Goal: Task Accomplishment & Management: Complete application form

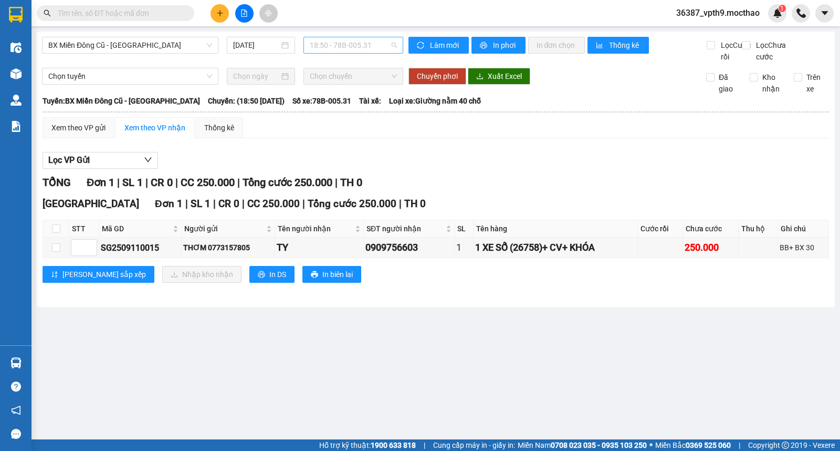
click at [349, 44] on span "18:50 - 78B-005.31" at bounding box center [353, 45] width 87 height 16
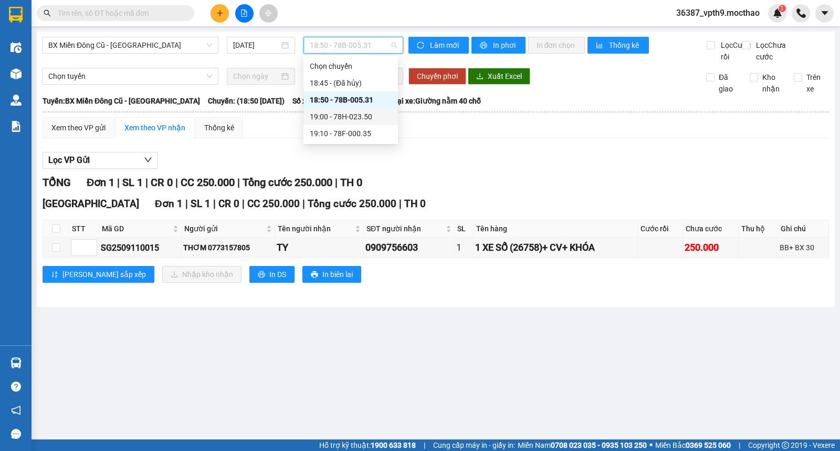
click at [353, 120] on div "19:00 - 78H-023.50" at bounding box center [351, 117] width 82 height 12
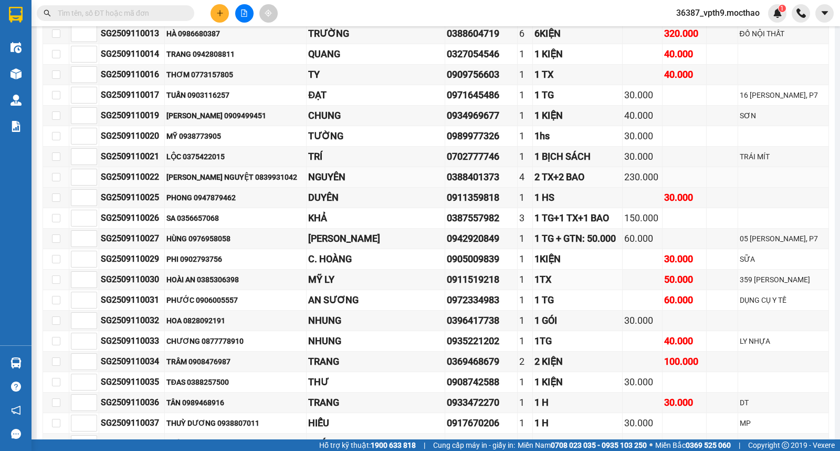
scroll to position [816, 0]
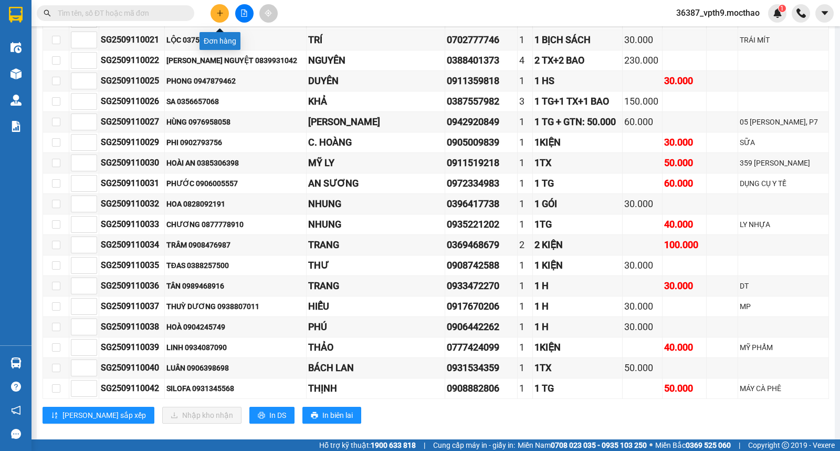
click at [219, 9] on icon "plus" at bounding box center [219, 12] width 7 height 7
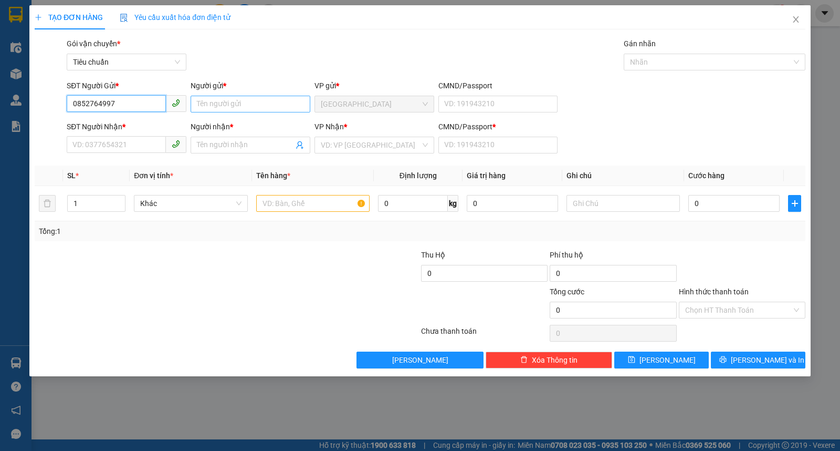
type input "0852764997"
click at [239, 108] on input "Người gửi *" at bounding box center [251, 104] width 120 height 17
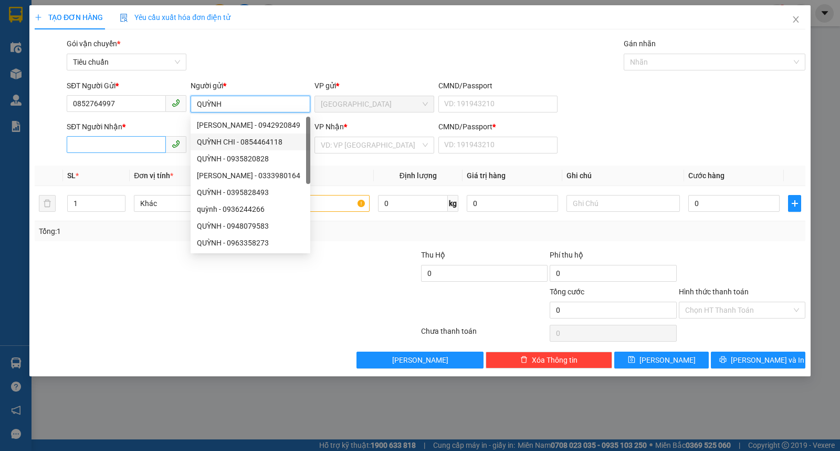
type input "QUỲNH"
click at [143, 147] on input "SĐT Người Nhận *" at bounding box center [116, 144] width 99 height 17
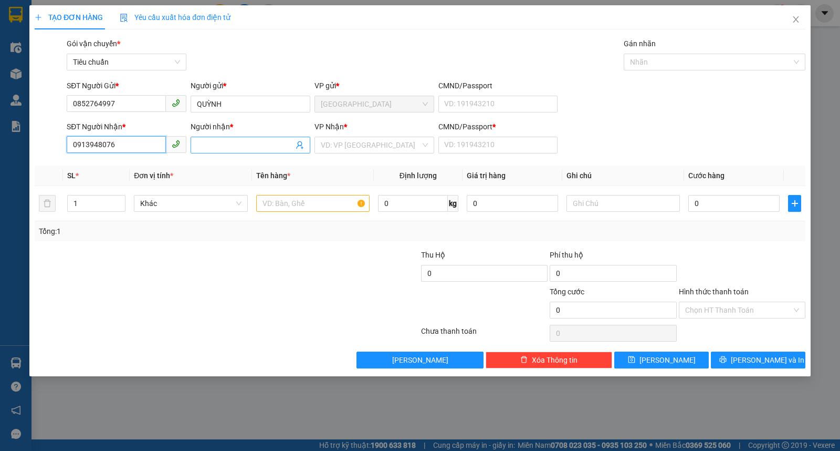
type input "0913948076"
click at [260, 151] on span at bounding box center [251, 145] width 120 height 17
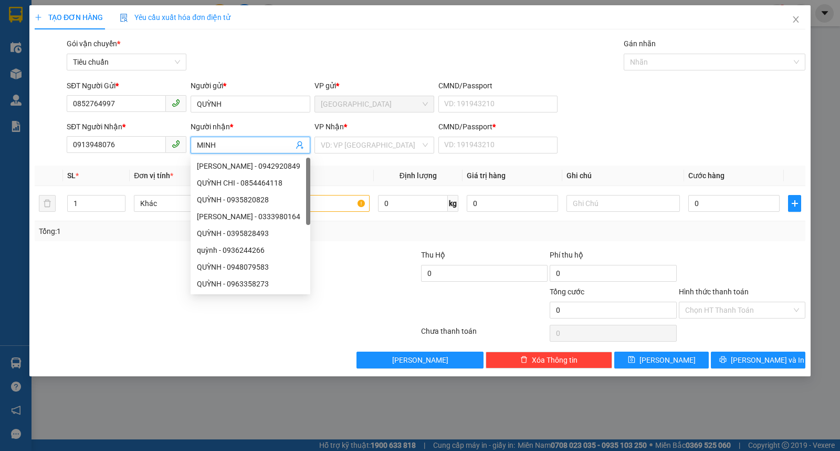
type input "MINH"
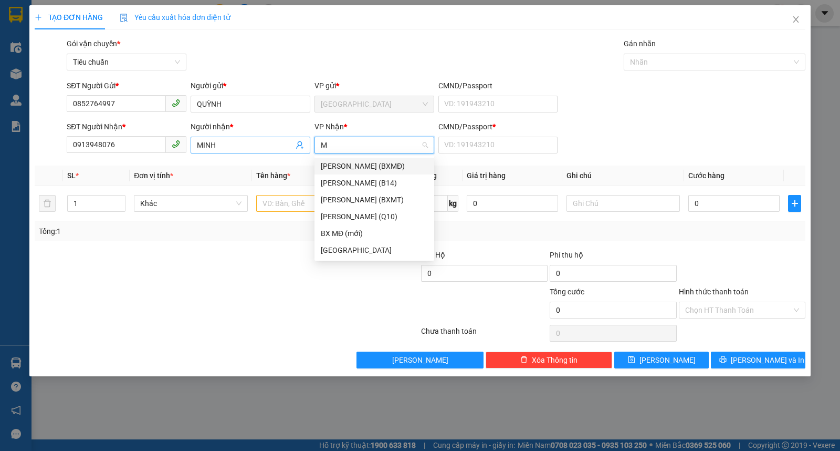
type input "MI"
click at [386, 197] on div "[PERSON_NAME] (BXMT)" at bounding box center [374, 200] width 107 height 12
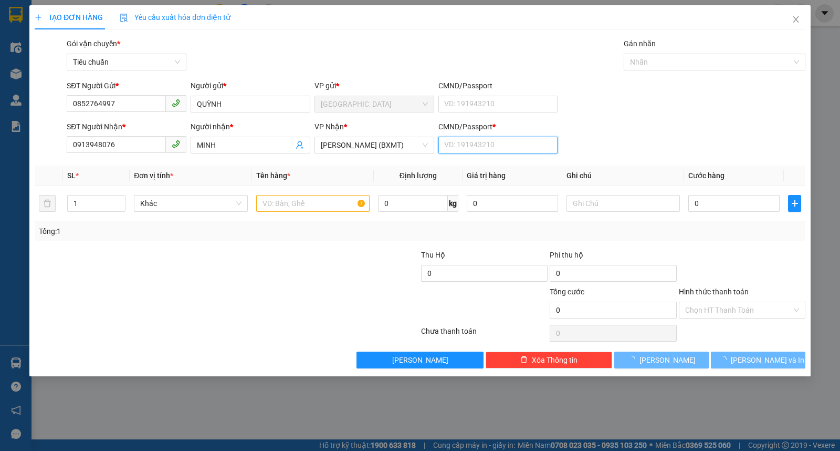
click at [469, 142] on input "CMND/Passport *" at bounding box center [498, 145] width 120 height 17
type input "0"
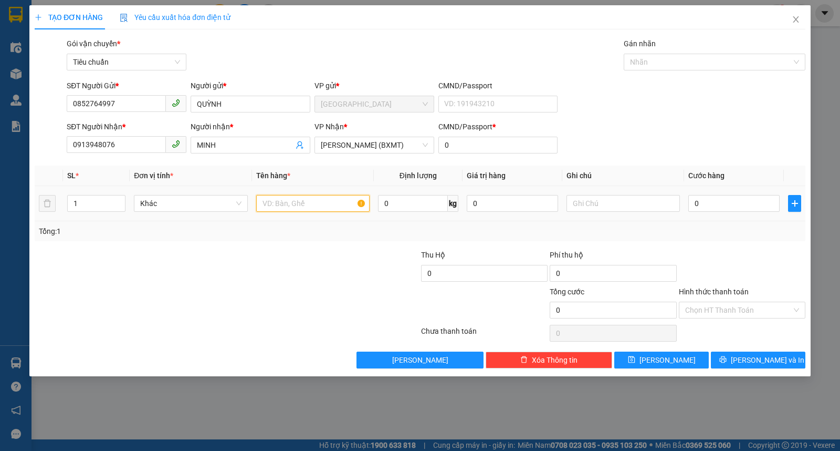
click at [284, 209] on input "text" at bounding box center [312, 203] width 113 height 17
type input "1 HỒ SƠ"
click at [731, 202] on input "0" at bounding box center [733, 203] width 91 height 17
type input "2"
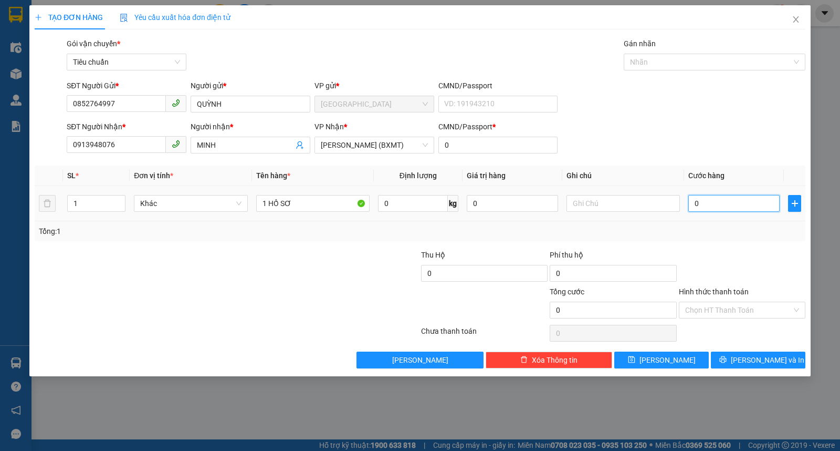
type input "2"
type input "20"
type input "20.000"
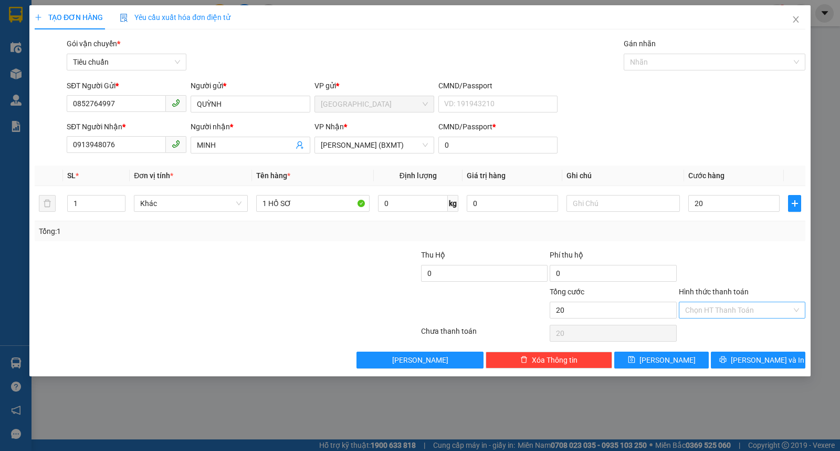
type input "20.000"
click at [705, 311] on input "Hình thức thanh toán" at bounding box center [738, 310] width 107 height 16
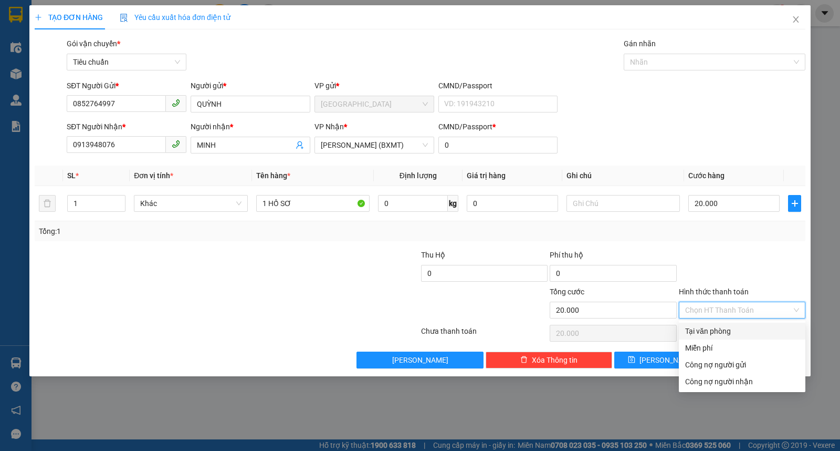
click at [705, 324] on div "Tại văn phòng" at bounding box center [742, 330] width 127 height 17
type input "0"
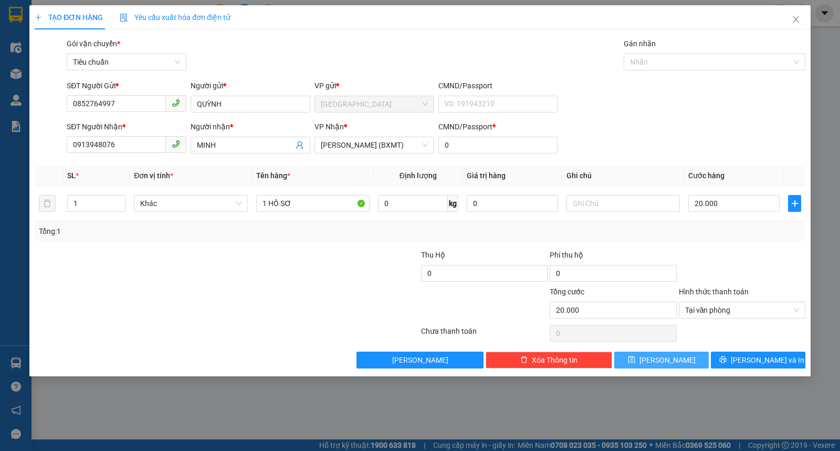
click at [669, 363] on span "[PERSON_NAME]" at bounding box center [668, 360] width 56 height 12
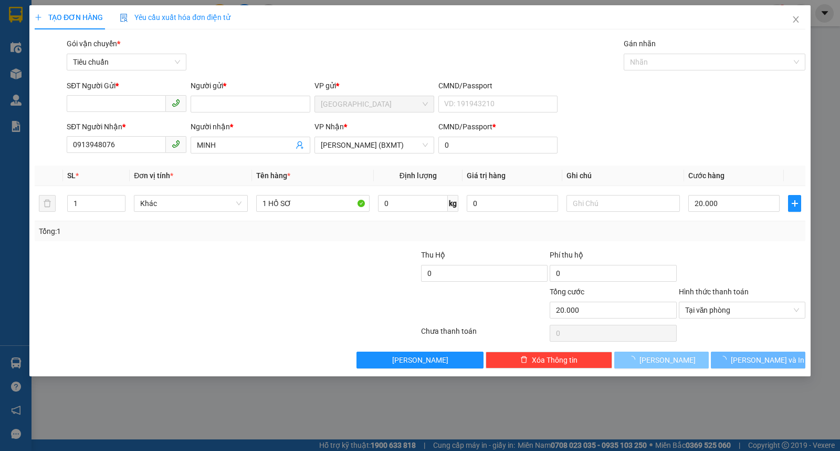
type input "0"
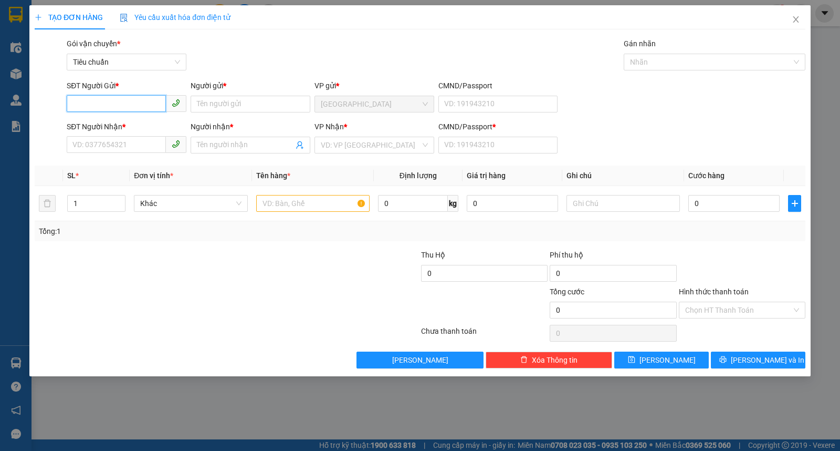
click at [121, 98] on input "SĐT Người Gửi *" at bounding box center [116, 103] width 99 height 17
type input "0836910979"
click at [138, 119] on div "0836910979 - OANH" at bounding box center [126, 125] width 107 height 12
type input "OANH"
type input "0937547474"
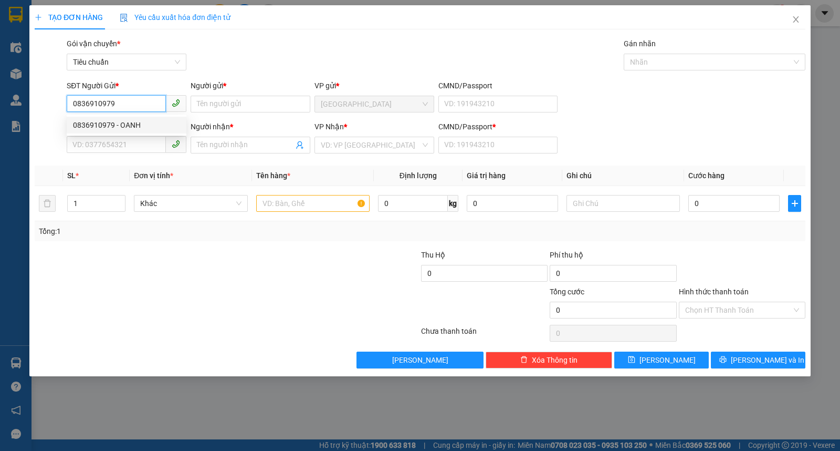
type input "THÙY"
type input "0"
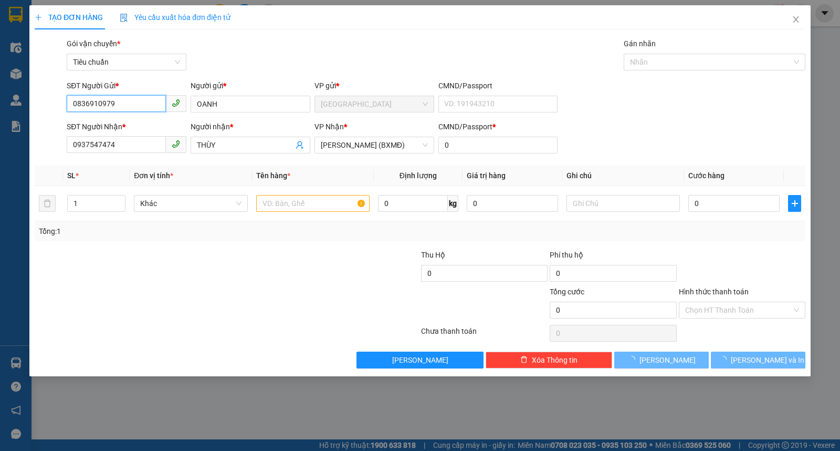
type input "30.000"
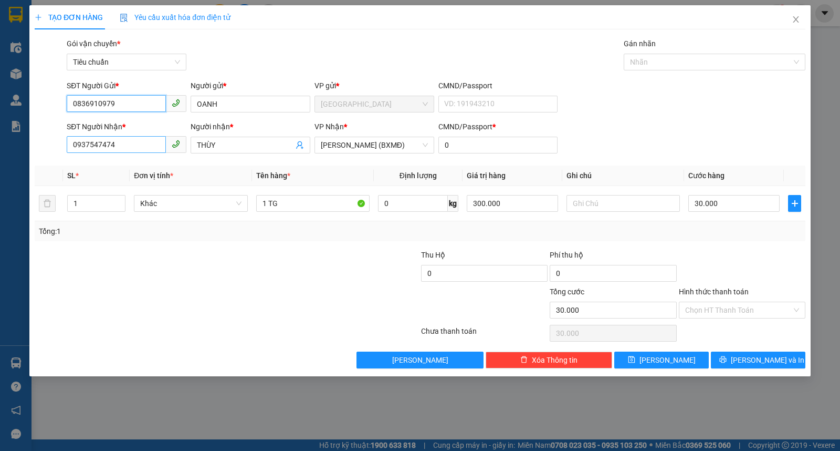
type input "0836910979"
click at [121, 144] on input "0937547474" at bounding box center [116, 144] width 99 height 17
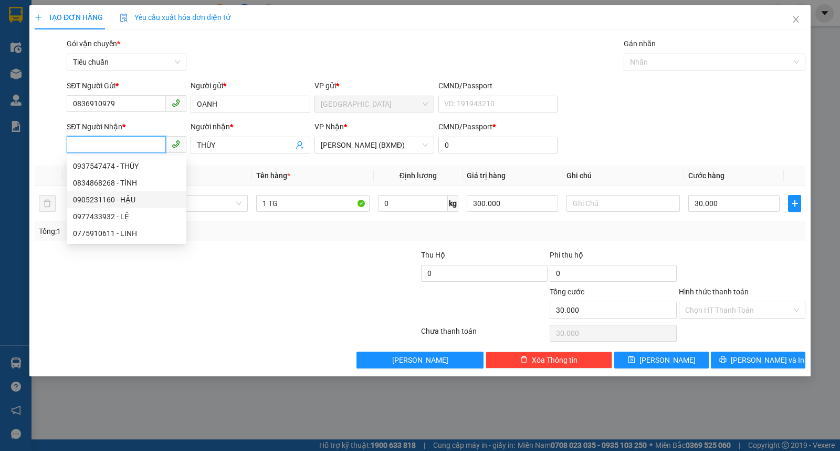
click at [122, 202] on div "0905231160 - HẬU" at bounding box center [126, 200] width 107 height 12
type input "0905231160"
type input "HẬU"
type input "1"
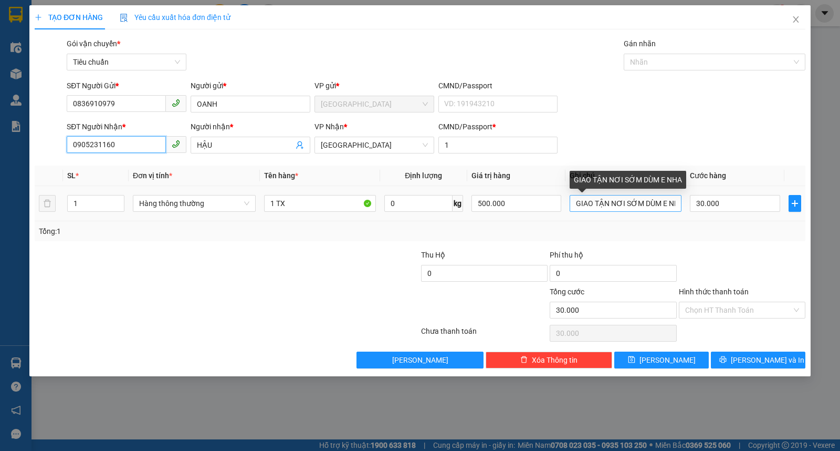
type input "0905231160"
click at [580, 204] on input "GIAO TẬN NƠI SỚM DÙM E NHA" at bounding box center [626, 203] width 112 height 17
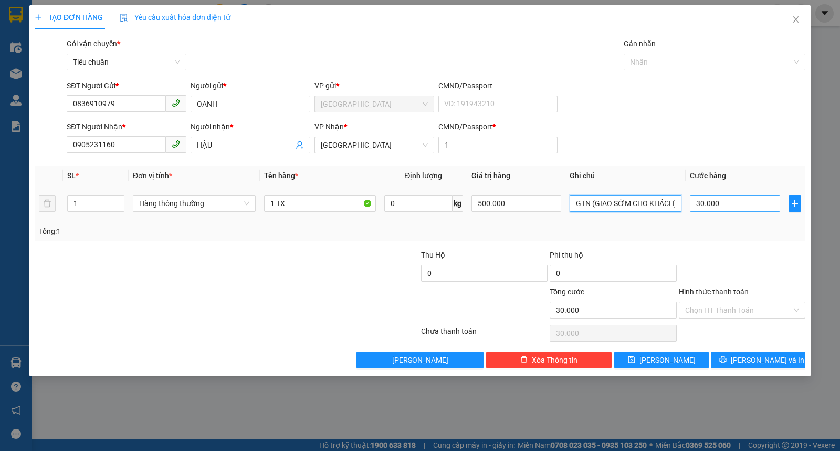
type input "GTN (GIAO SỚM CHO KHÁCH)"
click at [738, 203] on input "30.000" at bounding box center [735, 203] width 90 height 17
type input "3"
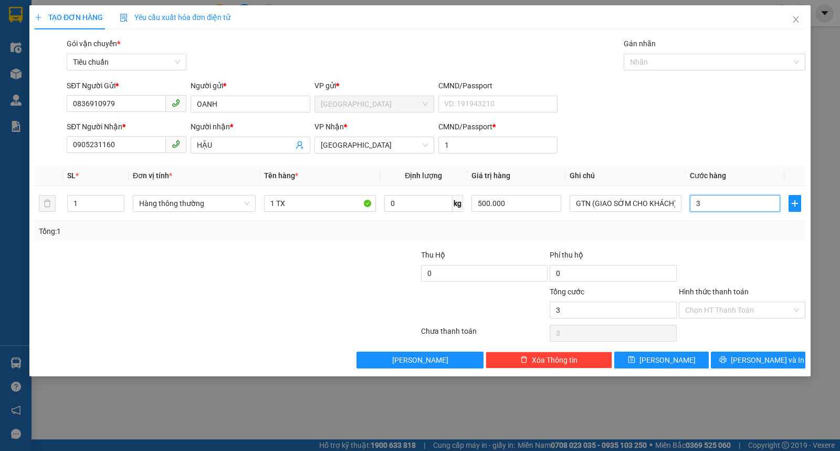
type input "30"
type input "30.000"
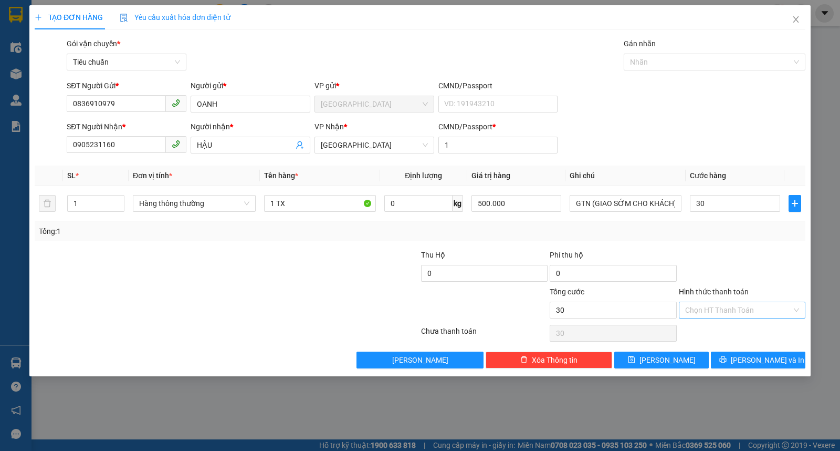
type input "30.000"
click at [730, 313] on input "Hình thức thanh toán" at bounding box center [738, 310] width 107 height 16
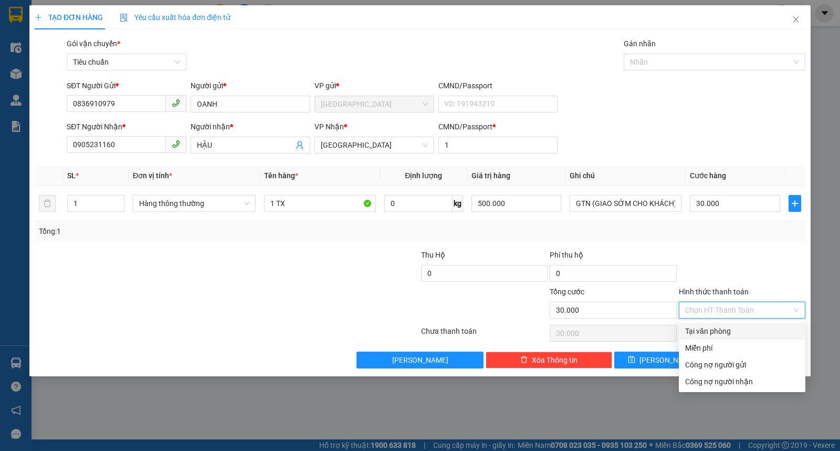
click at [713, 327] on div "Tại văn phòng" at bounding box center [742, 331] width 114 height 12
type input "0"
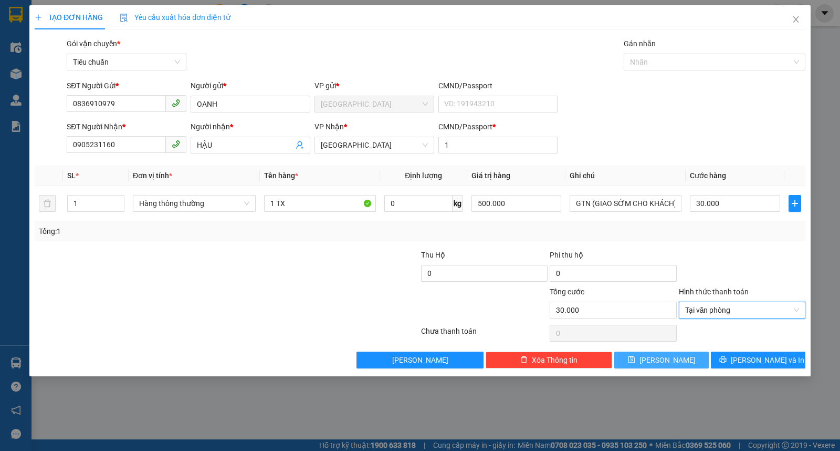
click at [664, 359] on span "[PERSON_NAME]" at bounding box center [668, 360] width 56 height 12
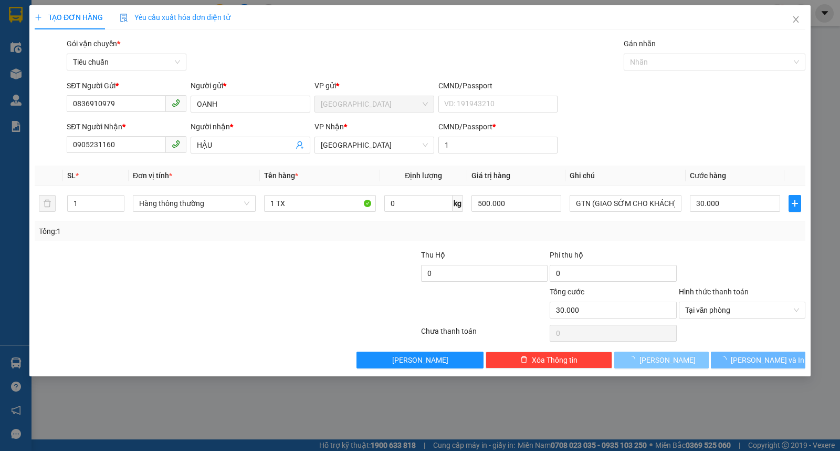
type input "0"
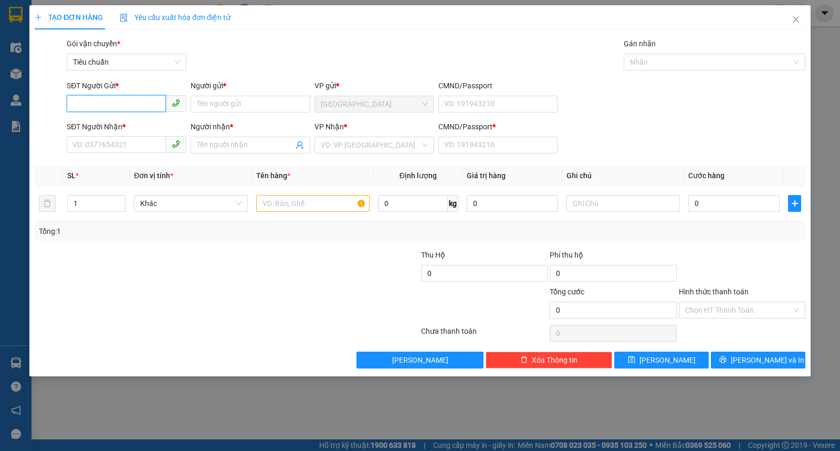
click at [85, 107] on input "SĐT Người Gửi *" at bounding box center [116, 103] width 99 height 17
click at [117, 128] on div "0905261774 - THÀNH NGHĨA" at bounding box center [126, 125] width 107 height 12
type input "0905261774"
type input "THÀNH NGHĨA"
type input "0947574343"
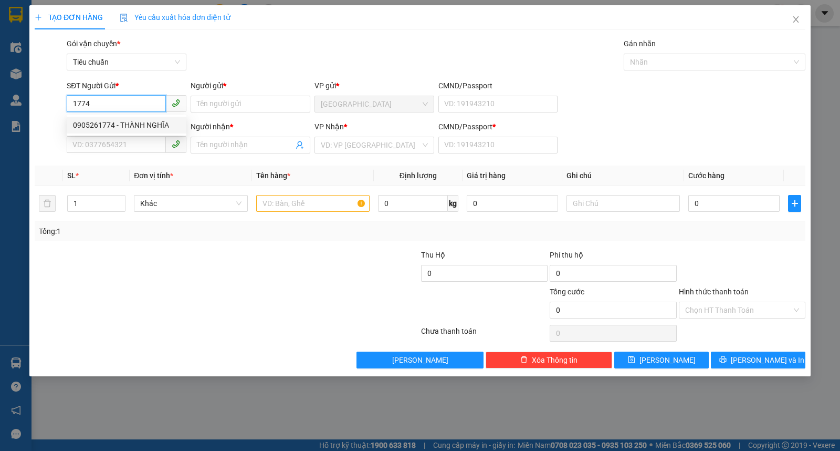
type input "HUY"
type input "1"
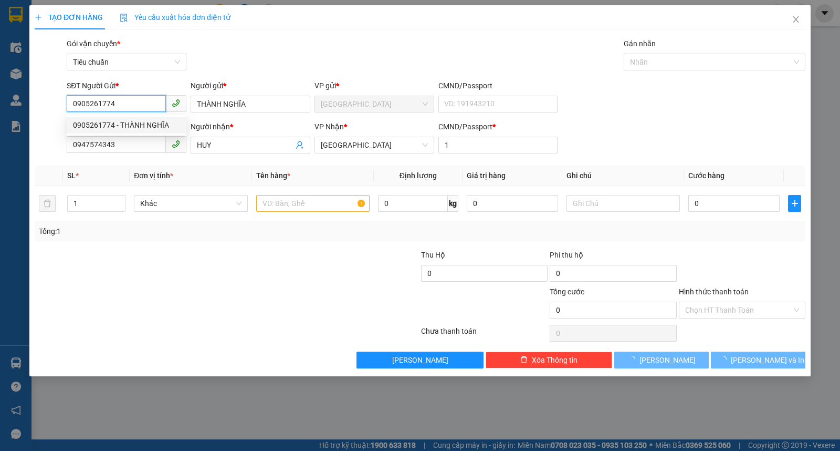
type input "50.000"
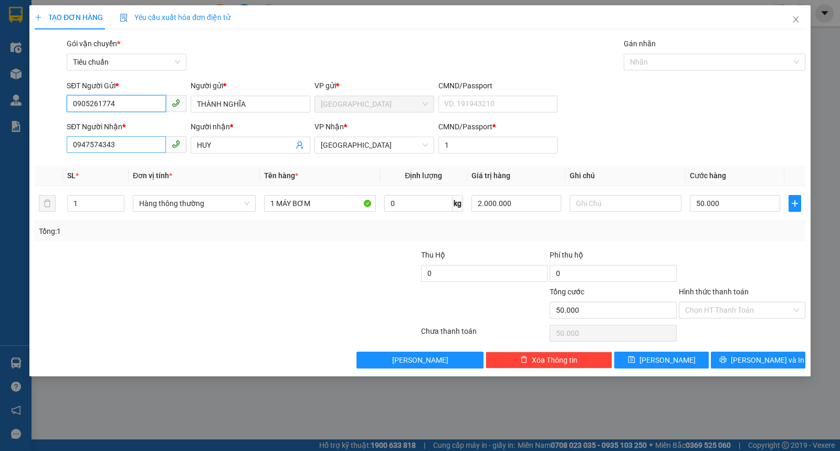
type input "0905261774"
click at [124, 146] on input "0947574343" at bounding box center [116, 144] width 99 height 17
type input "0902515303"
click at [95, 167] on div "0902515303 - TUỆ" at bounding box center [126, 166] width 107 height 12
type input "TUỆ"
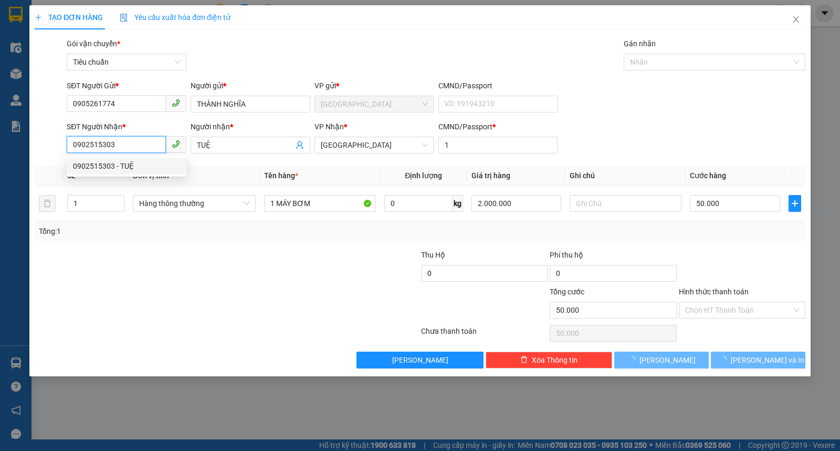
type input "60.000"
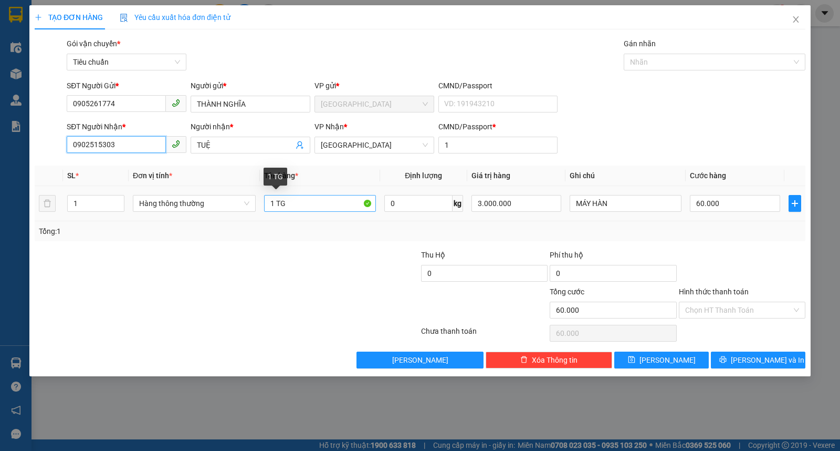
type input "0902515303"
drag, startPoint x: 273, startPoint y: 205, endPoint x: 328, endPoint y: 205, distance: 54.6
click at [328, 205] on input "1 TG" at bounding box center [320, 203] width 112 height 17
type input "1 KIỆN DÀI"
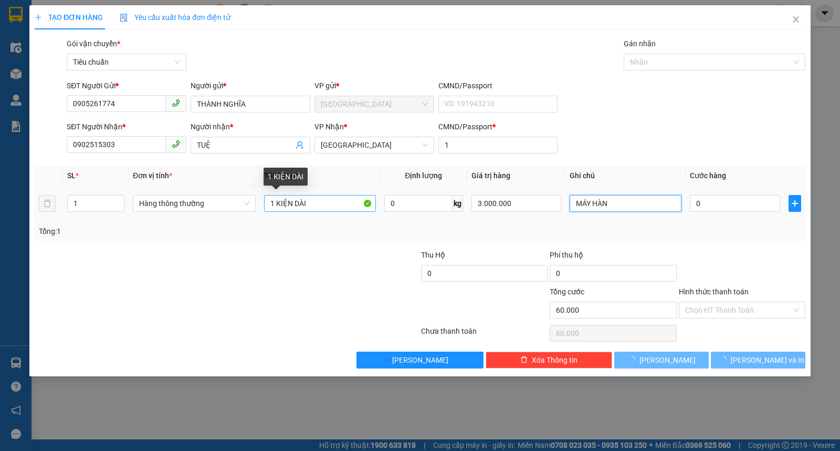
type input "0"
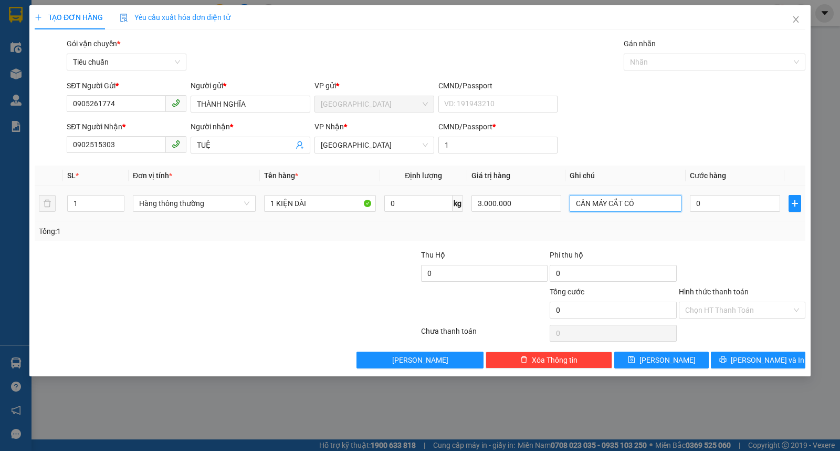
type input "CẦN MÁY CẮT CỎ"
click at [527, 194] on div "3.000.000" at bounding box center [517, 203] width 90 height 21
click at [515, 203] on input "3.000.000" at bounding box center [517, 203] width 90 height 17
type input "1.000.000"
type input "6"
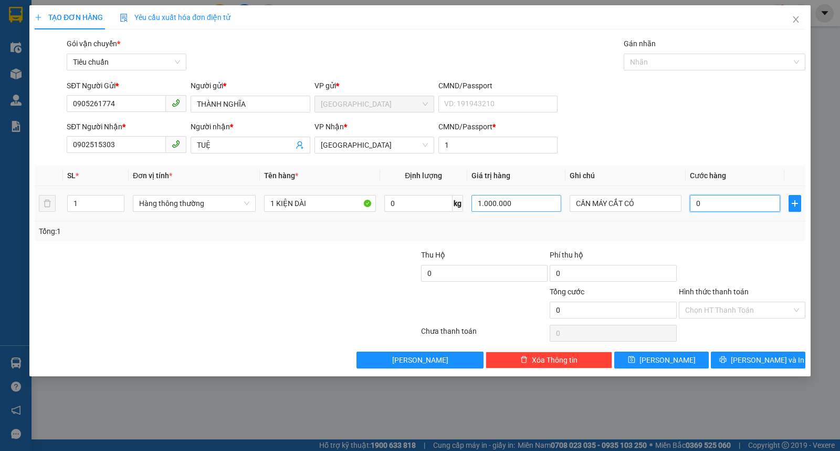
type input "6"
type input "60"
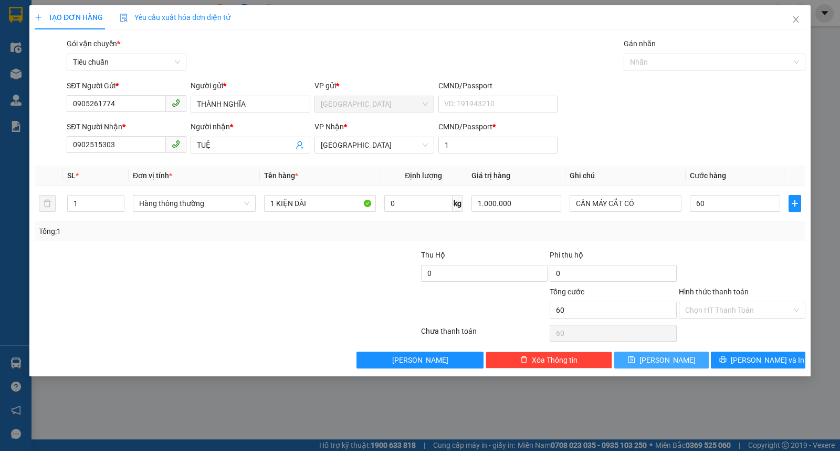
type input "60.000"
click at [668, 361] on span "[PERSON_NAME]" at bounding box center [668, 360] width 56 height 12
type input "0"
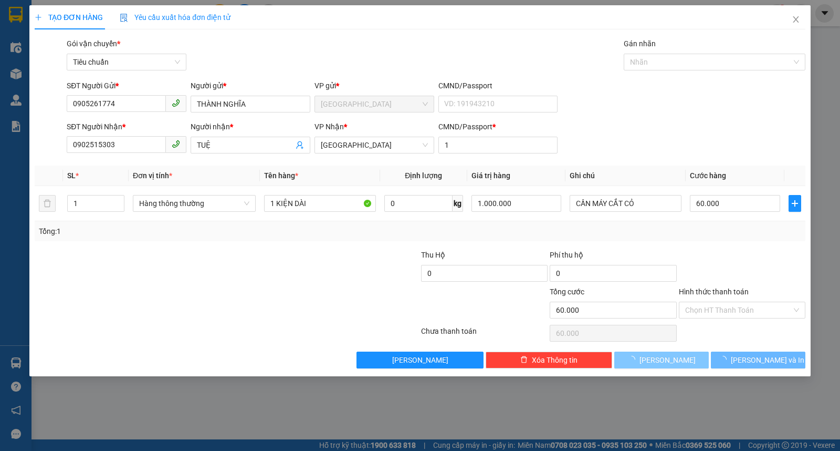
type input "0"
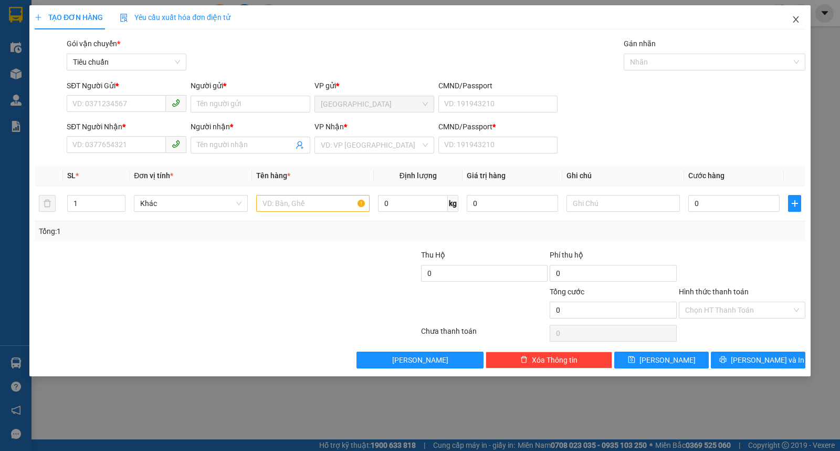
click at [794, 21] on icon "close" at bounding box center [796, 19] width 8 height 8
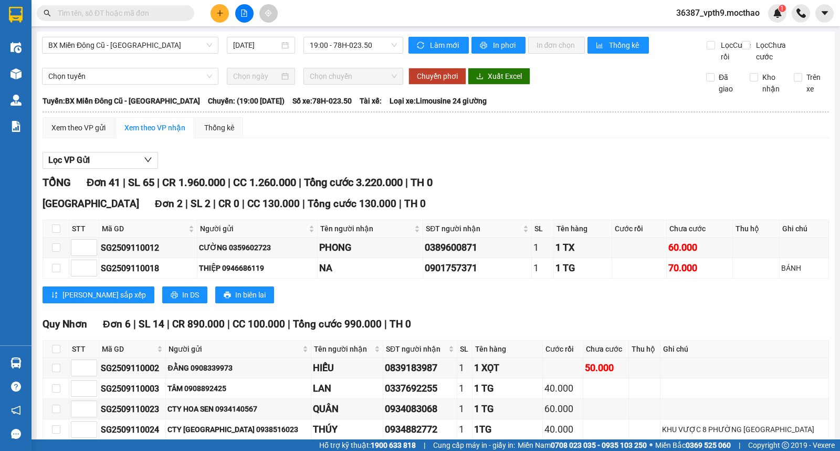
click at [102, 18] on input "text" at bounding box center [120, 13] width 124 height 12
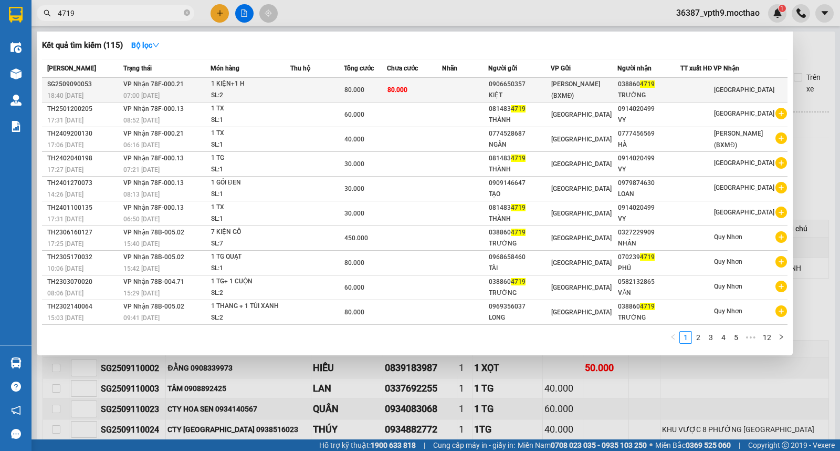
type input "4719"
click at [698, 90] on div at bounding box center [697, 90] width 32 height 11
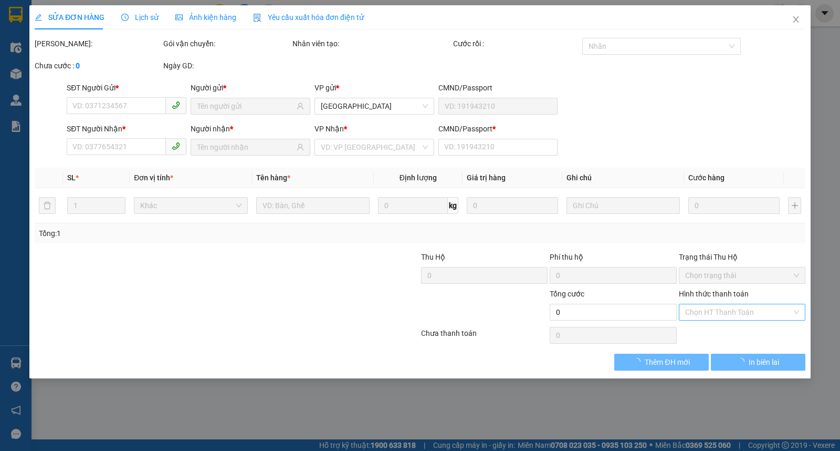
type input "0906650357"
type input "KIỆT"
type input "0388604719"
type input "TRƯỜNG"
type input "1"
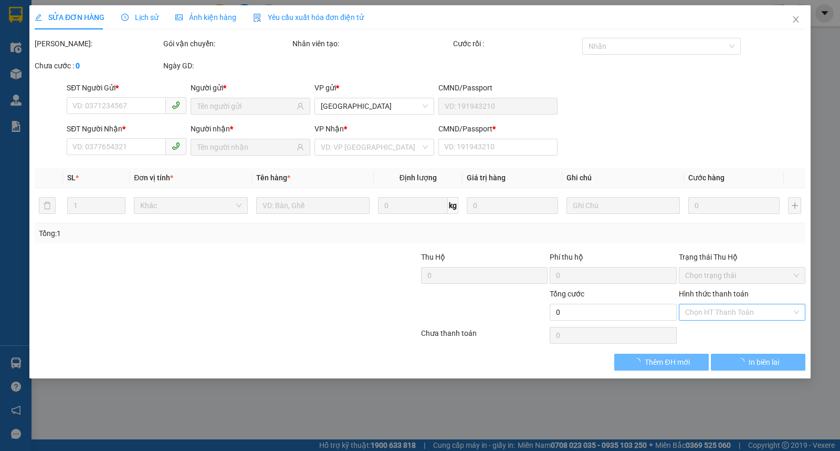
type input "80.000"
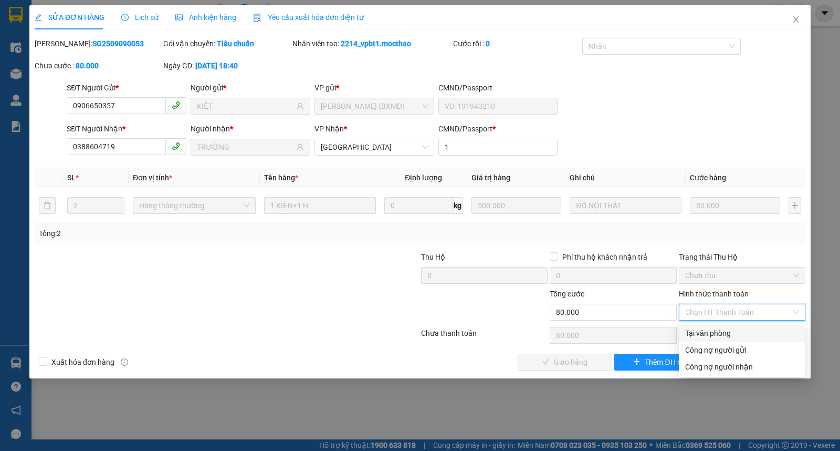
click at [718, 333] on div "Tại văn phòng" at bounding box center [742, 333] width 114 height 12
type input "0"
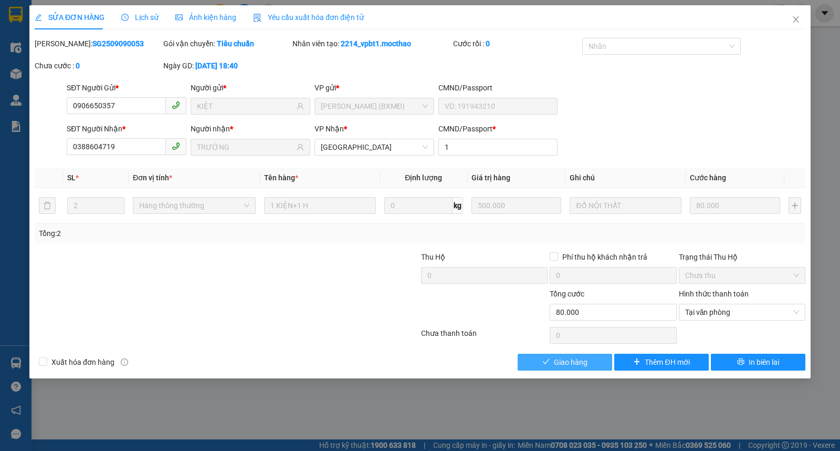
click at [569, 357] on span "Giao hàng" at bounding box center [571, 362] width 34 height 12
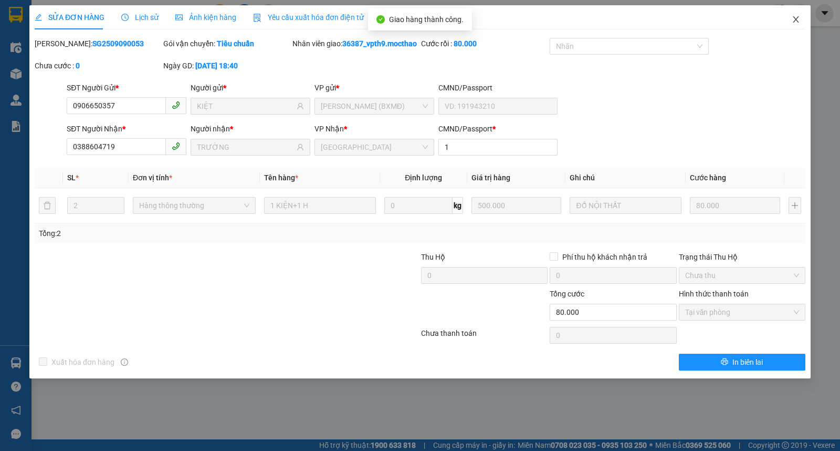
click at [803, 14] on span "Close" at bounding box center [795, 19] width 29 height 29
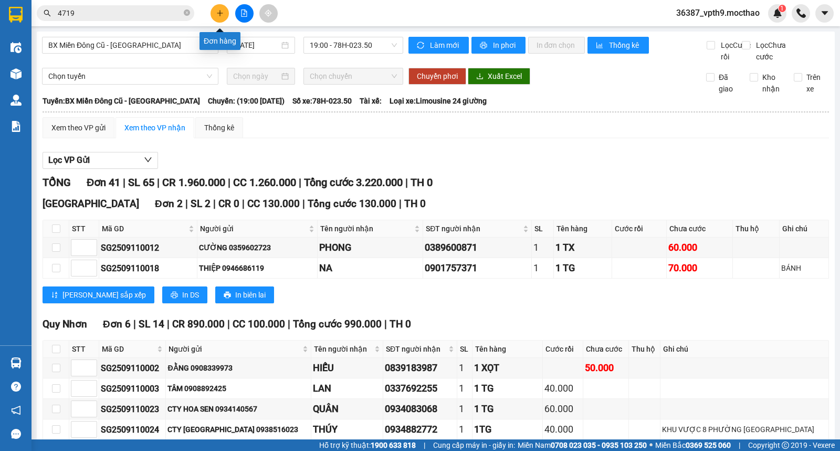
click at [223, 17] on button at bounding box center [220, 13] width 18 height 18
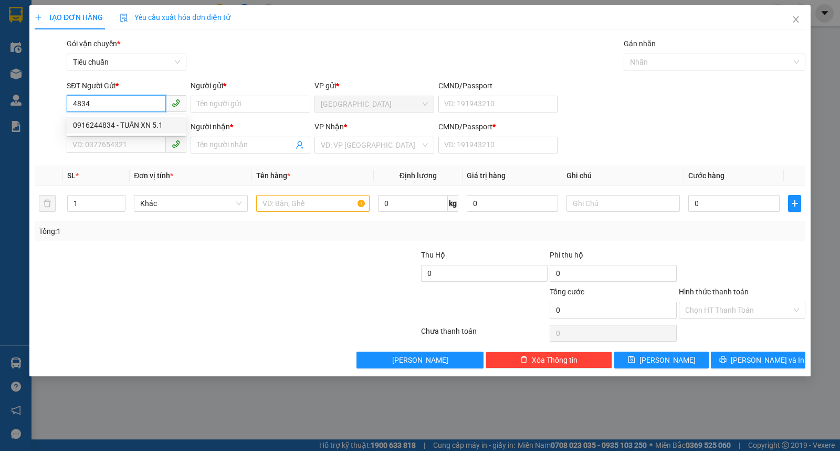
click at [148, 129] on div "0916244834 - TUẤN XN 5.1" at bounding box center [126, 125] width 107 height 12
type input "0916244834"
type input "TUẤN XN 5.1"
type input "0935740228"
type input "PHÚ XN 5.1"
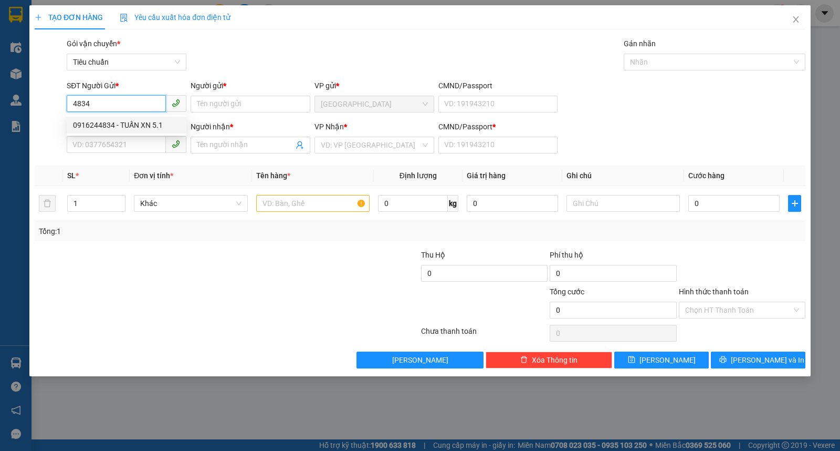
type input "1"
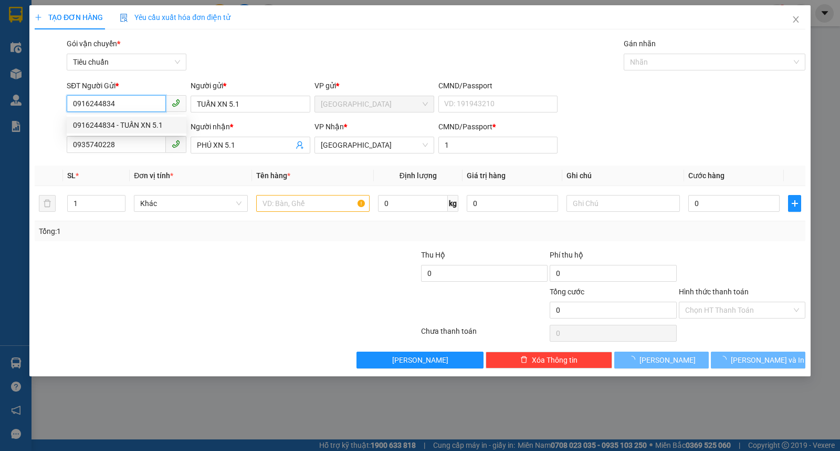
type input "20.000"
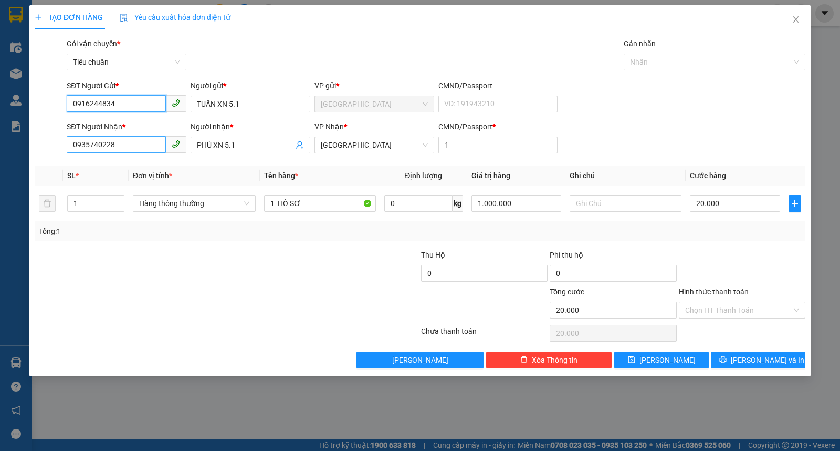
type input "0916244834"
click at [147, 142] on input "0935740228" at bounding box center [116, 144] width 99 height 17
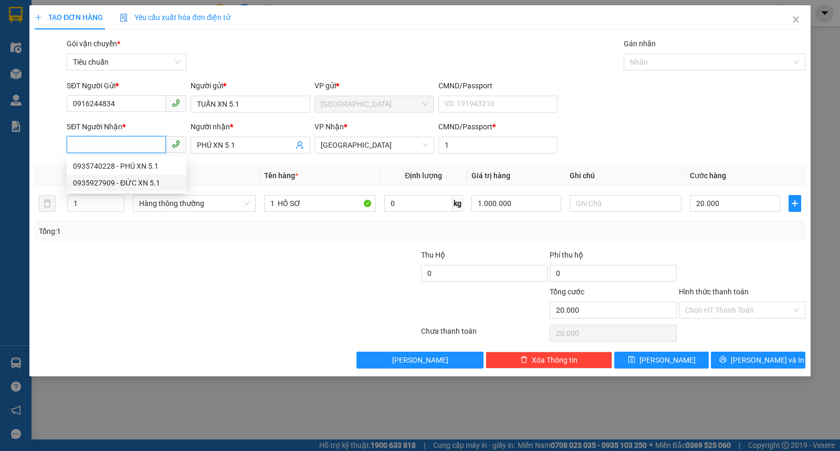
click at [149, 179] on div "0935927909 - ĐỨC XN 5.1" at bounding box center [126, 183] width 107 height 12
type input "0935927909"
type input "ĐỨC XN 5.1"
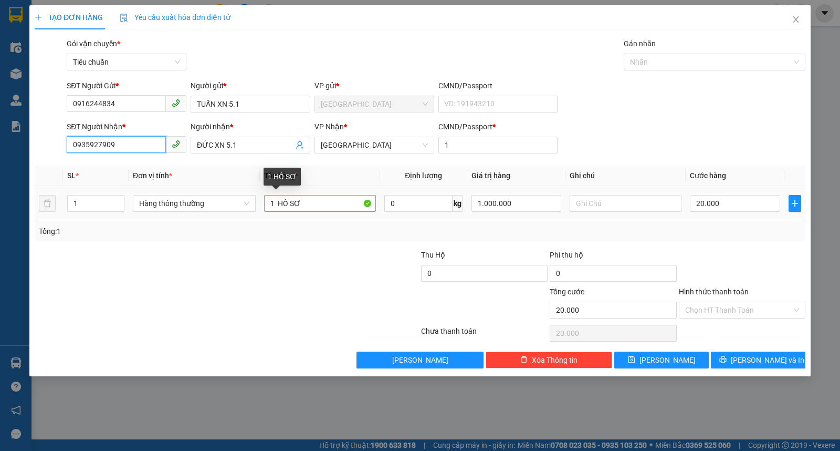
type input "0935927909"
click at [275, 201] on input "1 HỒ SƠ" at bounding box center [320, 203] width 112 height 17
type input "1 TẬP HỒ SƠ"
click at [758, 206] on input "20.000" at bounding box center [735, 203] width 90 height 17
type input "3"
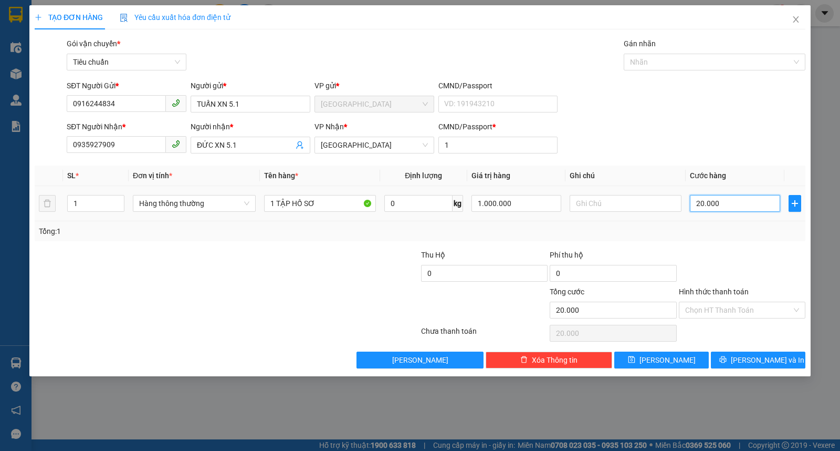
type input "3"
type input "30"
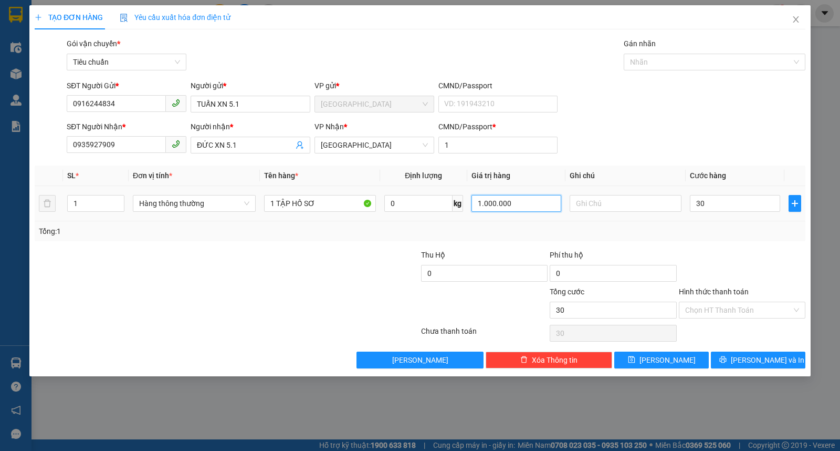
type input "30.000"
click at [518, 209] on input "1.000.000" at bounding box center [517, 203] width 90 height 17
type input "0"
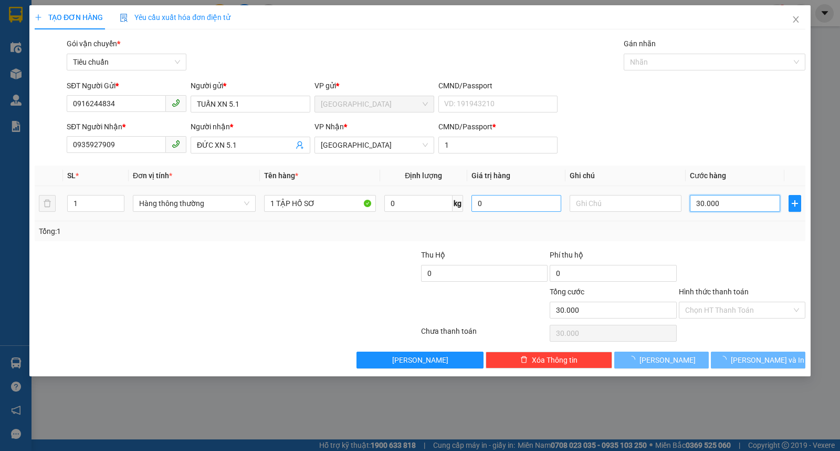
type input "0"
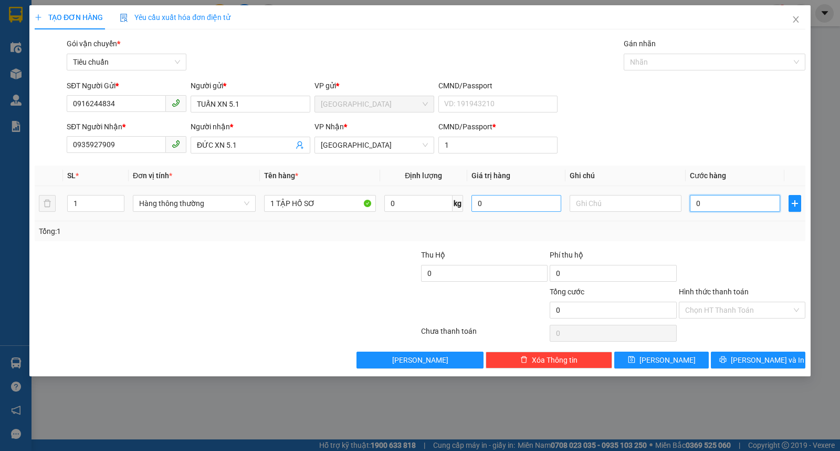
type input "3"
type input "03"
type input "30"
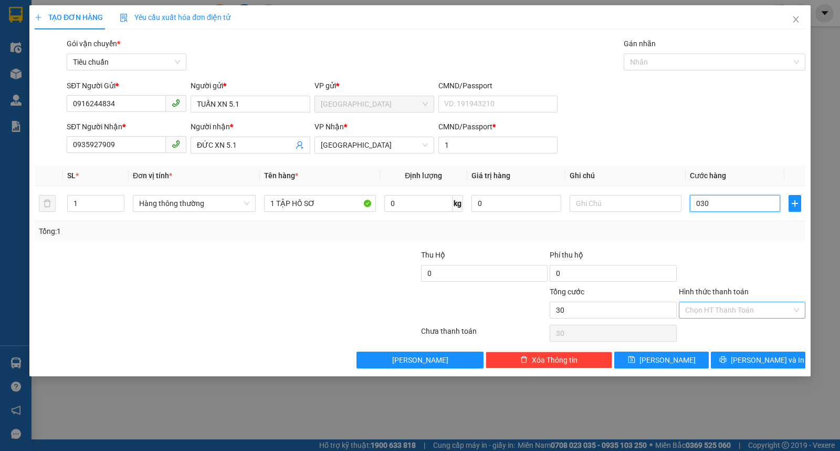
type input "030"
type input "30.000"
click at [709, 316] on input "Hình thức thanh toán" at bounding box center [738, 310] width 107 height 16
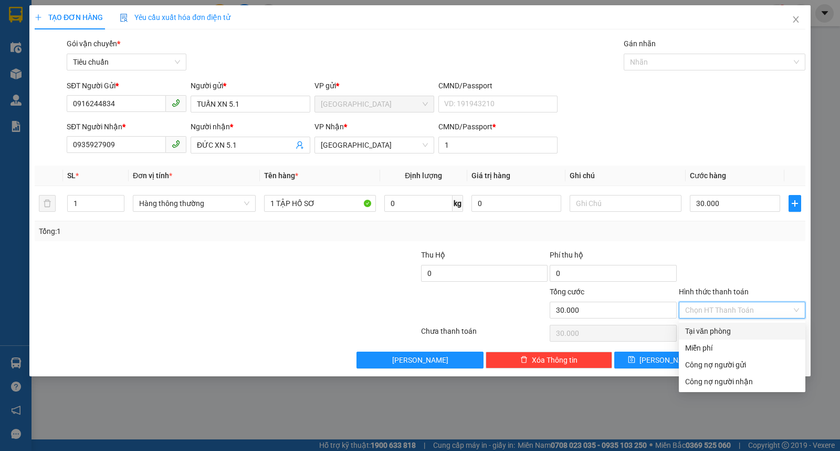
click at [713, 327] on div "Tại văn phòng" at bounding box center [742, 331] width 114 height 12
type input "0"
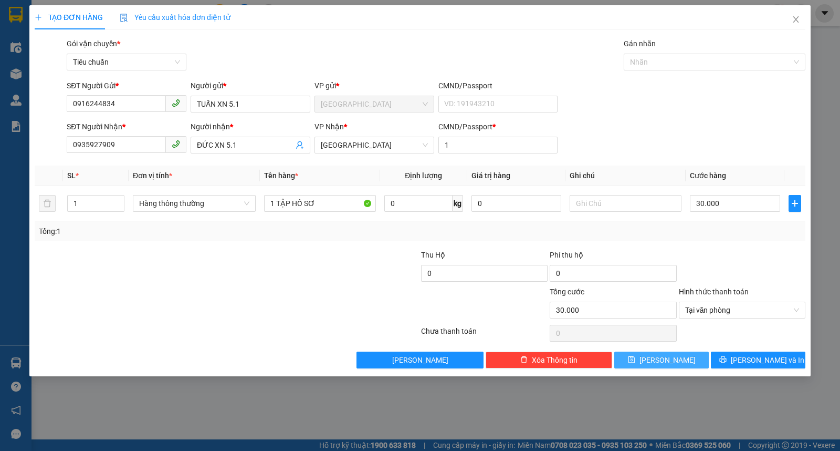
click at [662, 358] on span "[PERSON_NAME]" at bounding box center [668, 360] width 56 height 12
type input "0"
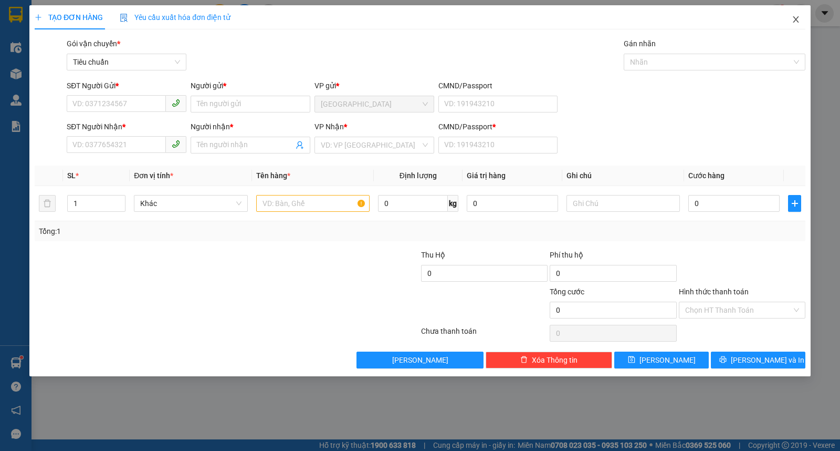
click at [797, 14] on span "Close" at bounding box center [795, 19] width 29 height 29
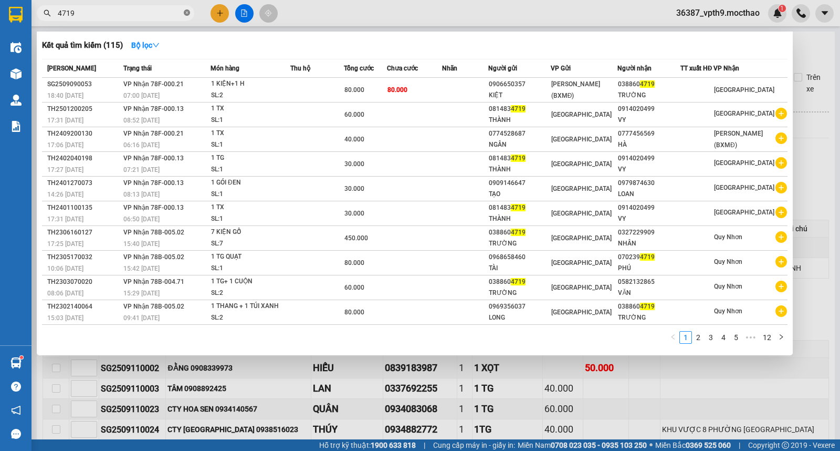
click at [189, 12] on icon "close-circle" at bounding box center [187, 12] width 6 height 6
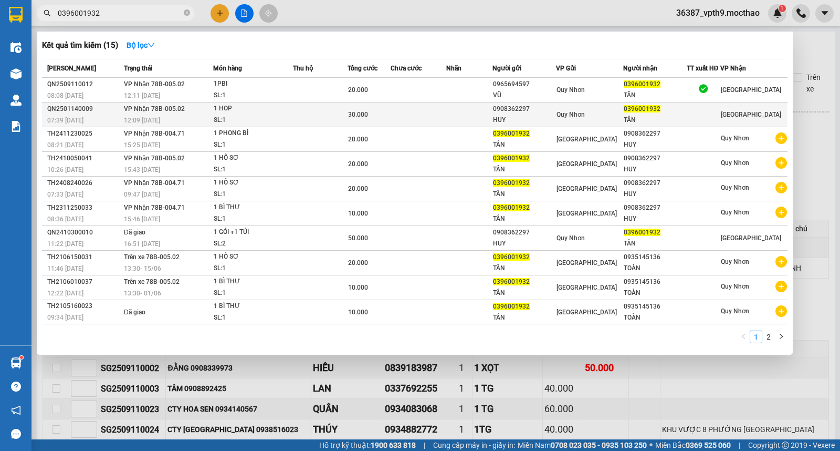
type input "0396001932"
click at [165, 109] on span "VP Nhận 78B-005.02" at bounding box center [154, 108] width 61 height 7
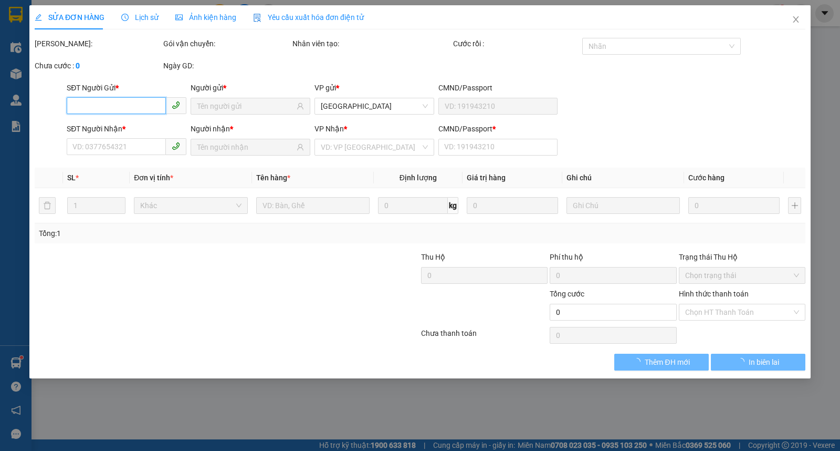
type input "0908362297"
type input "HUY"
type input "0396001932"
type input "TÂN"
type input "B"
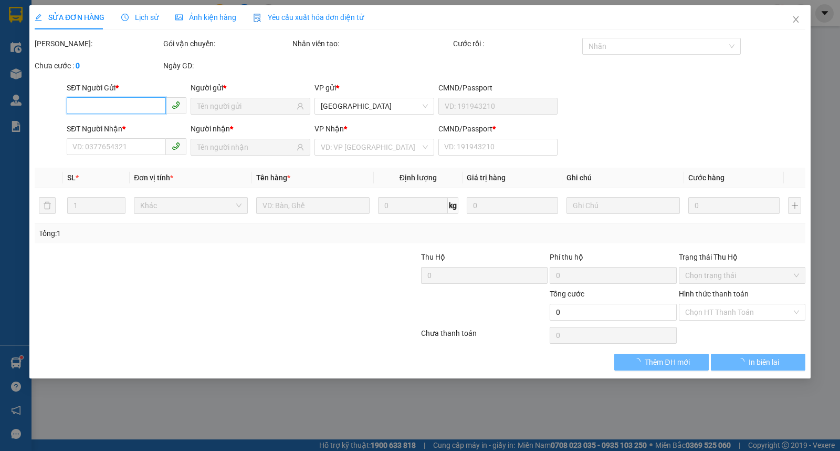
type input "30.000"
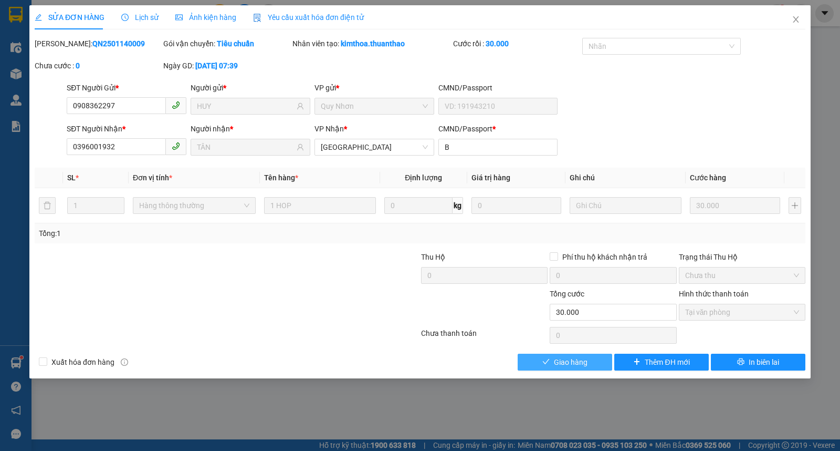
click at [549, 359] on icon "check" at bounding box center [545, 361] width 7 height 7
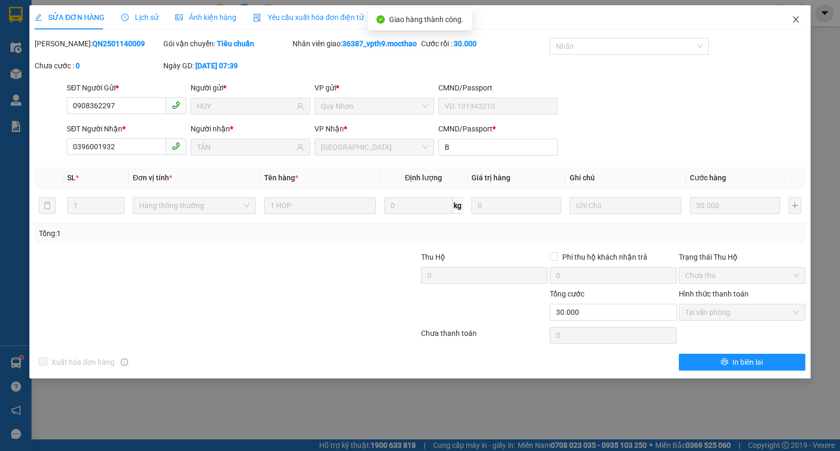
click at [781, 25] on span "Close" at bounding box center [795, 19] width 29 height 29
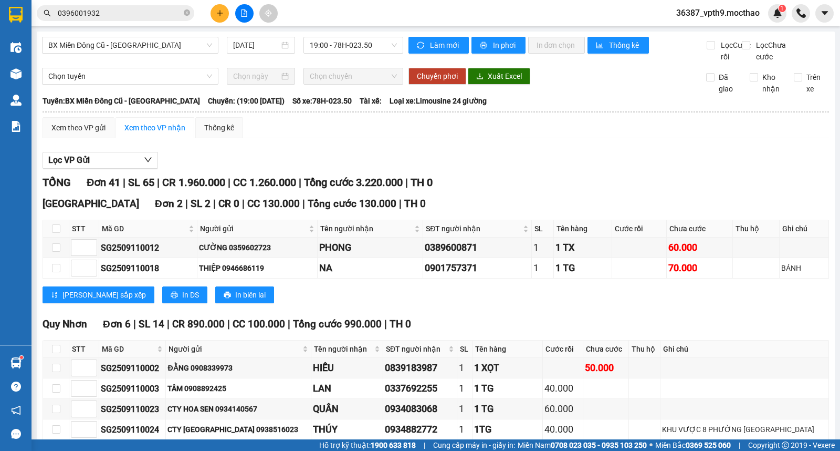
click at [108, 8] on input "0396001932" at bounding box center [120, 13] width 124 height 12
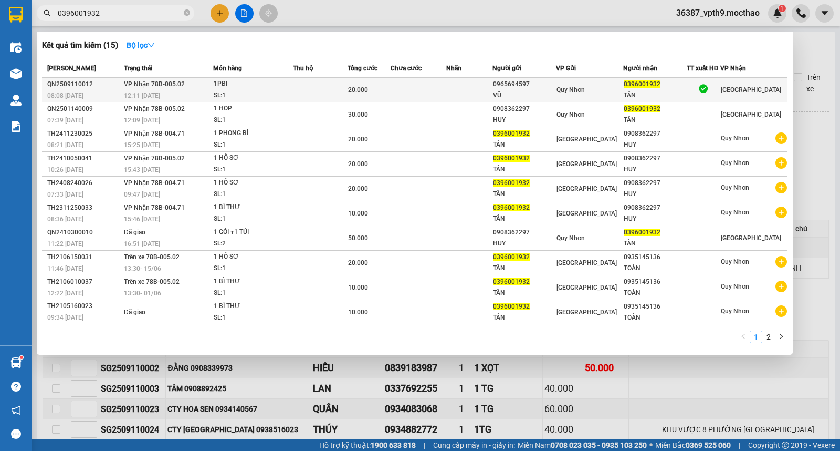
click at [720, 91] on div at bounding box center [703, 90] width 33 height 14
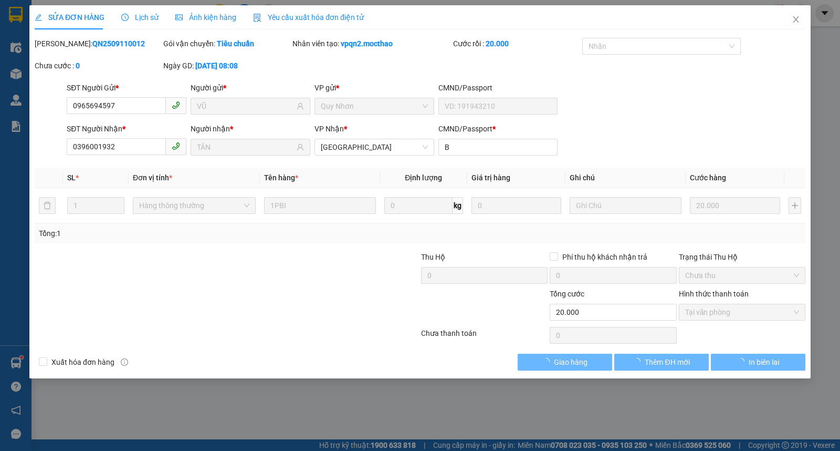
type input "0965694597"
type input "VŨ"
type input "0396001932"
type input "TÂN"
type input "B"
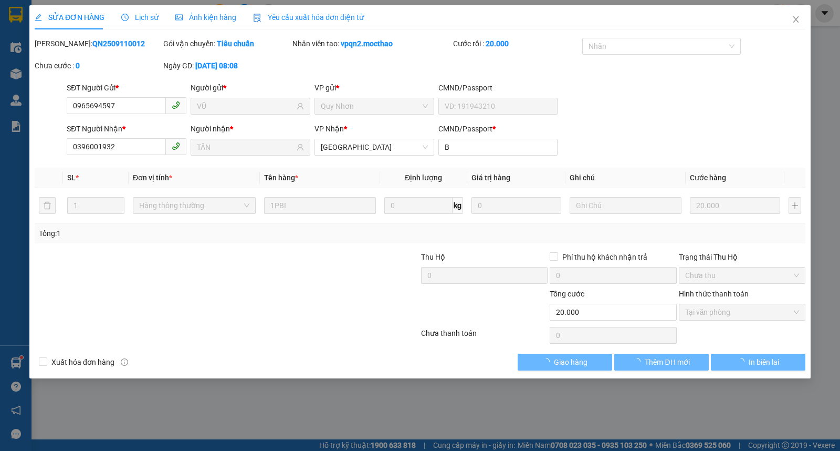
type input "20.000"
checkbox input "true"
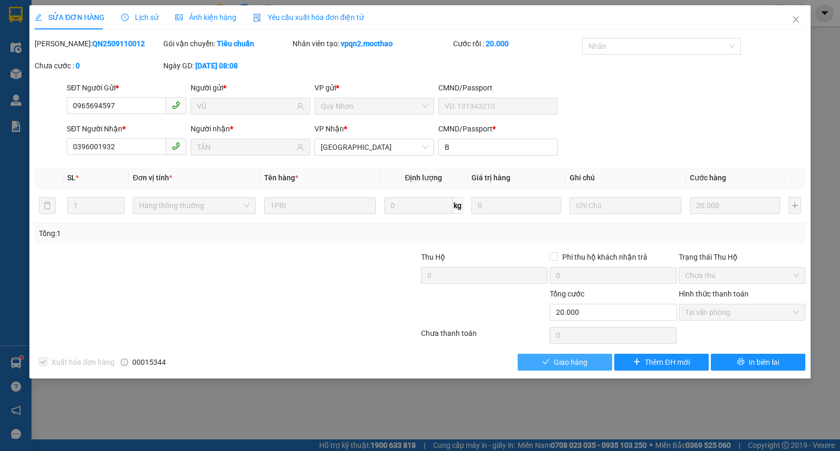
click at [578, 363] on span "Giao hàng" at bounding box center [571, 362] width 34 height 12
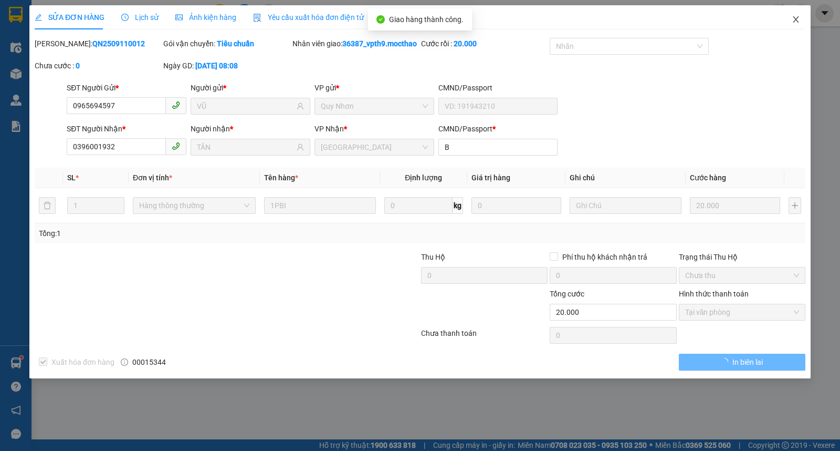
click at [801, 17] on span "Close" at bounding box center [795, 19] width 29 height 29
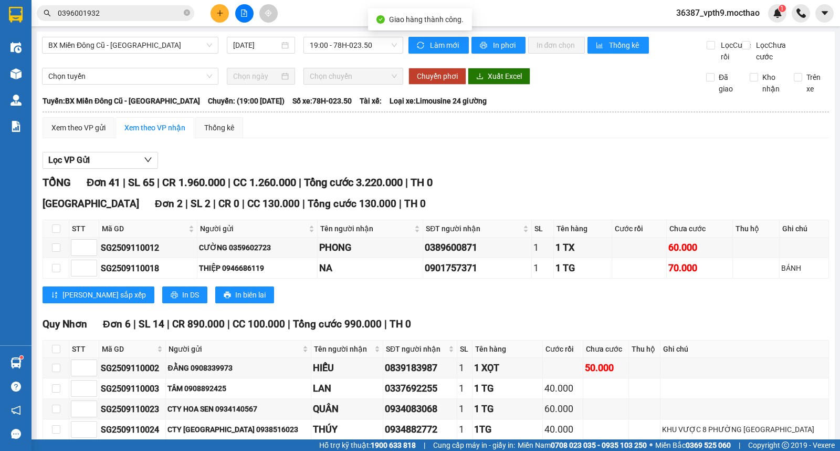
click at [142, 14] on input "0396001932" at bounding box center [120, 13] width 124 height 12
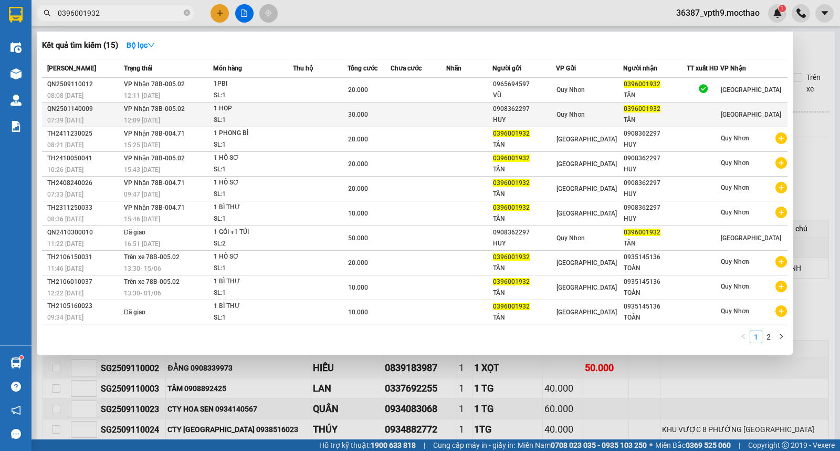
click at [172, 112] on span "VP Nhận 78B-005.02" at bounding box center [154, 108] width 61 height 7
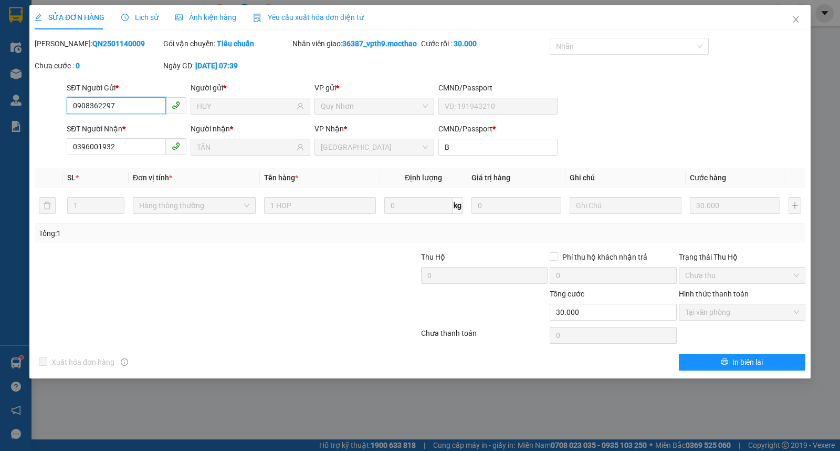
type input "0908362297"
type input "HUY"
type input "0396001932"
type input "TÂN"
type input "B"
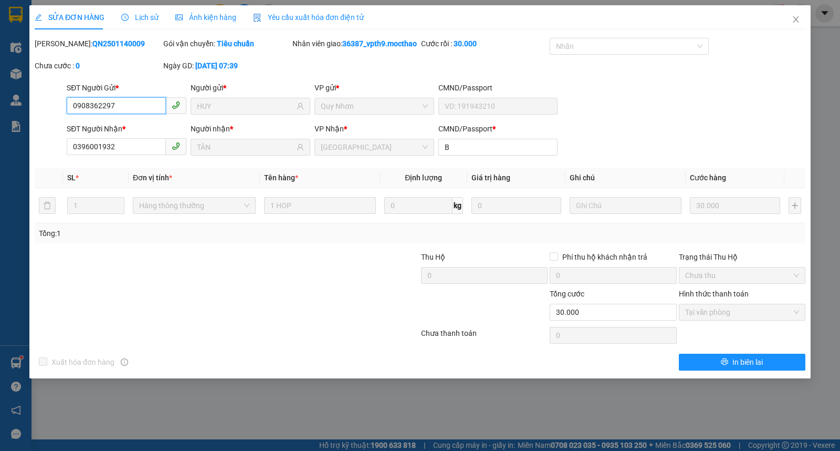
type input "30.000"
click at [795, 7] on span "Close" at bounding box center [795, 19] width 29 height 29
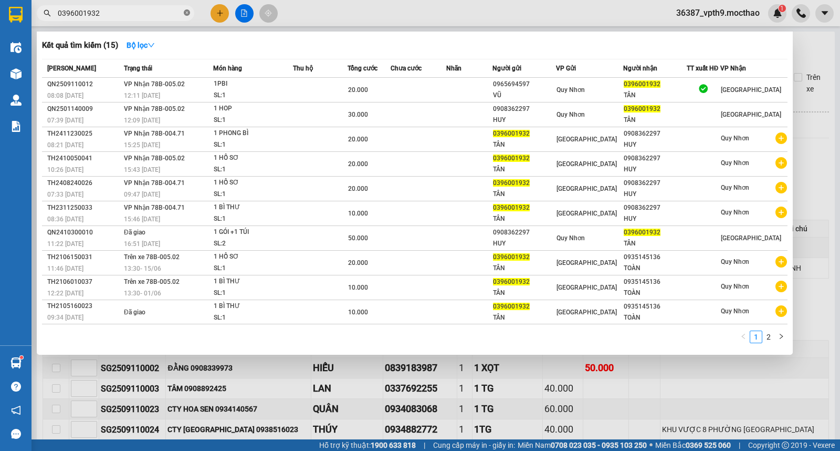
click at [186, 12] on icon "close-circle" at bounding box center [187, 12] width 6 height 6
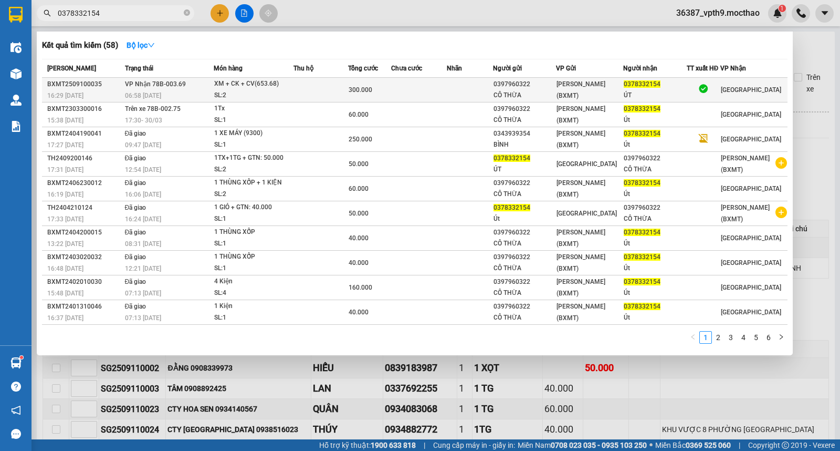
type input "0378332154"
click at [203, 90] on div "06:58 [DATE]" at bounding box center [169, 96] width 88 height 12
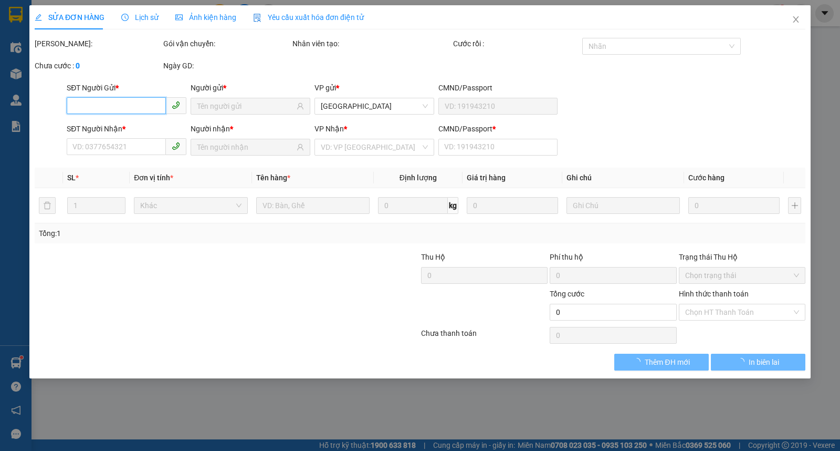
type input "0397960322"
type input "CÔ THỪA"
type input "0378332154"
type input "ÚT"
type input "0"
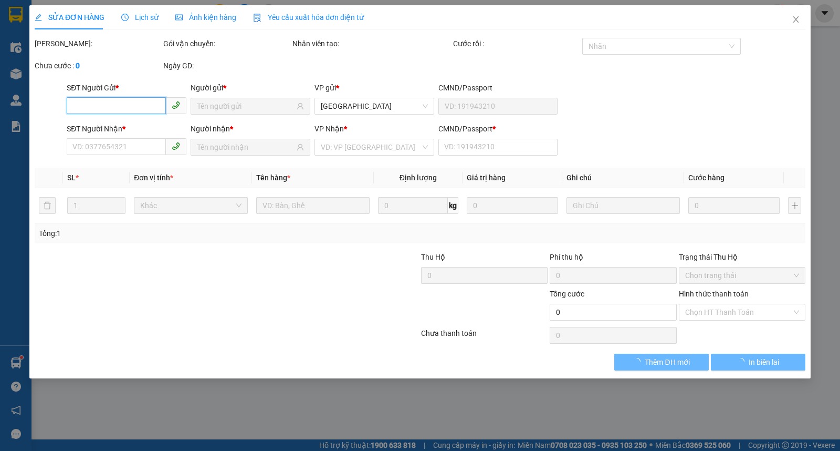
type input "300.000"
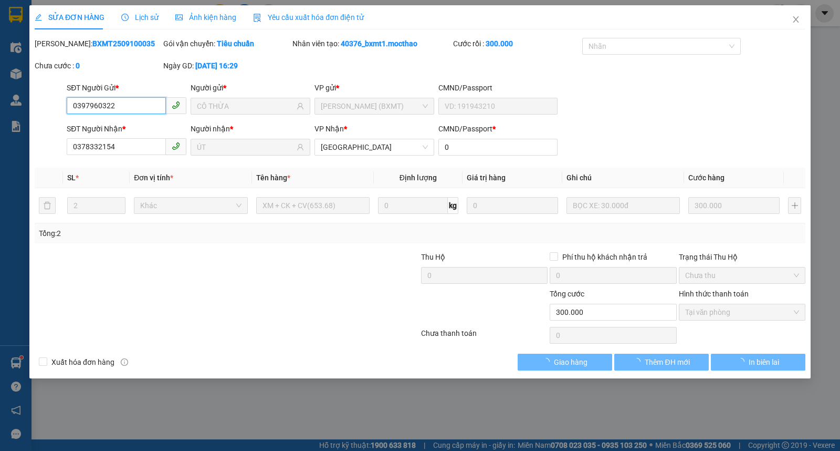
checkbox input "true"
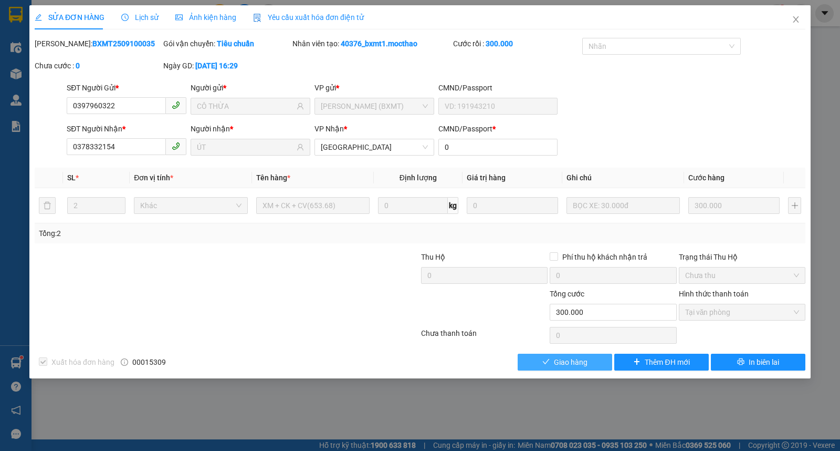
click at [573, 360] on span "Giao hàng" at bounding box center [571, 362] width 34 height 12
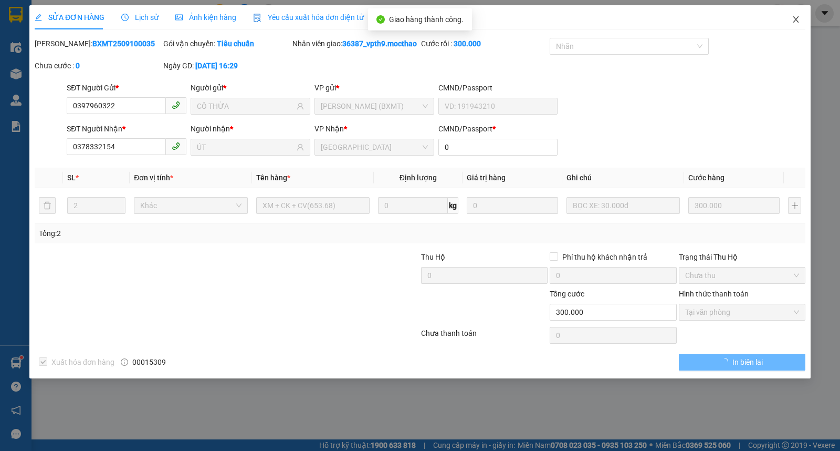
click at [793, 18] on icon "close" at bounding box center [796, 19] width 8 height 8
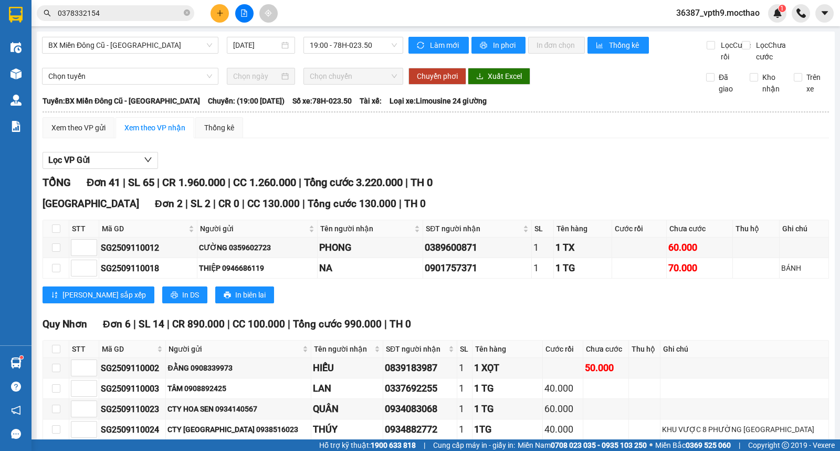
click at [221, 14] on icon "plus" at bounding box center [219, 12] width 7 height 7
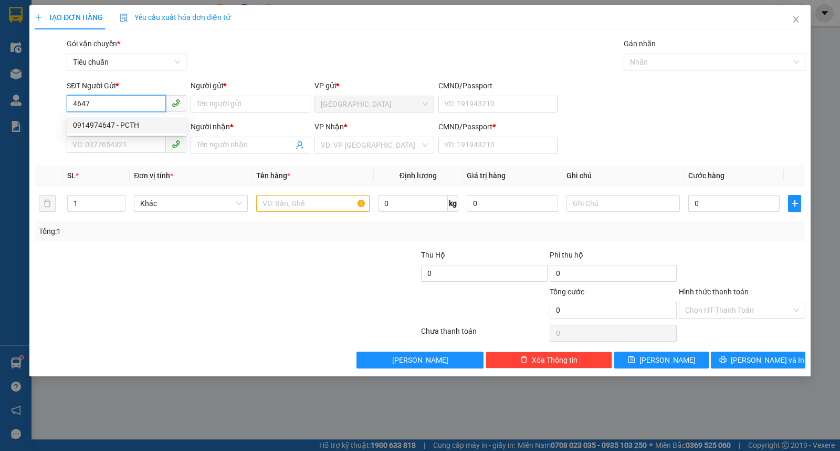
click at [106, 122] on div "0914974647 - PCTH" at bounding box center [126, 125] width 107 height 12
type input "0914974647"
type input "PCTH"
type input "0915644856"
type input "PCSG"
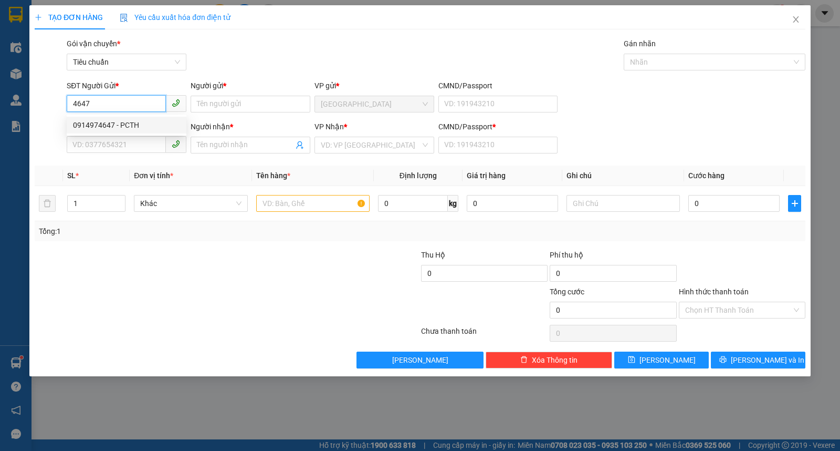
type input "1"
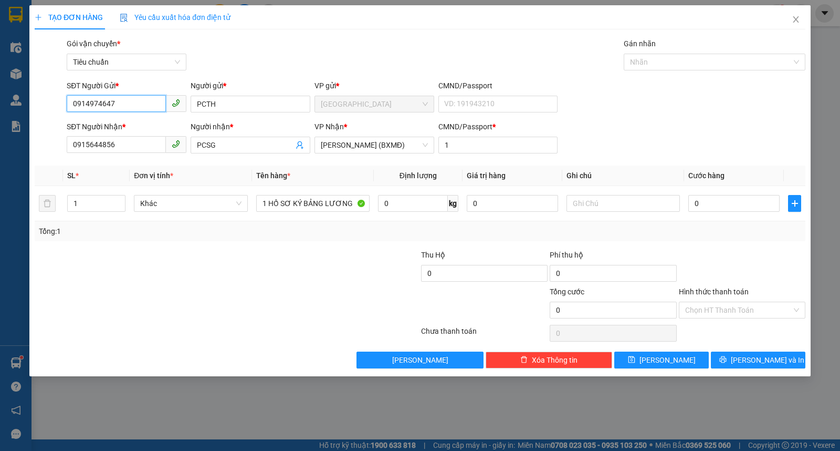
type input "0914974647"
click at [107, 203] on input "1" at bounding box center [96, 203] width 57 height 16
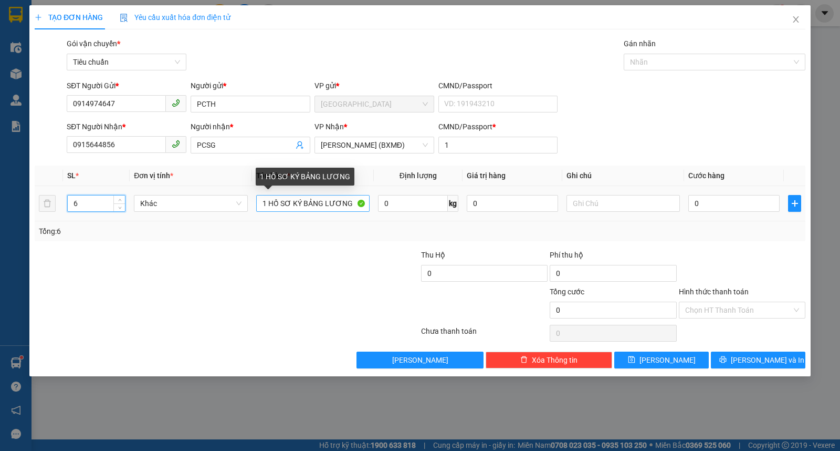
type input "6"
click at [259, 210] on input "1 HỒ SƠ KÝ BẢNG LƯƠNG" at bounding box center [312, 203] width 113 height 17
type input "HỒ SƠ KÝ BẢNG LƯƠNG"
type input "6 MÓN LA HAI"
type input "D"
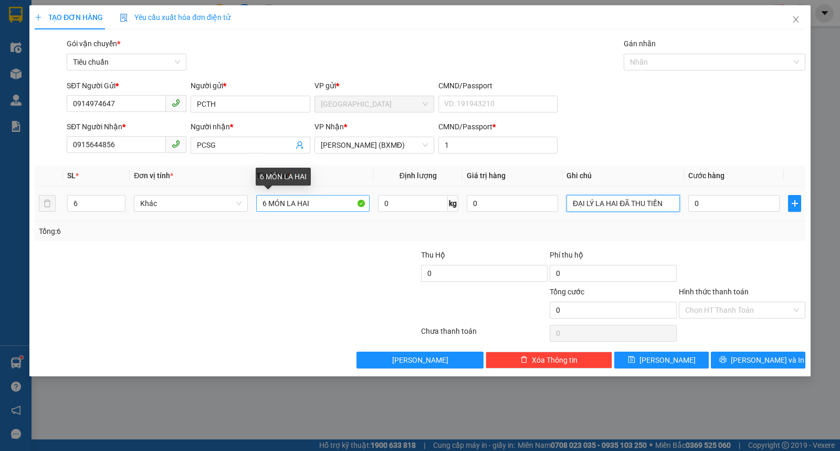
type input "ĐẠI LÝ LA HAI ĐÃ THU TIỀN"
type input "2"
type input "20"
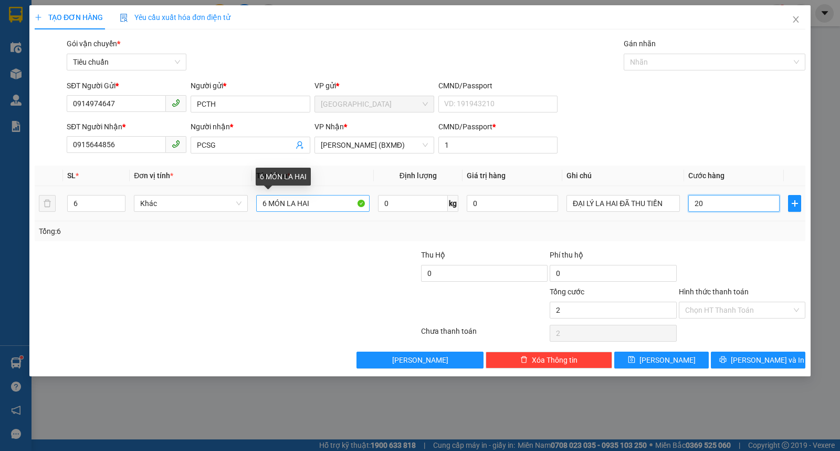
type input "20"
type input "200"
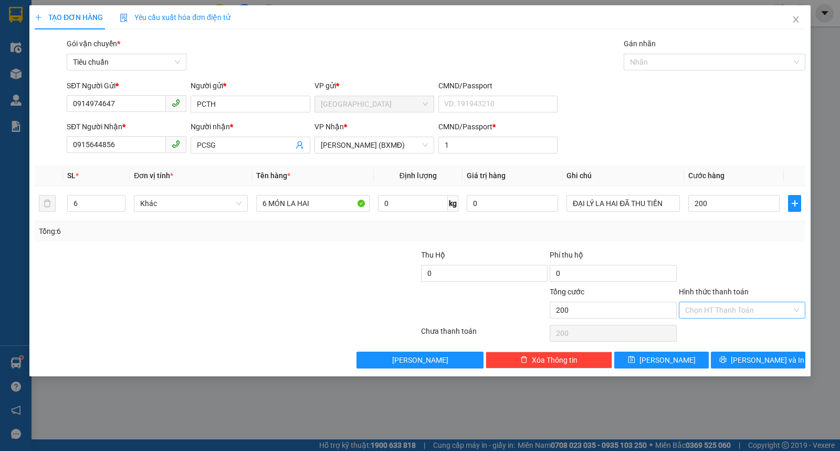
type input "200.000"
click at [739, 306] on input "Hình thức thanh toán" at bounding box center [738, 310] width 107 height 16
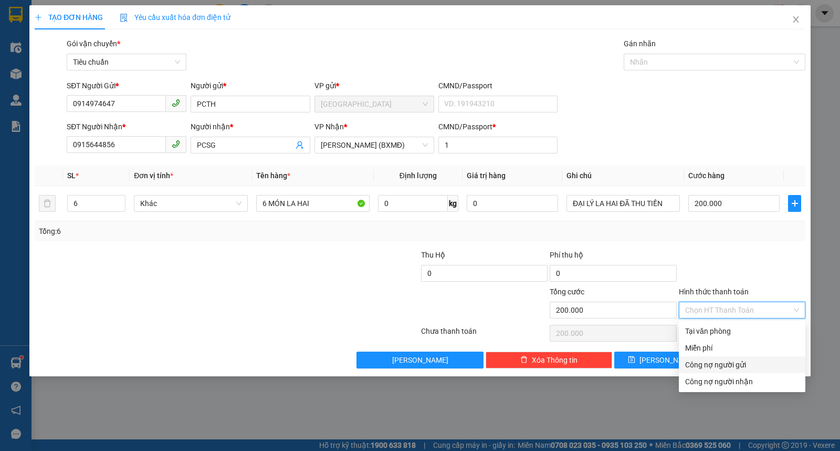
click at [716, 363] on div "Công nợ người gửi" at bounding box center [742, 365] width 114 height 12
type input "0"
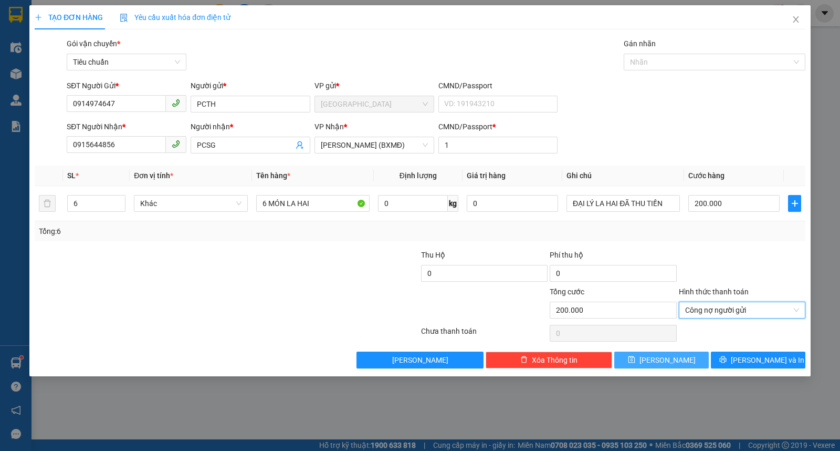
click at [673, 359] on span "[PERSON_NAME]" at bounding box center [668, 360] width 56 height 12
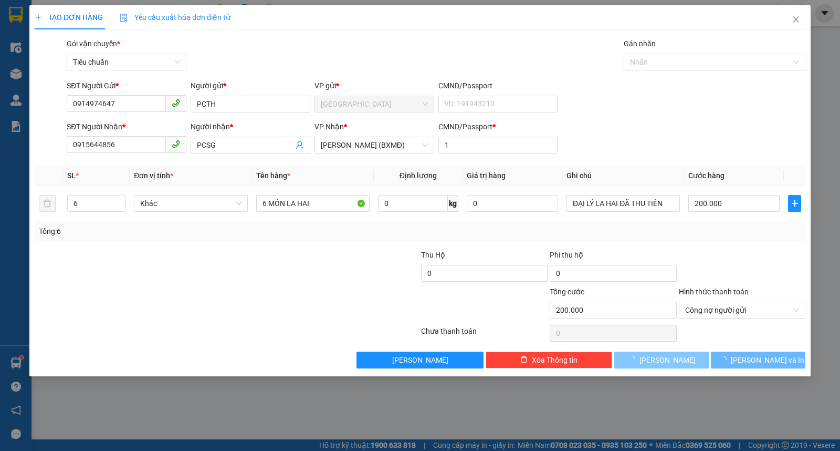
type input "0"
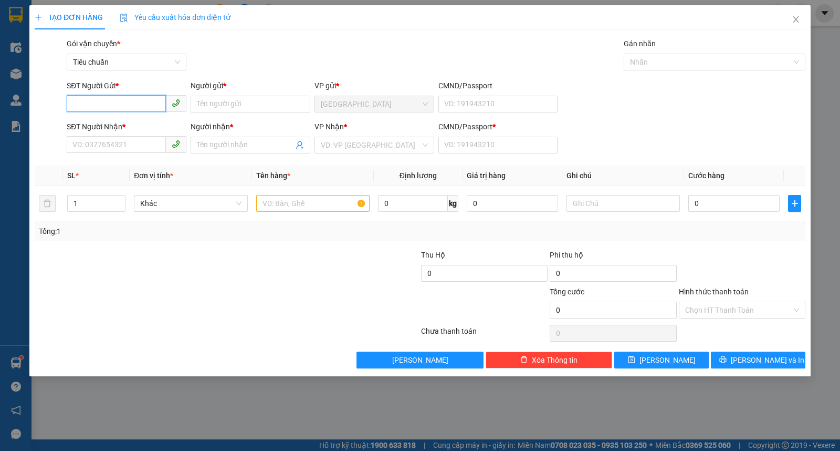
click at [101, 108] on input "SĐT Người Gửi *" at bounding box center [116, 103] width 99 height 17
click at [122, 127] on div "0914974647 - PCTH" at bounding box center [126, 125] width 107 height 12
type input "0914974647"
type input "PCTH"
type input "0915644856"
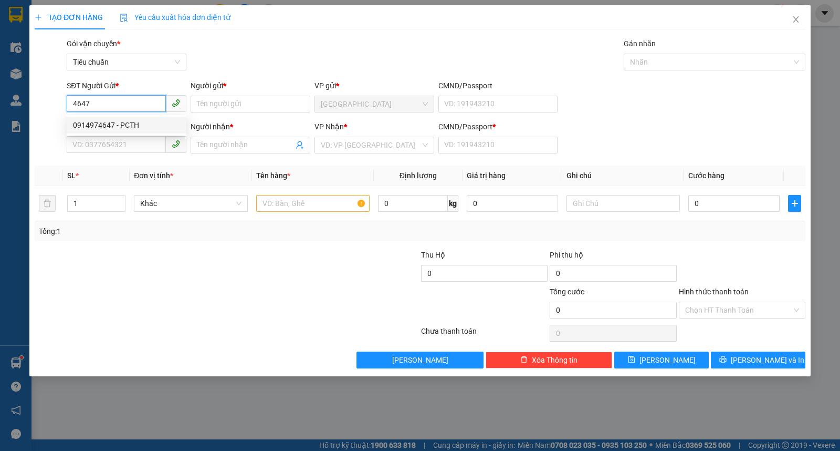
type input "PCSG"
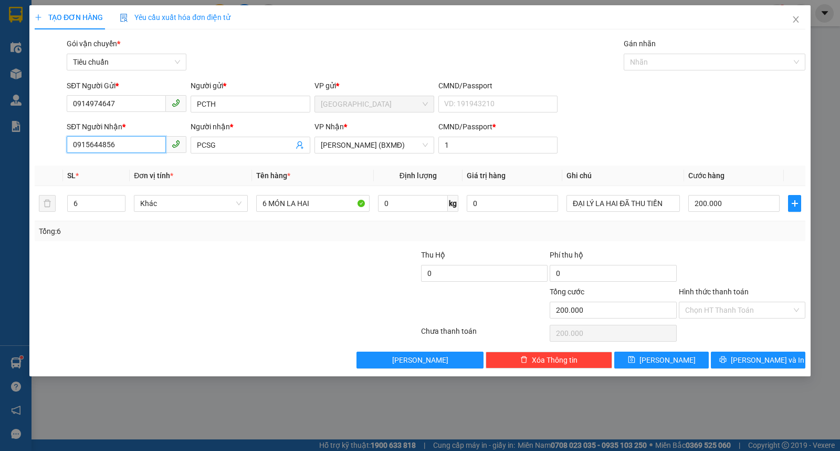
click at [119, 148] on input "0915644856" at bounding box center [116, 144] width 99 height 17
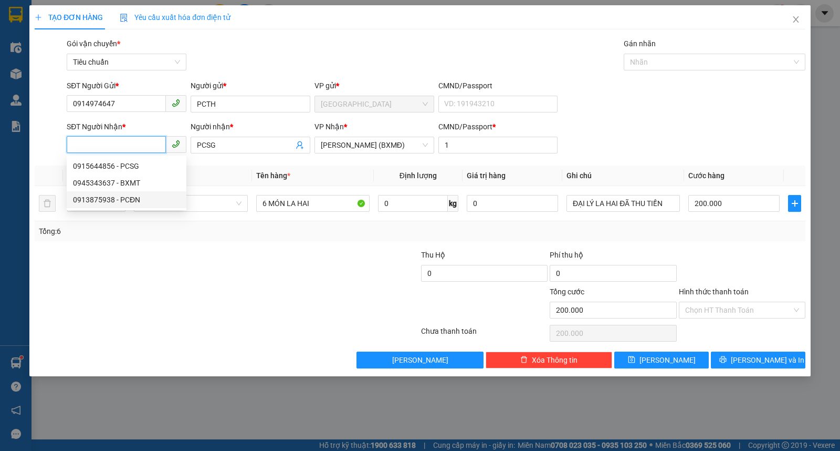
click at [113, 202] on div "0913875938 - PCĐN" at bounding box center [126, 200] width 107 height 12
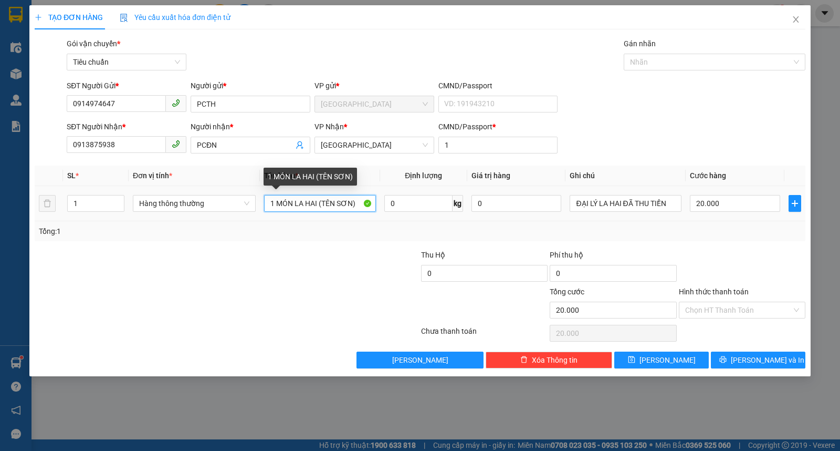
click at [337, 202] on input "1 MÓN LA HAI (TÊN SƠN)" at bounding box center [320, 203] width 112 height 17
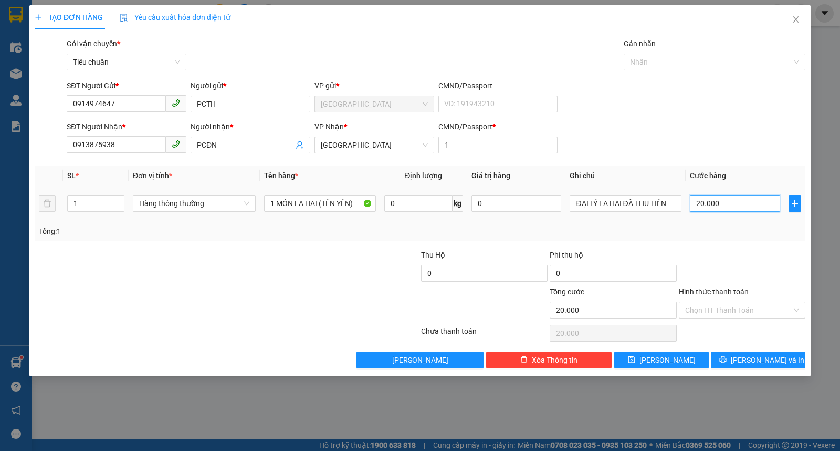
click at [748, 201] on input "20.000" at bounding box center [735, 203] width 90 height 17
click at [721, 305] on input "Hình thức thanh toán" at bounding box center [738, 310] width 107 height 16
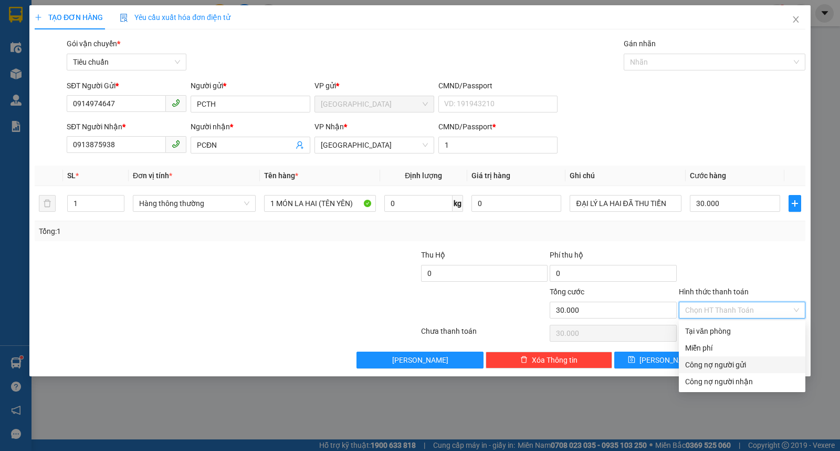
click at [705, 361] on div "Công nợ người gửi" at bounding box center [742, 365] width 114 height 12
click at [714, 366] on div "Công nợ người gửi" at bounding box center [742, 365] width 114 height 12
click at [697, 363] on div "Công nợ người gửi" at bounding box center [742, 365] width 114 height 12
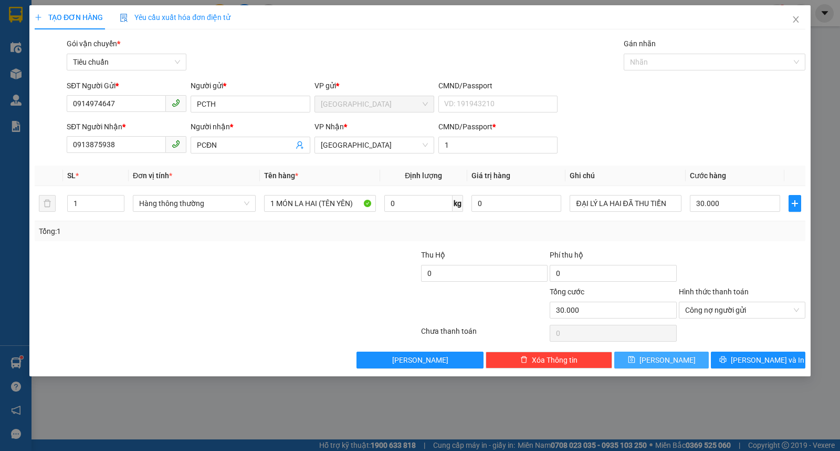
click at [697, 363] on button "[PERSON_NAME]" at bounding box center [661, 359] width 95 height 17
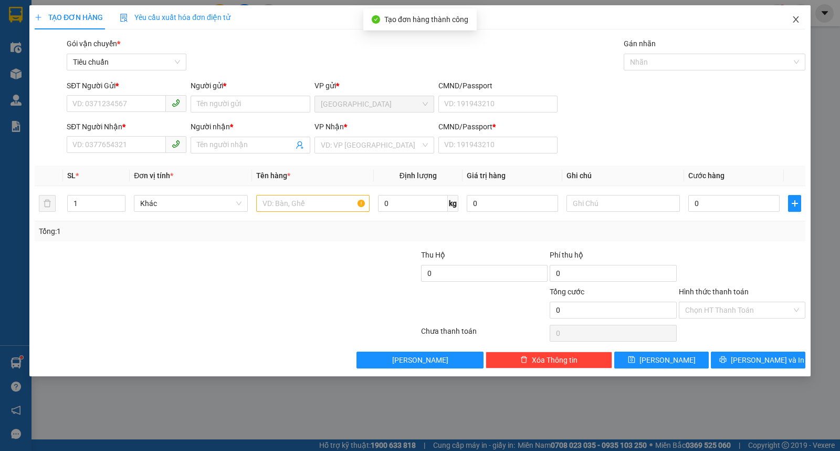
click at [786, 25] on span "Close" at bounding box center [795, 19] width 29 height 29
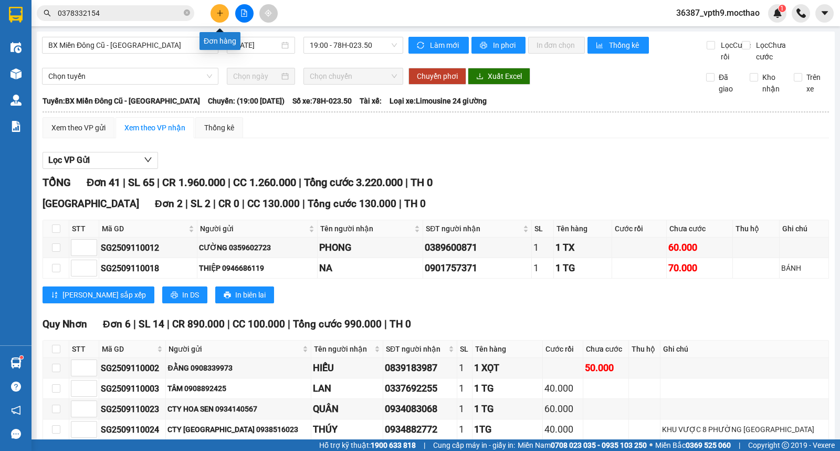
click at [218, 11] on icon "plus" at bounding box center [219, 12] width 7 height 7
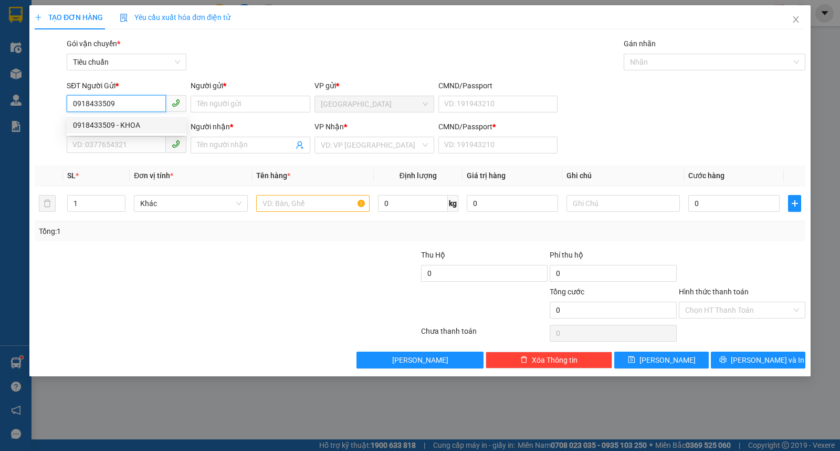
click at [117, 125] on div "0918433509 - KHOA" at bounding box center [126, 125] width 107 height 12
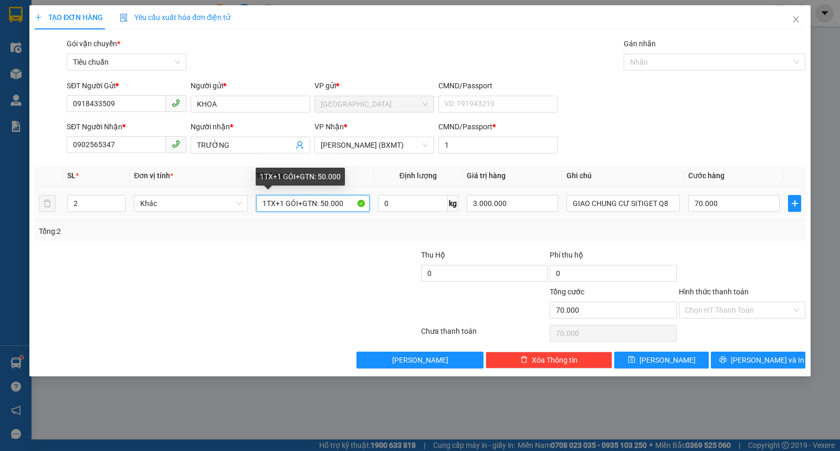
click at [285, 207] on input "1TX+1 GÓI+GTN: 50.000" at bounding box center [312, 203] width 113 height 17
drag, startPoint x: 533, startPoint y: 190, endPoint x: 456, endPoint y: 197, distance: 78.1
click at [456, 197] on tr "2 Khác 1TX+1 BỊCH+GTN: 50.000 0 kg 3.000.000 GIAO CHUNG CƯ SITIGET Q8 70.000" at bounding box center [420, 203] width 771 height 35
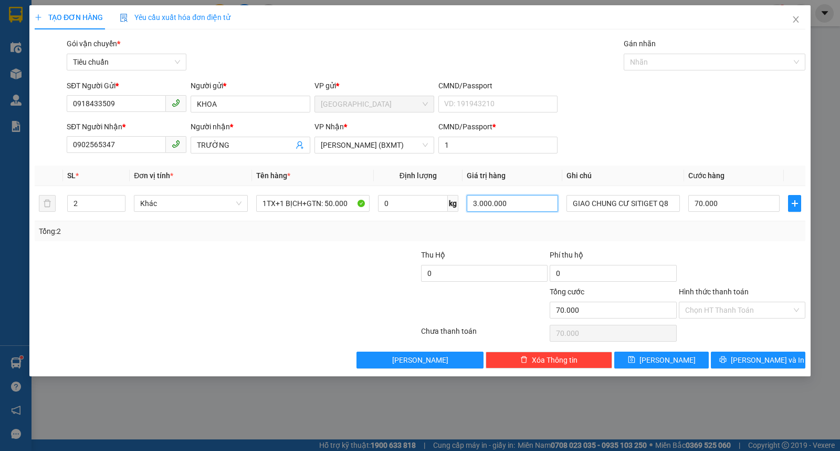
drag, startPoint x: 532, startPoint y: 205, endPoint x: 401, endPoint y: 223, distance: 132.4
click at [401, 223] on div "SL * Đơn vị tính * Tên hàng * Định lượng Giá trị hàng Ghi chú Cước hàng 2 Khác …" at bounding box center [420, 203] width 771 height 76
click at [743, 309] on input "Hình thức thanh toán" at bounding box center [738, 310] width 107 height 16
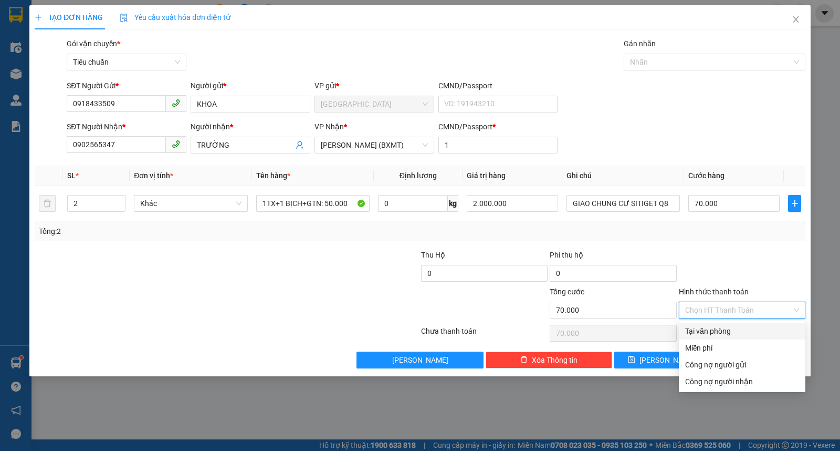
click at [709, 331] on div "Tại văn phòng" at bounding box center [742, 331] width 114 height 12
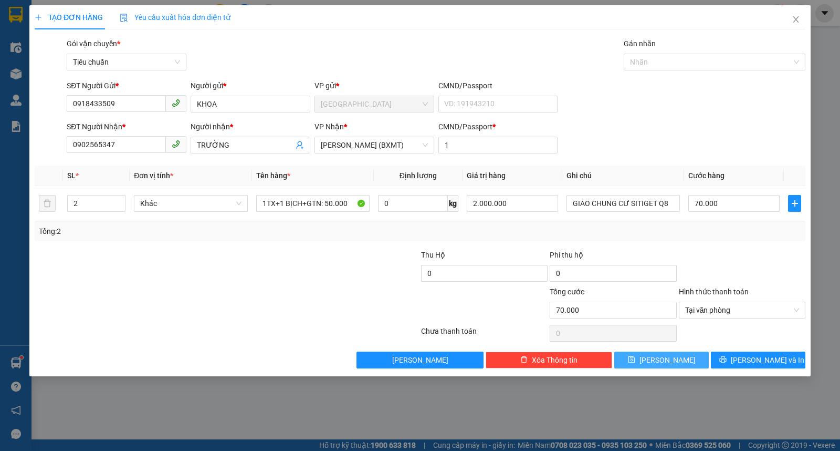
click at [672, 358] on span "[PERSON_NAME]" at bounding box center [668, 360] width 56 height 12
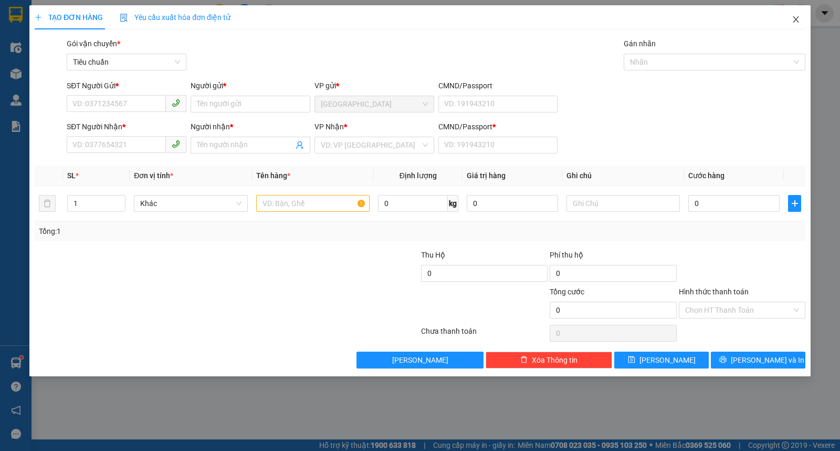
click at [802, 18] on span "Close" at bounding box center [795, 19] width 29 height 29
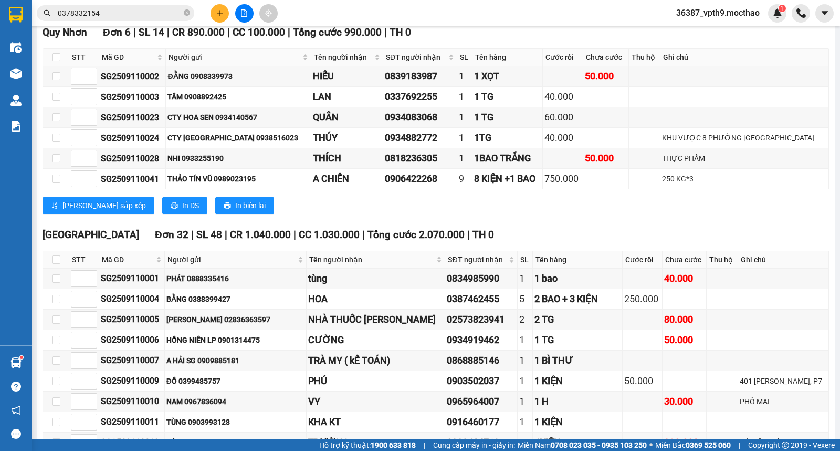
scroll to position [117, 0]
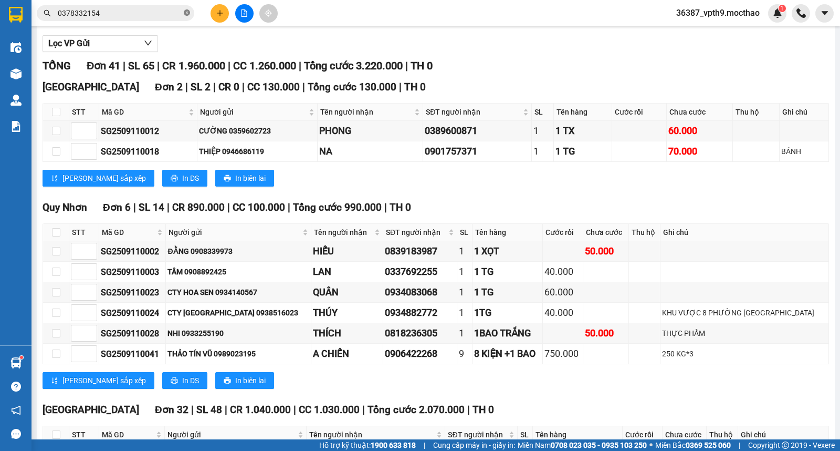
click at [186, 14] on icon "close-circle" at bounding box center [187, 12] width 6 height 6
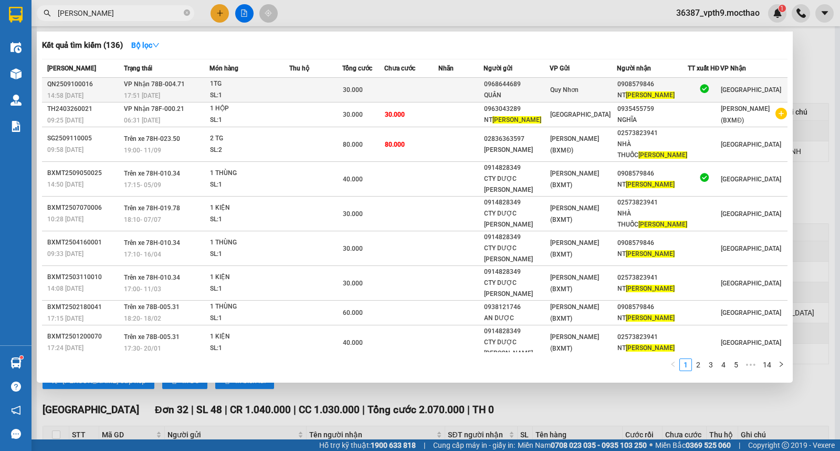
click at [689, 86] on div at bounding box center [704, 90] width 32 height 14
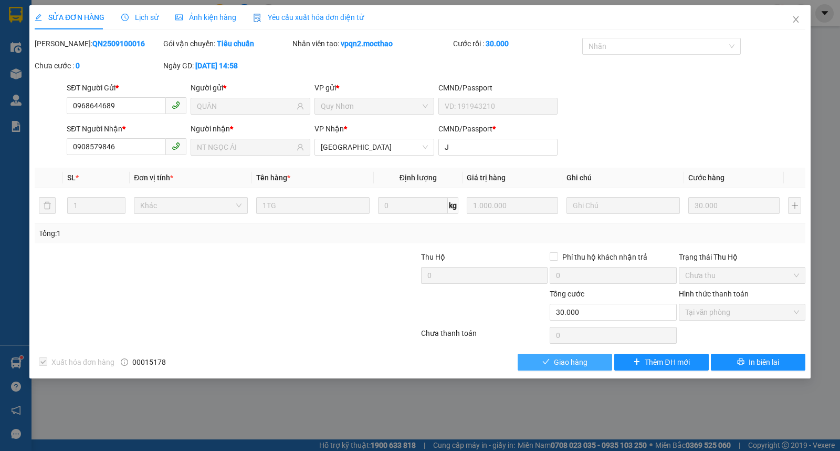
click at [550, 366] on button "Giao hàng" at bounding box center [565, 361] width 95 height 17
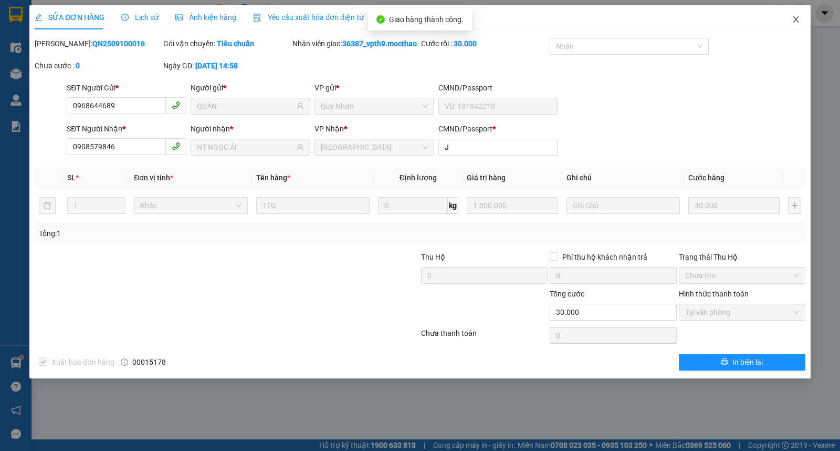
click at [796, 20] on icon "close" at bounding box center [796, 19] width 6 height 6
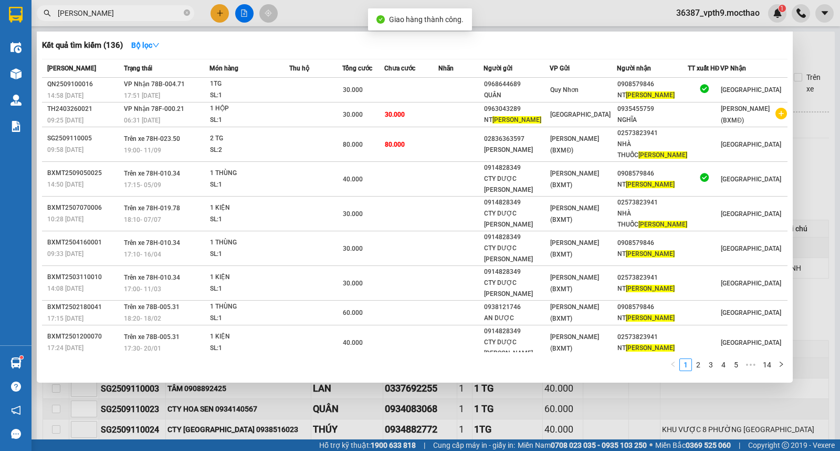
click at [133, 13] on input "[PERSON_NAME]" at bounding box center [120, 13] width 124 height 12
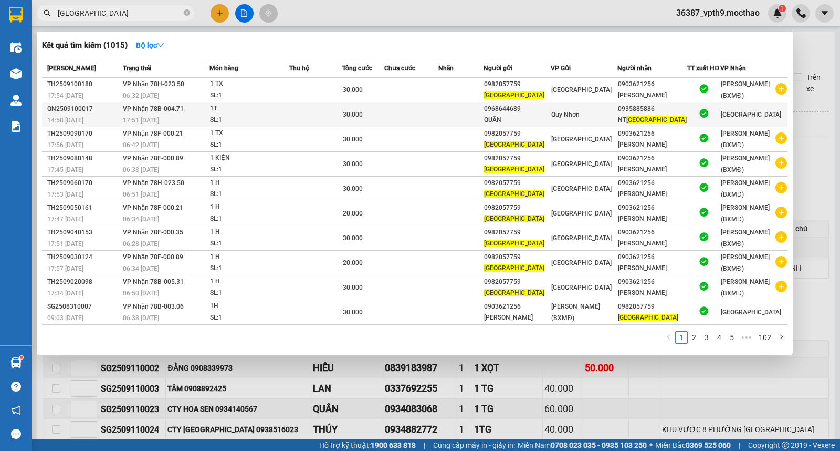
click at [662, 114] on div "NT [GEOGRAPHIC_DATA]" at bounding box center [652, 119] width 69 height 11
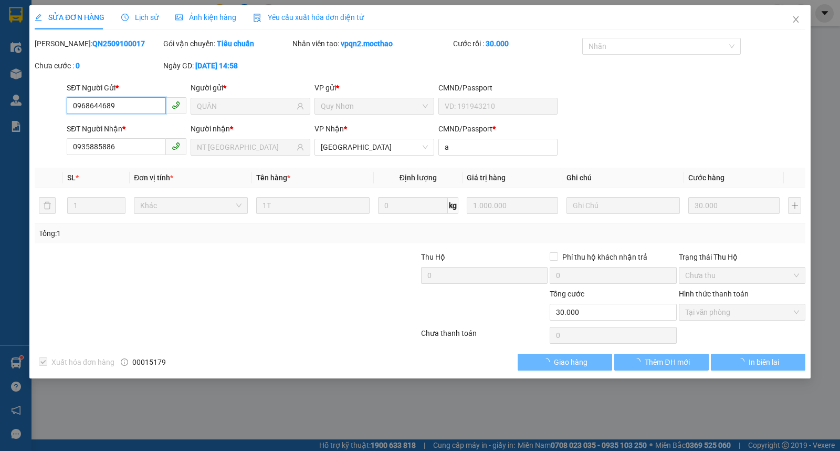
click at [720, 309] on span "Tại văn phòng" at bounding box center [742, 312] width 114 height 16
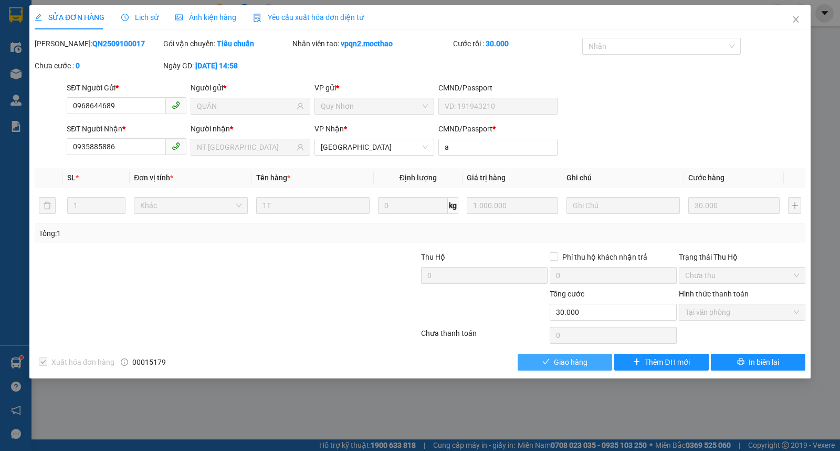
click at [572, 363] on span "Giao hàng" at bounding box center [571, 362] width 34 height 12
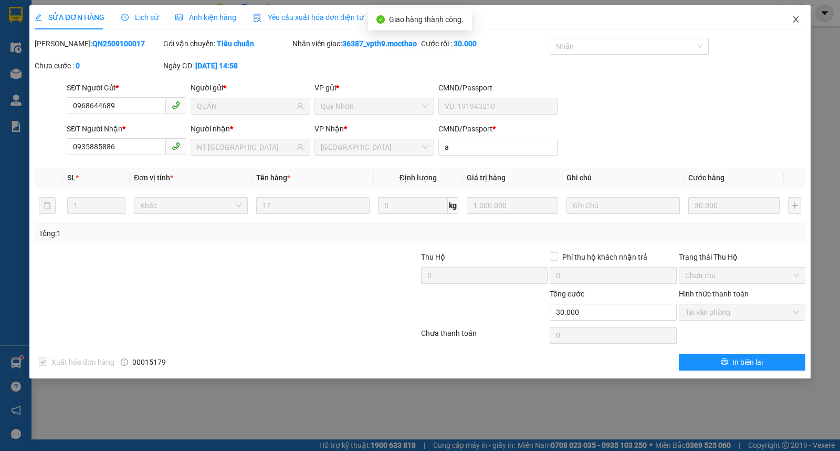
click at [795, 13] on span "Close" at bounding box center [795, 19] width 29 height 29
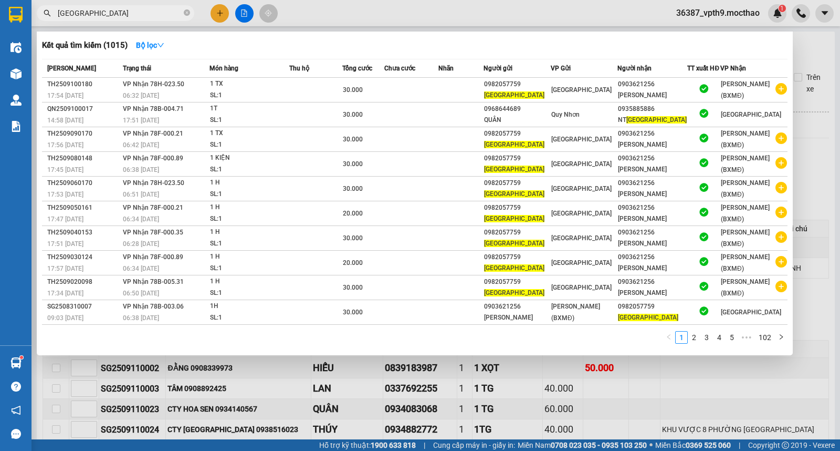
click at [127, 11] on input "[GEOGRAPHIC_DATA]" at bounding box center [120, 13] width 124 height 12
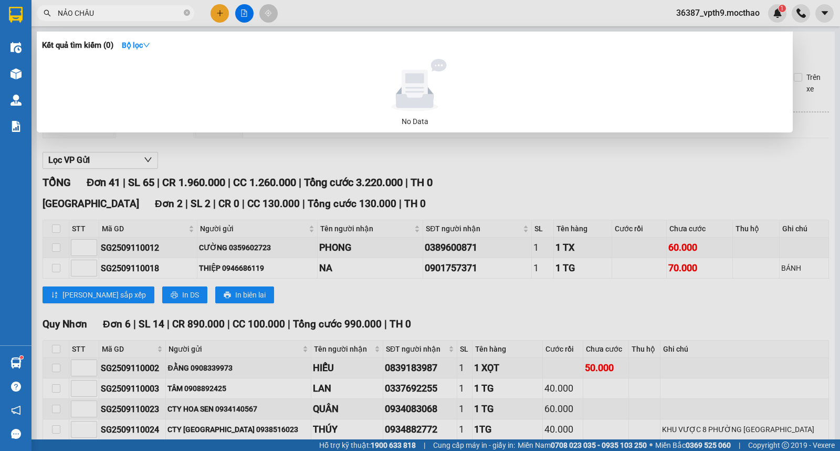
click at [212, 17] on div at bounding box center [420, 225] width 840 height 451
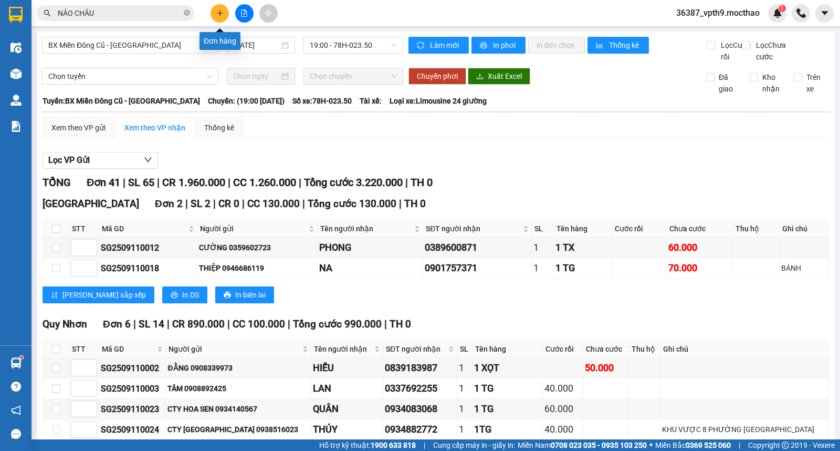
click at [217, 17] on button at bounding box center [220, 13] width 18 height 18
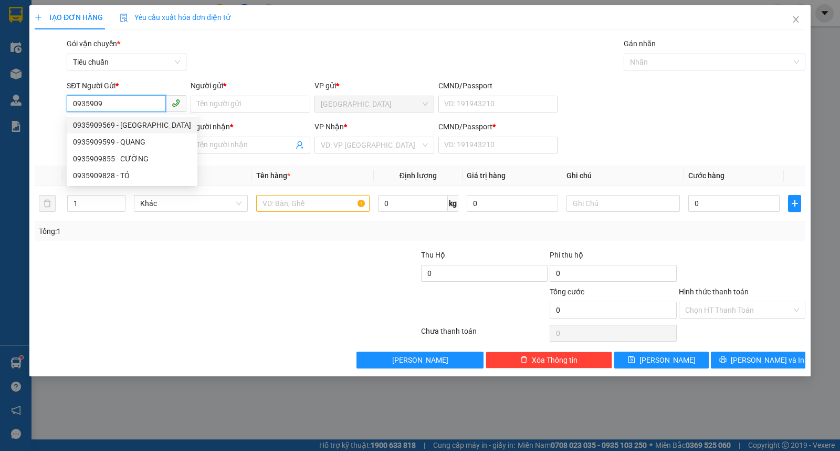
click at [121, 131] on div "0935909569 - [GEOGRAPHIC_DATA]" at bounding box center [132, 125] width 131 height 17
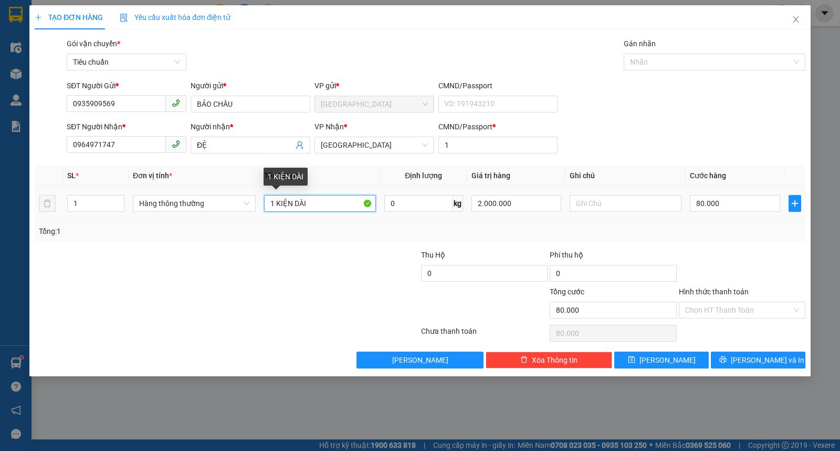
drag, startPoint x: 295, startPoint y: 201, endPoint x: 349, endPoint y: 201, distance: 54.1
click at [349, 201] on input "1 KIỆN DÀI" at bounding box center [320, 203] width 112 height 17
click at [542, 204] on input "2.000.000" at bounding box center [517, 203] width 90 height 17
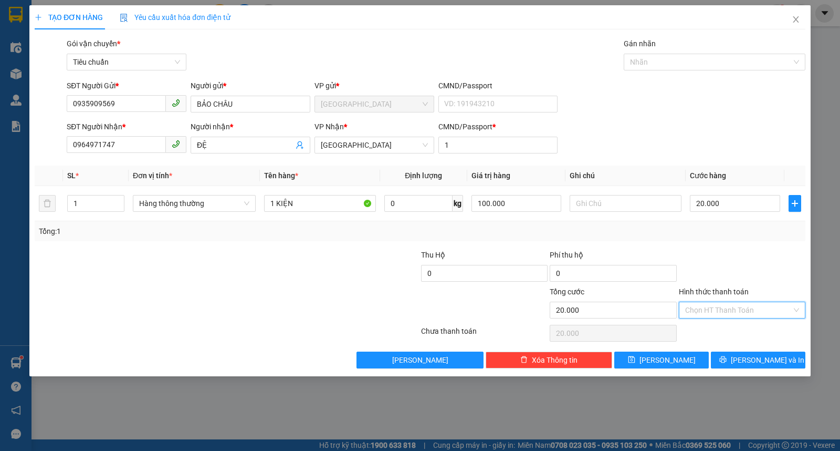
click at [746, 310] on input "Hình thức thanh toán" at bounding box center [738, 310] width 107 height 16
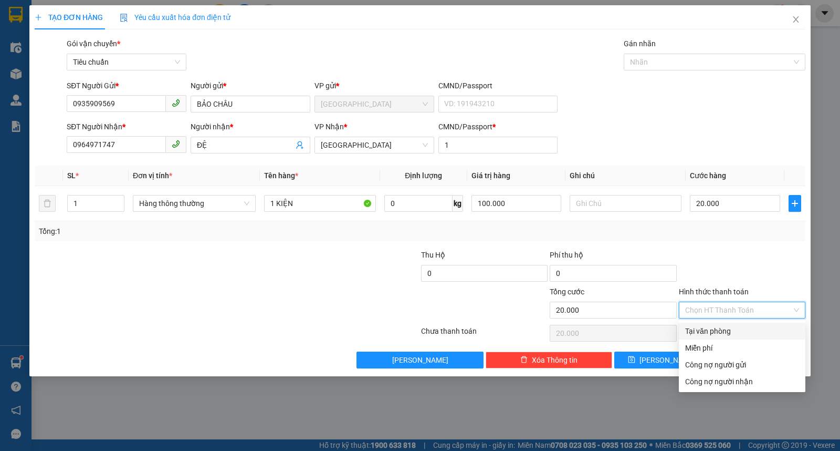
click at [713, 327] on div "Tại văn phòng" at bounding box center [742, 331] width 114 height 12
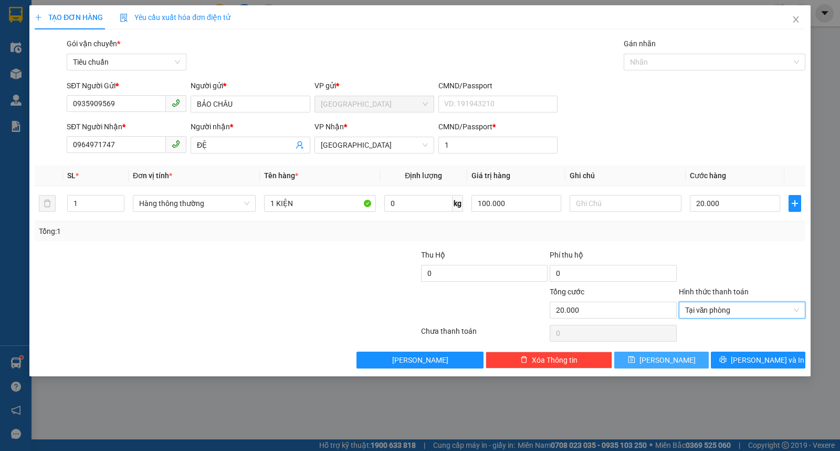
click at [677, 355] on button "[PERSON_NAME]" at bounding box center [661, 359] width 95 height 17
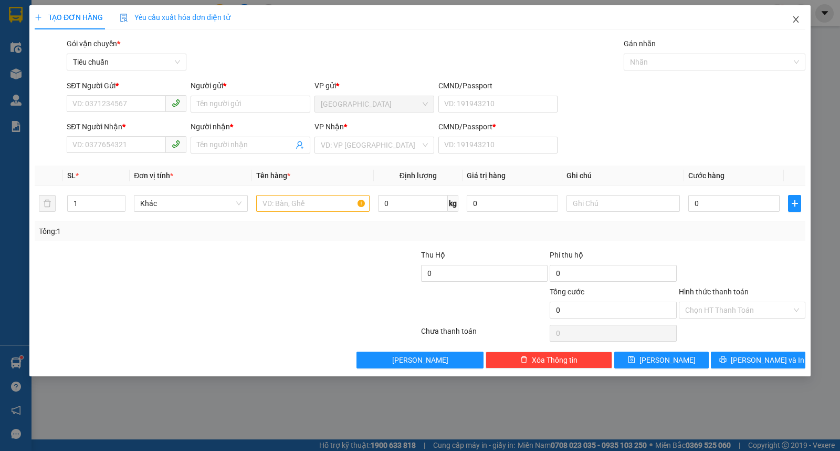
click at [802, 23] on span "Close" at bounding box center [795, 19] width 29 height 29
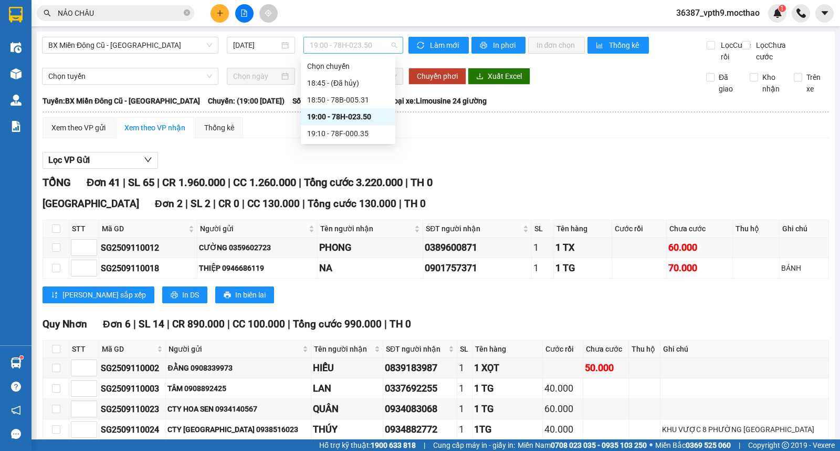
click at [359, 40] on span "19:00 - 78H-023.50" at bounding box center [353, 45] width 87 height 16
click at [360, 135] on div "19:10 - 78F-000.35" at bounding box center [348, 134] width 82 height 12
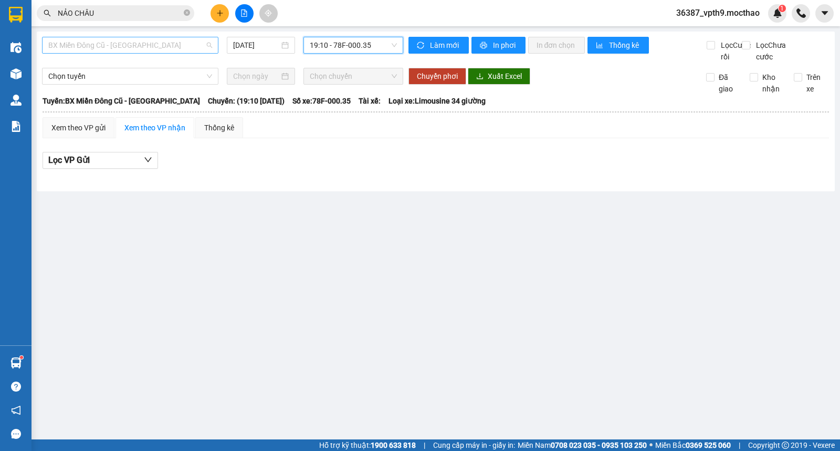
scroll to position [84, 0]
click at [161, 44] on span "BX Miền Đông Cũ - [GEOGRAPHIC_DATA]" at bounding box center [130, 45] width 164 height 16
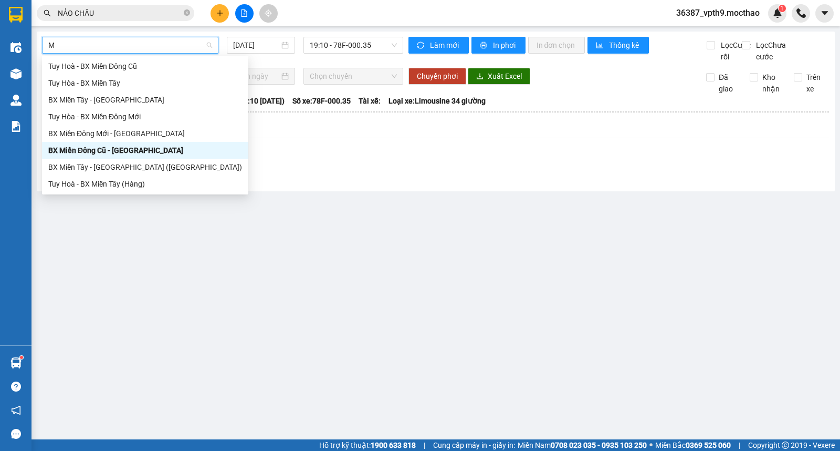
scroll to position [0, 0]
click at [113, 97] on div "BX Miền Tây - [GEOGRAPHIC_DATA]" at bounding box center [145, 100] width 194 height 12
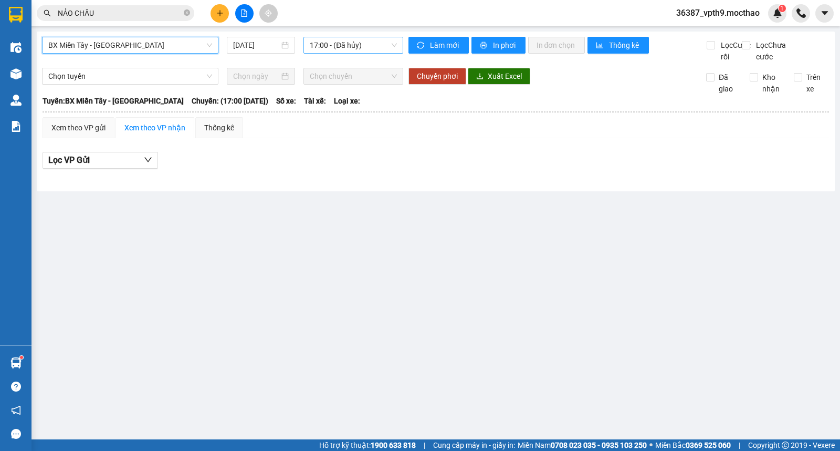
click at [371, 40] on span "17:00 - (Đã hủy)" at bounding box center [353, 45] width 87 height 16
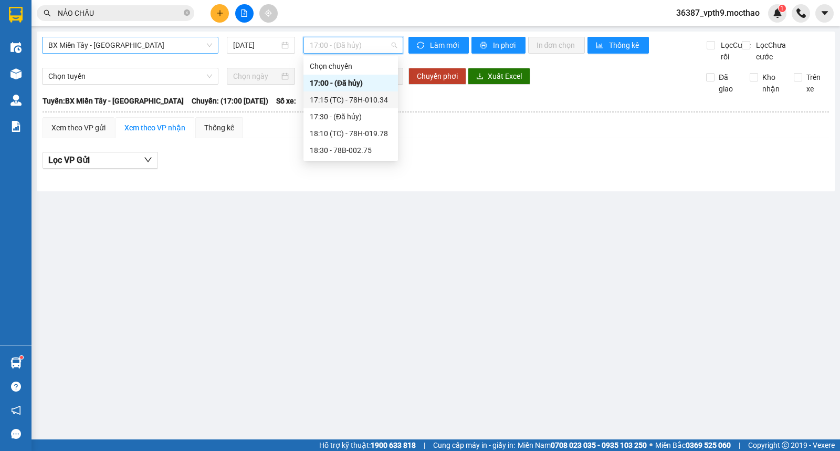
click at [361, 97] on div "17:15 (TC) - 78H-010.34" at bounding box center [351, 100] width 82 height 12
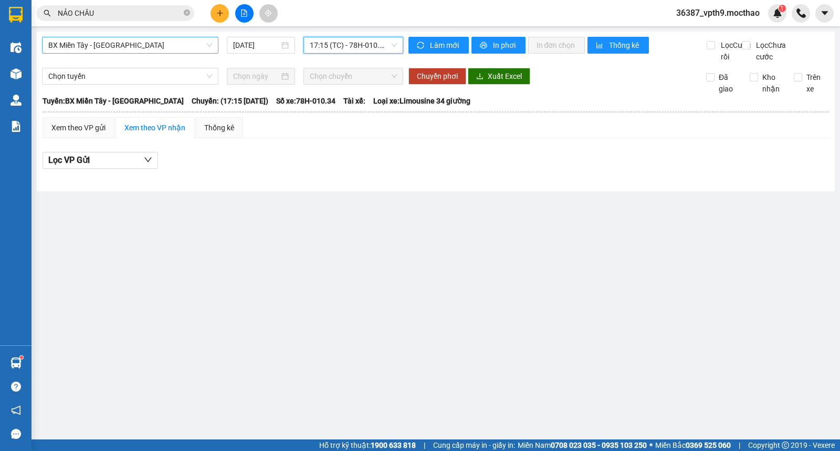
click at [350, 44] on span "17:15 (TC) - 78H-010.34" at bounding box center [353, 45] width 87 height 16
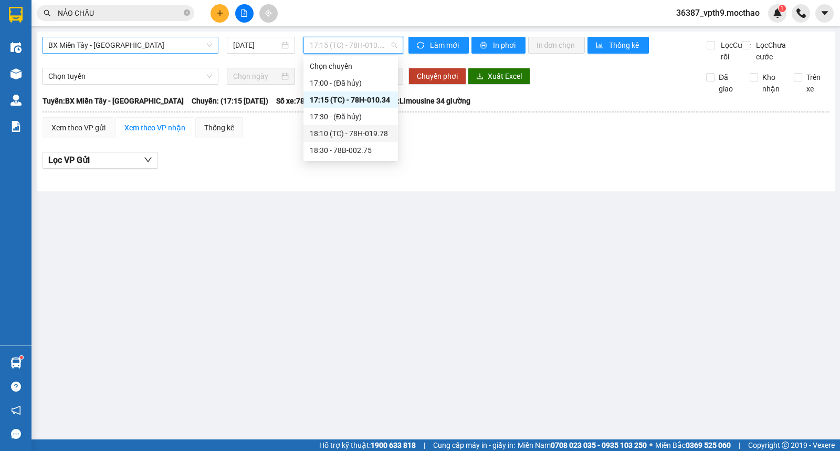
click at [366, 130] on div "18:10 (TC) - 78H-019.78" at bounding box center [351, 134] width 82 height 12
click at [383, 53] on div "18:10 (TC) - 78H-019.78" at bounding box center [352, 45] width 99 height 17
click at [348, 150] on div "18:30 - 78B-002.75" at bounding box center [351, 150] width 82 height 12
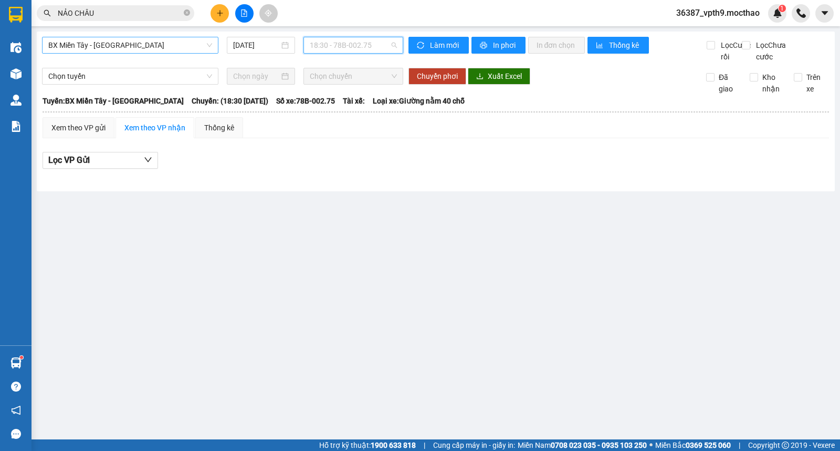
click at [366, 48] on span "18:30 - 78B-002.75" at bounding box center [353, 45] width 87 height 16
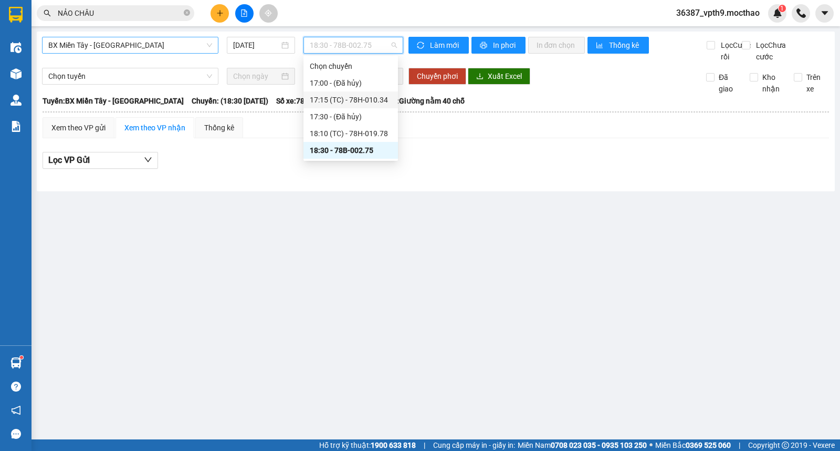
click at [368, 100] on div "17:15 (TC) - 78H-010.34" at bounding box center [351, 100] width 82 height 12
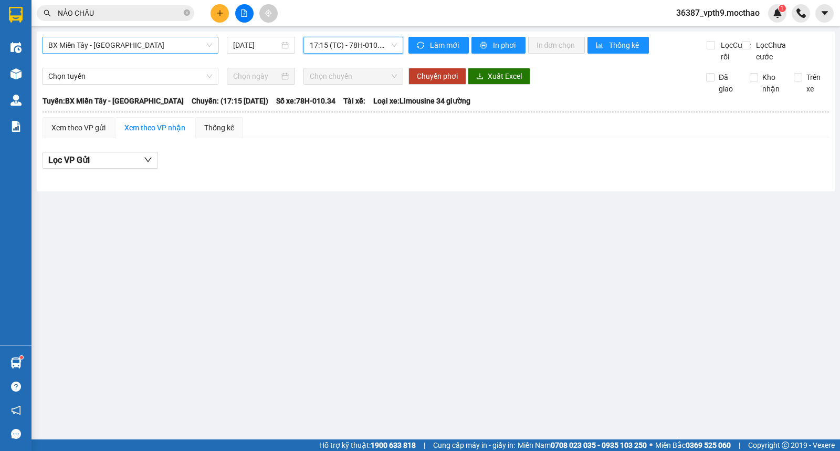
click at [366, 47] on span "17:15 (TC) - 78H-010.34" at bounding box center [353, 45] width 87 height 16
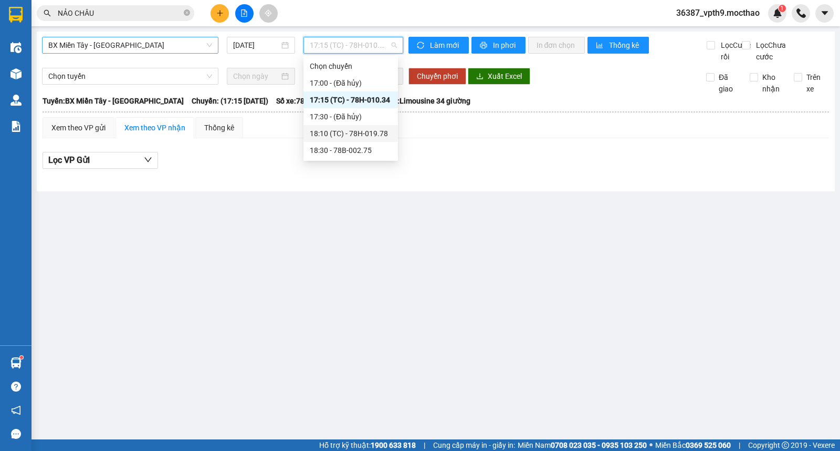
click at [368, 130] on div "18:10 (TC) - 78H-019.78" at bounding box center [351, 134] width 82 height 12
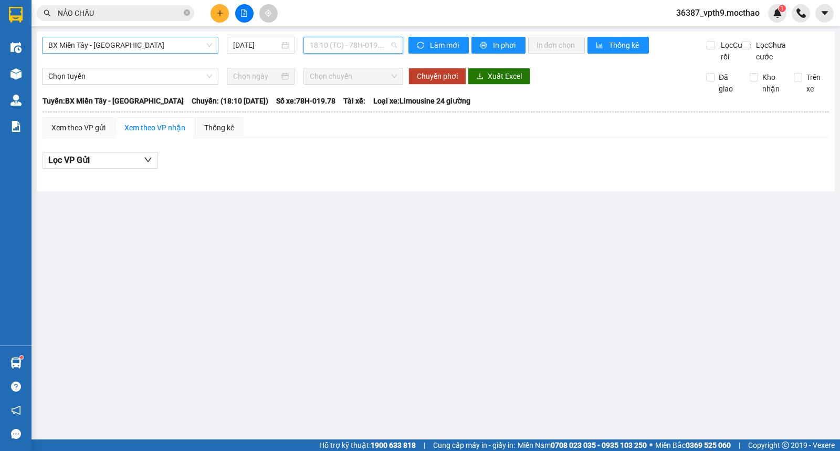
click at [392, 46] on span "18:10 (TC) - 78H-019.78" at bounding box center [353, 45] width 87 height 16
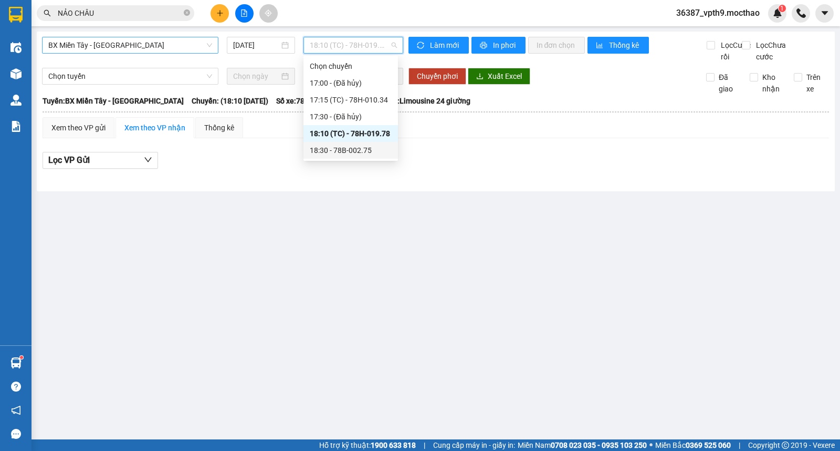
click at [350, 151] on div "18:30 - 78B-002.75" at bounding box center [351, 150] width 82 height 12
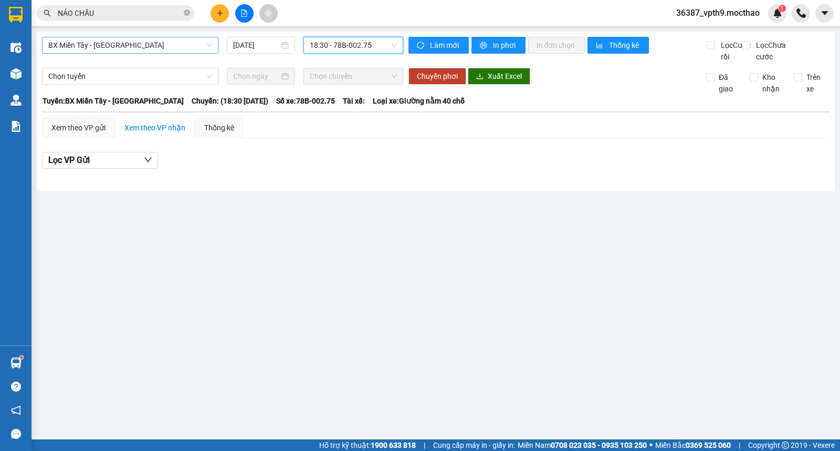
click at [159, 44] on span "BX Miền Tây - [GEOGRAPHIC_DATA]" at bounding box center [130, 45] width 164 height 16
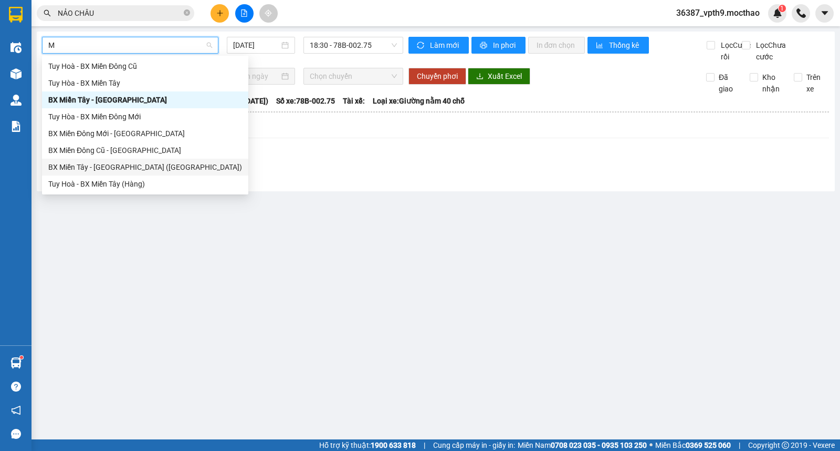
click at [122, 166] on div "BX Miền Tây - [GEOGRAPHIC_DATA] ([GEOGRAPHIC_DATA])" at bounding box center [145, 167] width 194 height 12
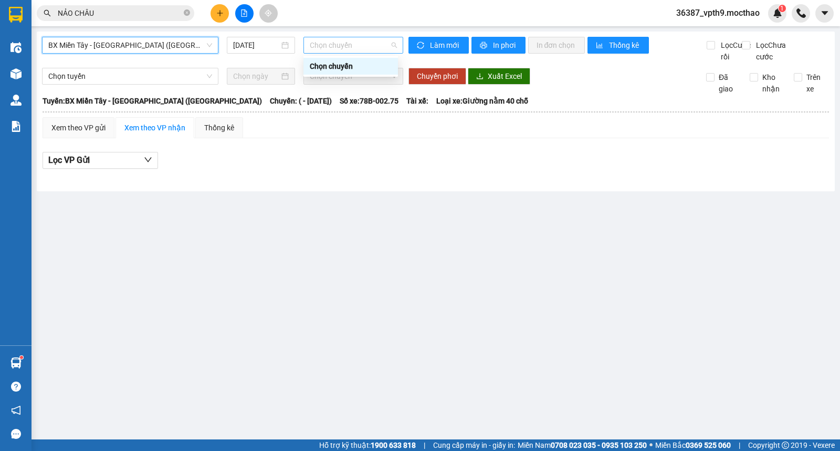
click at [327, 48] on span "Chọn chuyến" at bounding box center [353, 45] width 87 height 16
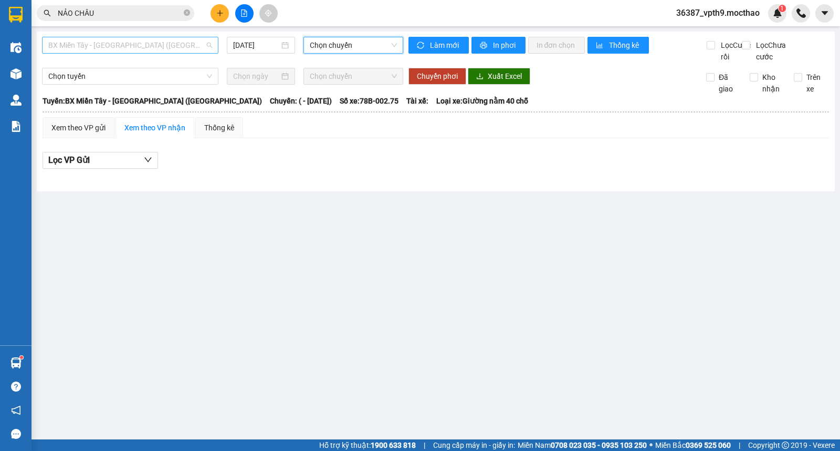
click at [82, 50] on span "BX Miền Tây - [GEOGRAPHIC_DATA] ([GEOGRAPHIC_DATA])" at bounding box center [130, 45] width 164 height 16
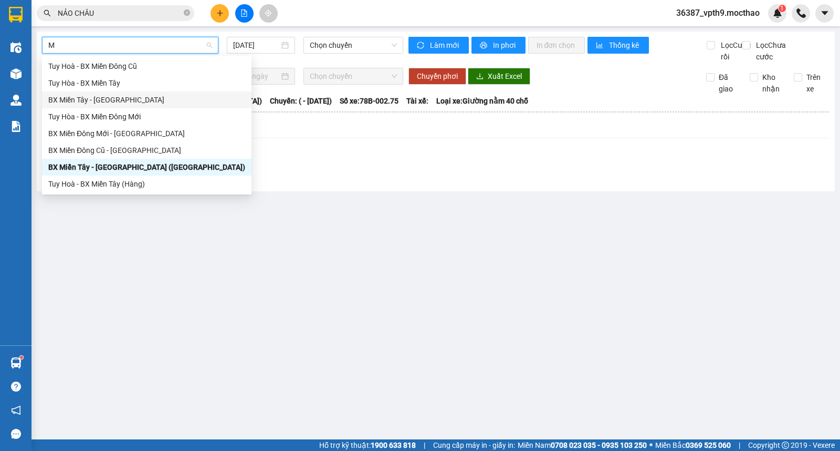
click at [78, 101] on div "BX Miền Tây - [GEOGRAPHIC_DATA]" at bounding box center [146, 100] width 197 height 12
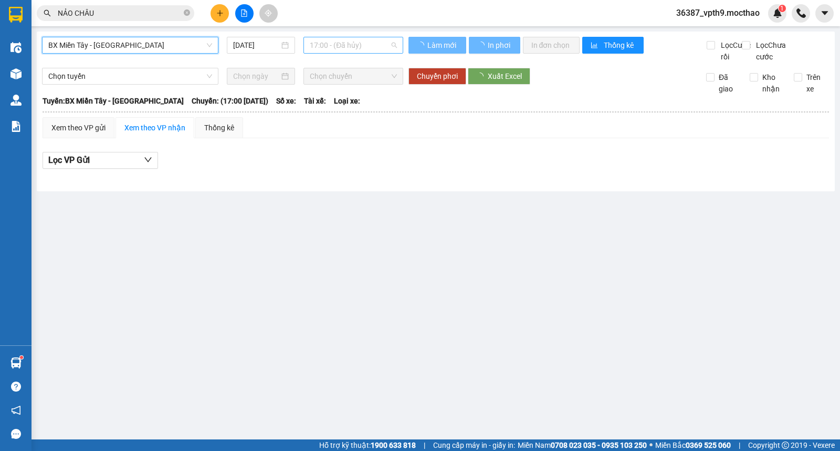
click at [338, 45] on span "17:00 - (Đã hủy)" at bounding box center [353, 45] width 87 height 16
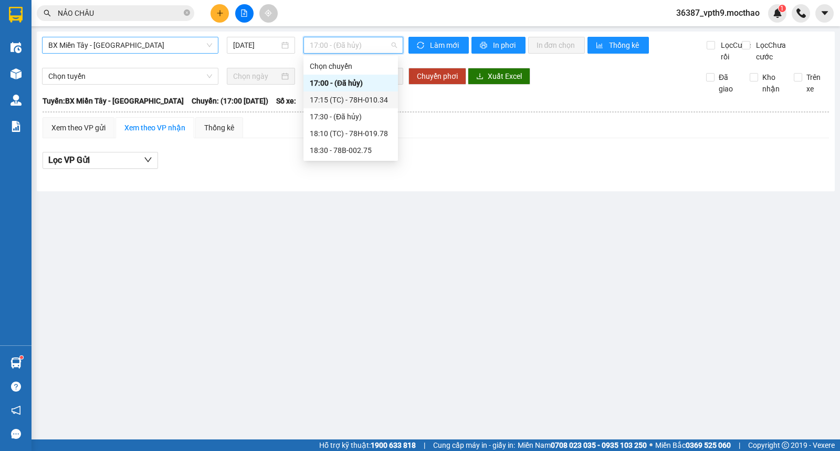
click at [348, 103] on div "17:15 (TC) - 78H-010.34" at bounding box center [351, 100] width 82 height 12
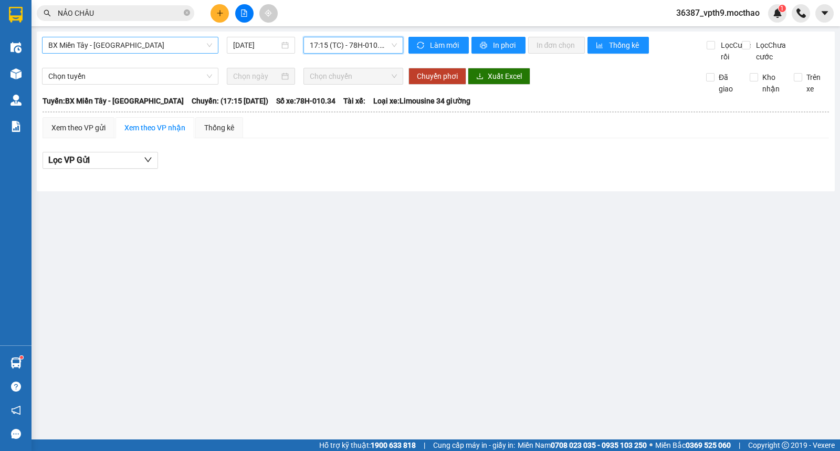
click at [383, 43] on span "17:15 (TC) - 78H-010.34" at bounding box center [353, 45] width 87 height 16
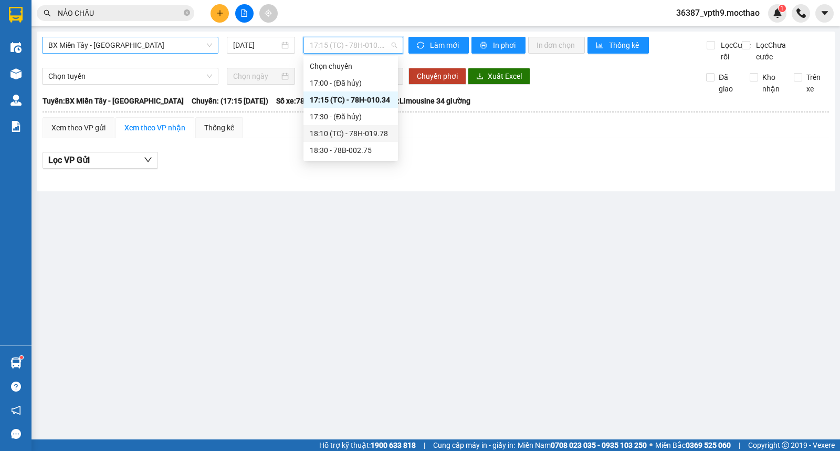
click at [354, 134] on div "18:10 (TC) - 78H-019.78" at bounding box center [351, 134] width 82 height 12
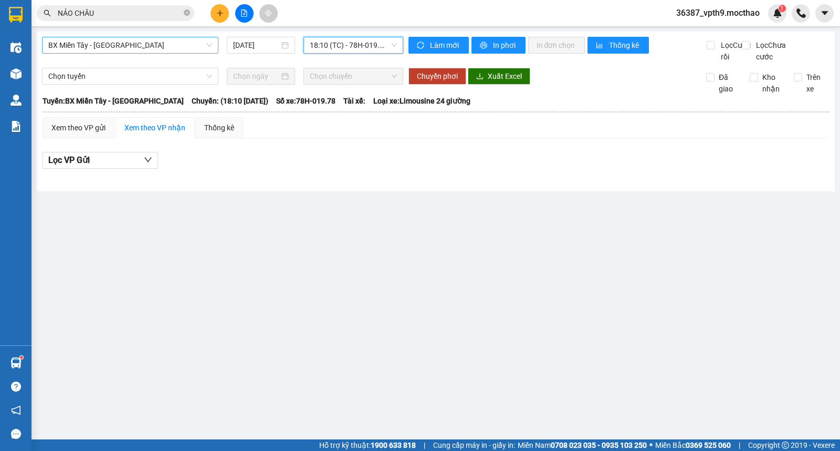
drag, startPoint x: 376, startPoint y: 47, endPoint x: 360, endPoint y: 88, distance: 43.8
click at [376, 49] on span "18:10 (TC) - 78H-019.78" at bounding box center [353, 45] width 87 height 16
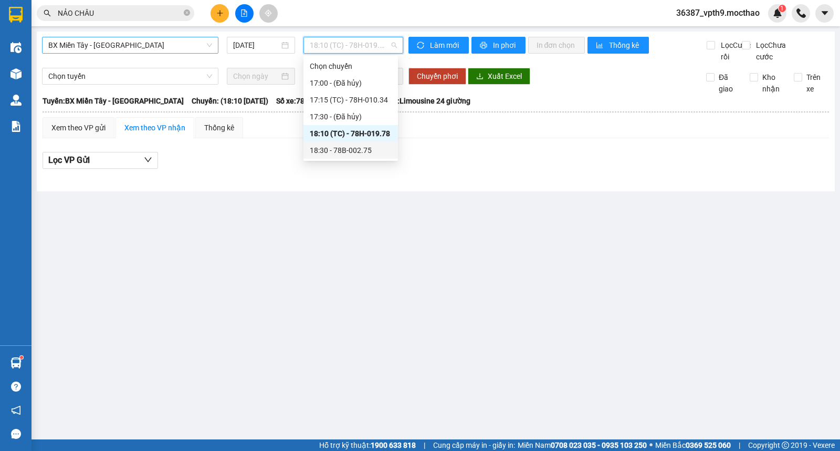
click at [360, 151] on div "18:30 - 78B-002.75" at bounding box center [351, 150] width 82 height 12
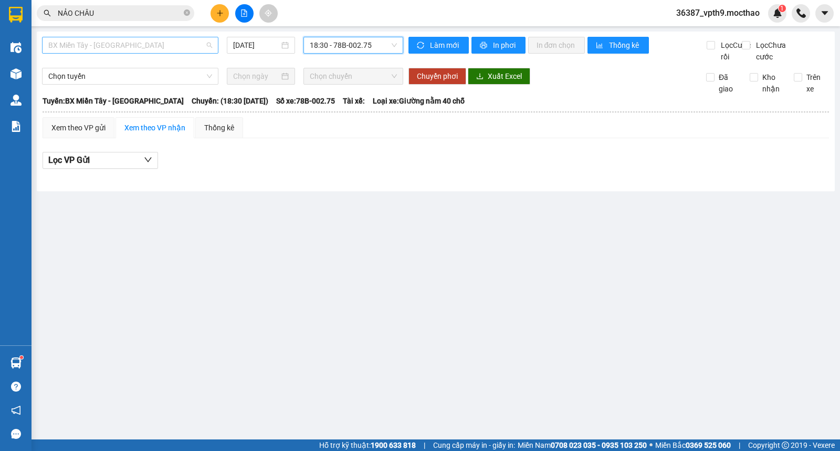
click at [98, 50] on span "BX Miền Tây - [GEOGRAPHIC_DATA]" at bounding box center [130, 45] width 164 height 16
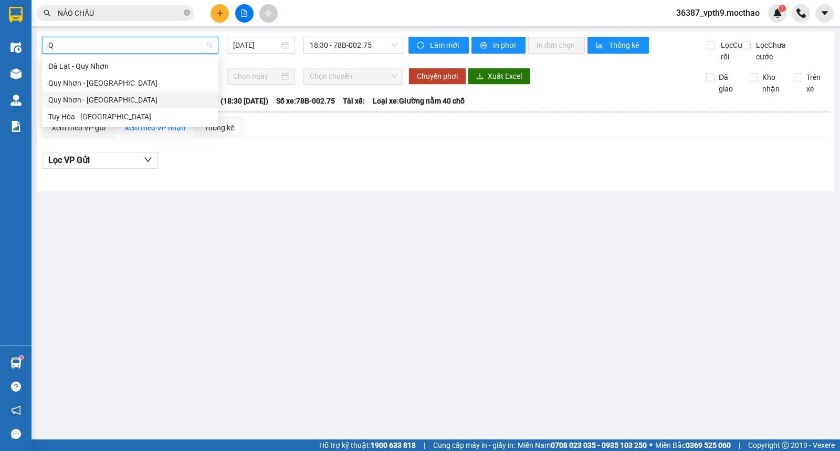
click at [85, 96] on div "Quy Nhơn - [GEOGRAPHIC_DATA]" at bounding box center [130, 100] width 164 height 12
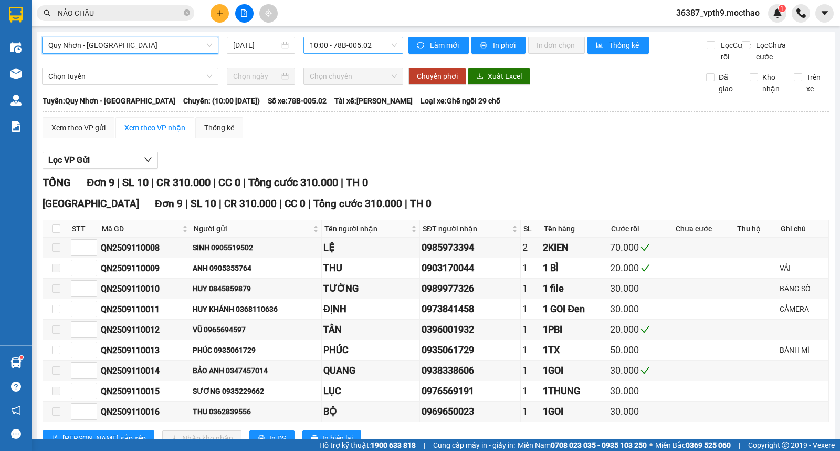
click at [341, 45] on span "10:00 - 78B-005.02" at bounding box center [353, 45] width 87 height 16
click at [365, 99] on div "16:00 - 78B-005.02" at bounding box center [348, 100] width 82 height 12
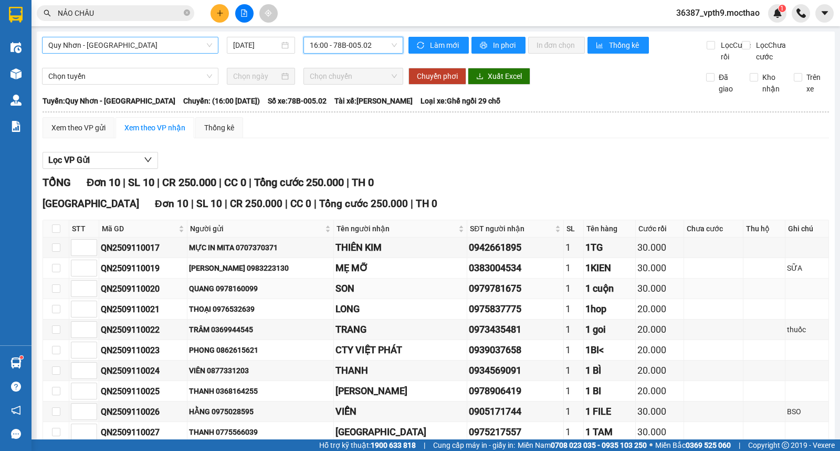
scroll to position [70, 0]
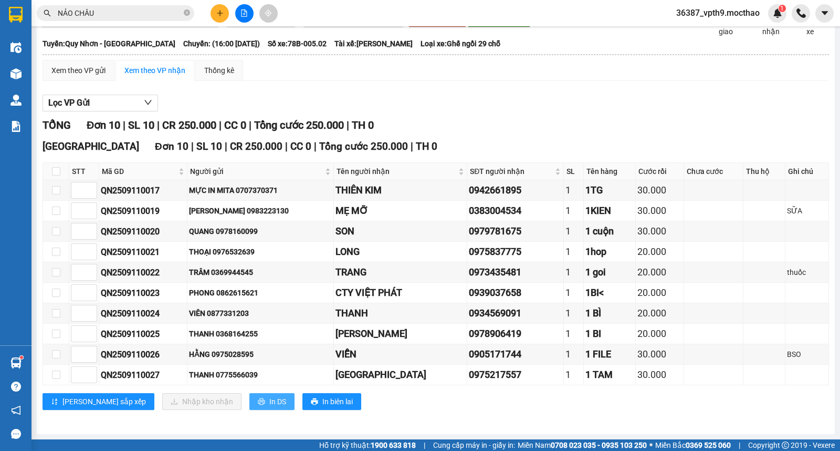
click at [269, 405] on span "In DS" at bounding box center [277, 401] width 17 height 12
click at [224, 9] on button at bounding box center [220, 13] width 18 height 18
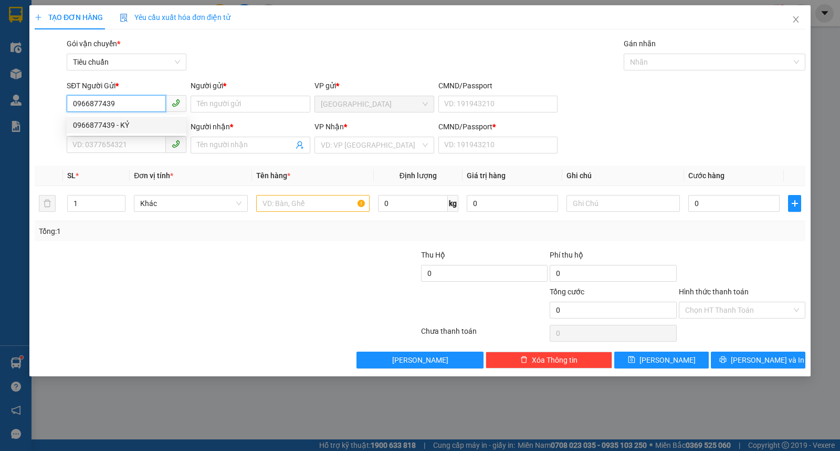
click at [119, 126] on div "0966877439 - KỶ" at bounding box center [126, 125] width 107 height 12
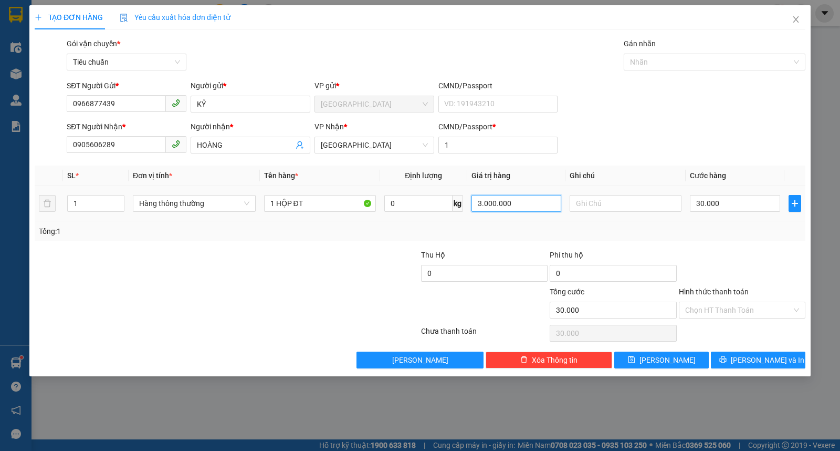
drag, startPoint x: 520, startPoint y: 205, endPoint x: 470, endPoint y: 208, distance: 50.0
click at [472, 208] on input "3.000.000" at bounding box center [517, 203] width 90 height 17
click at [686, 355] on button "[PERSON_NAME]" at bounding box center [661, 359] width 95 height 17
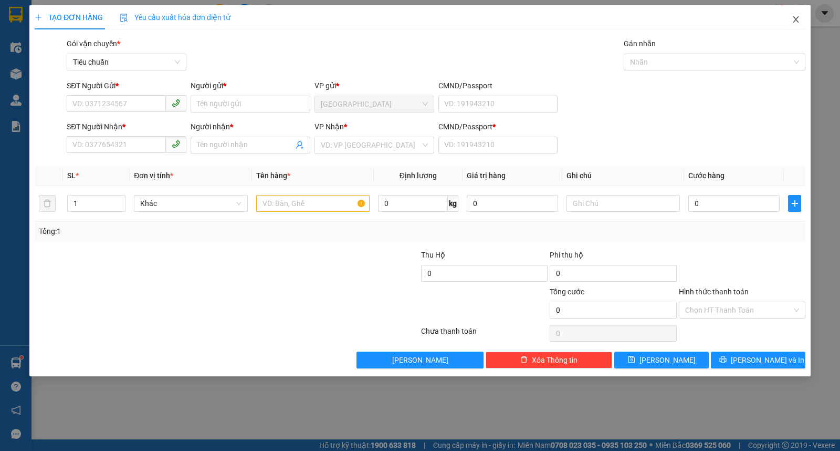
click at [795, 24] on icon "close" at bounding box center [796, 19] width 8 height 8
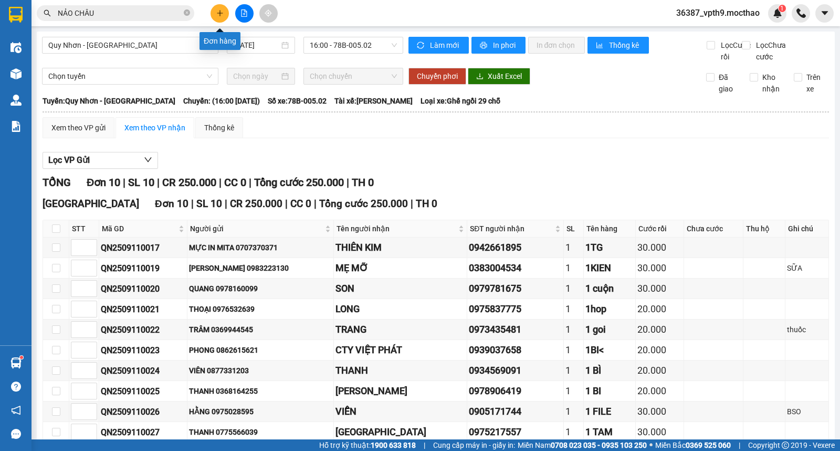
click at [223, 9] on icon "plus" at bounding box center [219, 12] width 7 height 7
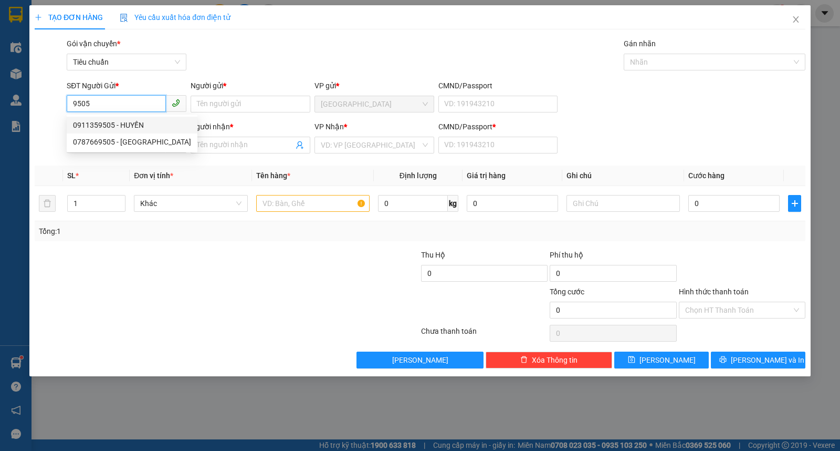
click at [132, 124] on div "0911359505 - HUYỀN" at bounding box center [132, 125] width 118 height 12
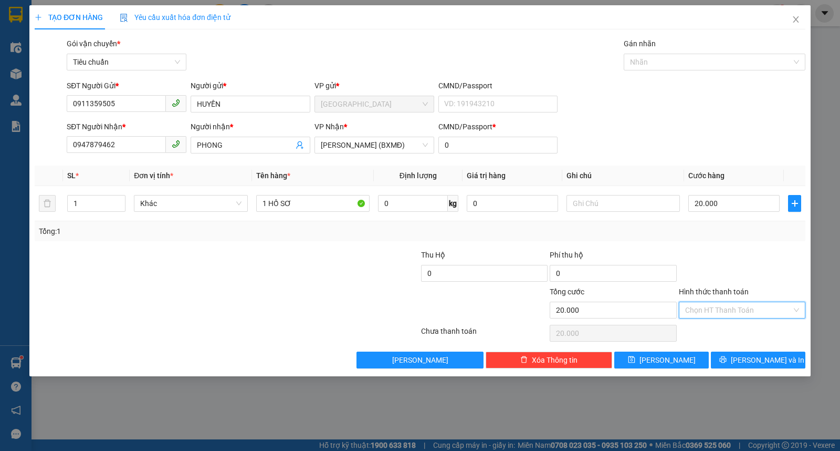
drag, startPoint x: 727, startPoint y: 305, endPoint x: 710, endPoint y: 330, distance: 30.3
click at [726, 305] on input "Hình thức thanh toán" at bounding box center [738, 310] width 107 height 16
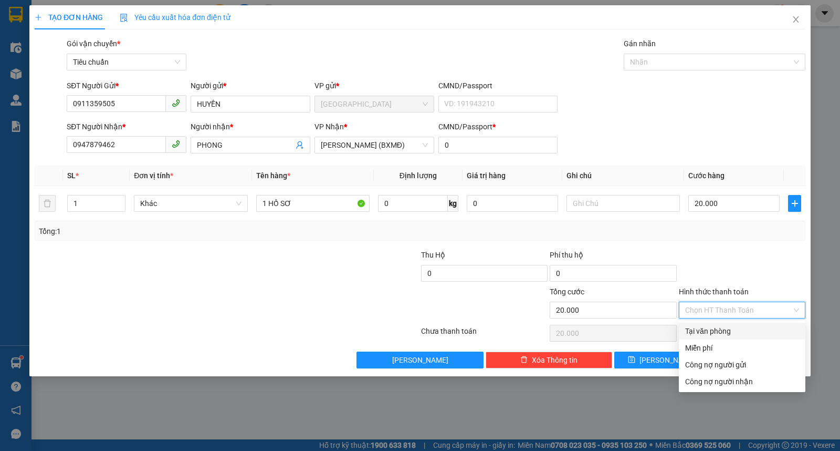
click at [707, 334] on div "Tại văn phòng" at bounding box center [742, 331] width 114 height 12
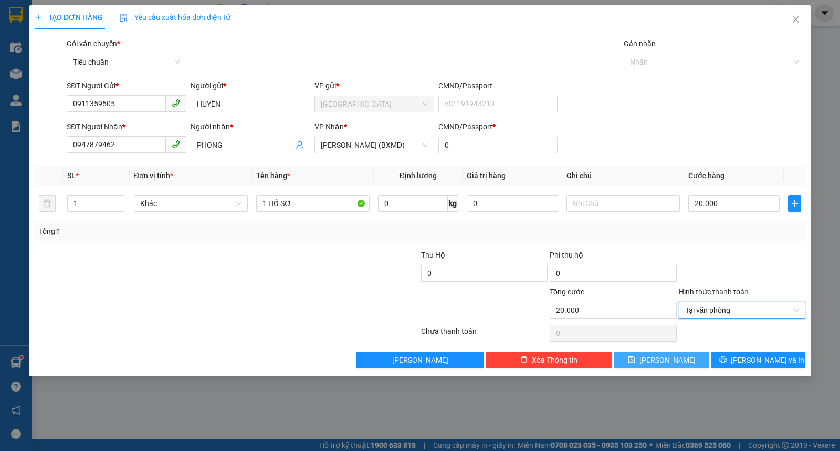
click at [631, 361] on button "[PERSON_NAME]" at bounding box center [661, 359] width 95 height 17
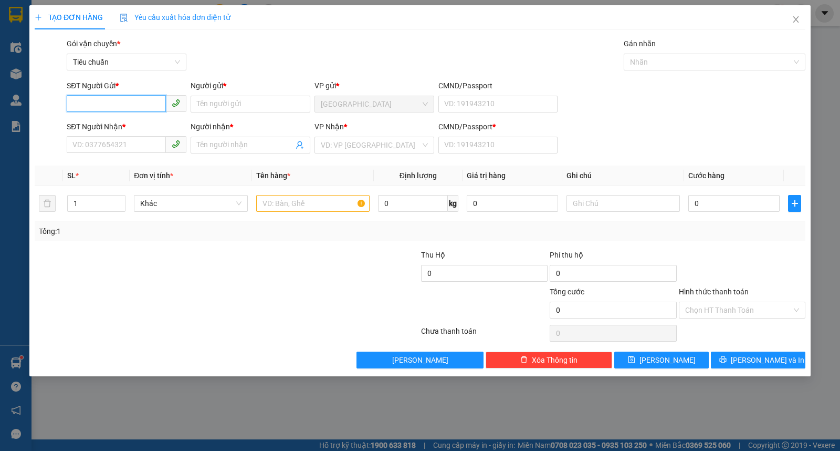
click at [97, 103] on input "SĐT Người Gửi *" at bounding box center [116, 103] width 99 height 17
click at [140, 127] on div "0905266277 - [GEOGRAPHIC_DATA]" at bounding box center [132, 125] width 118 height 12
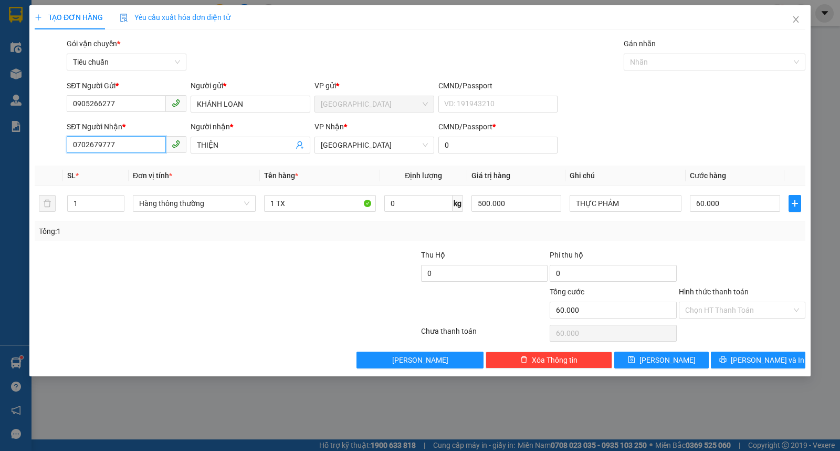
click at [124, 140] on input "0702679777" at bounding box center [116, 144] width 99 height 17
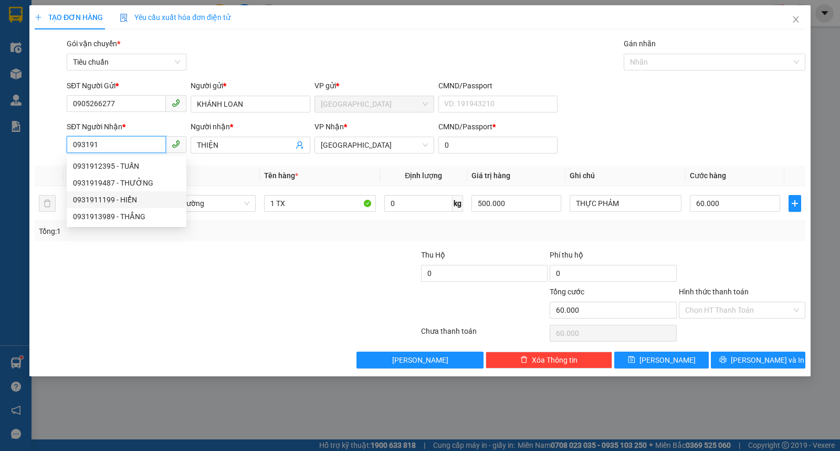
click at [123, 202] on div "0931911199 - HIỂN" at bounding box center [126, 200] width 107 height 12
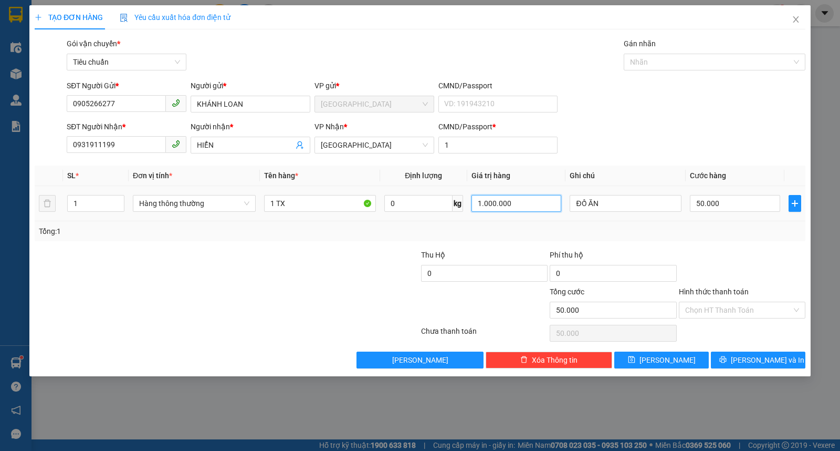
drag, startPoint x: 542, startPoint y: 210, endPoint x: 457, endPoint y: 203, distance: 85.4
click at [457, 203] on tr "1 Hàng thông thường 1 TX 0 kg 1.000.000 ĐỒ ĂN 50.000" at bounding box center [420, 203] width 771 height 35
click at [744, 197] on input "50.000" at bounding box center [735, 203] width 90 height 17
click at [718, 311] on input "Hình thức thanh toán" at bounding box center [738, 310] width 107 height 16
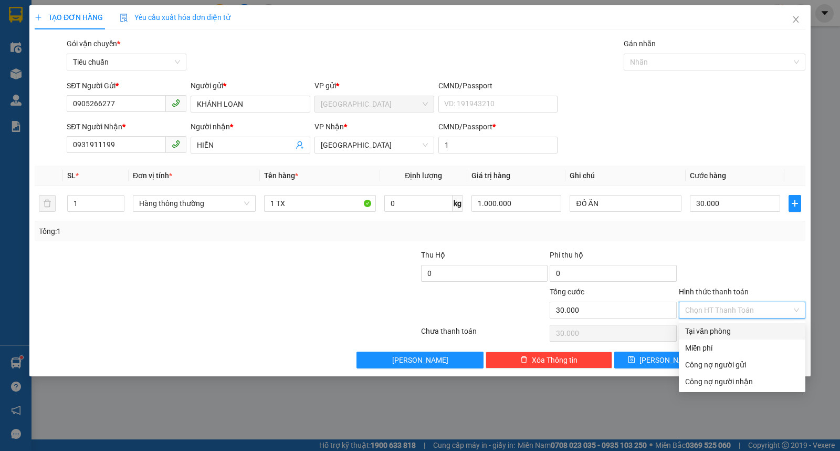
click at [713, 329] on div "Tại văn phòng" at bounding box center [742, 331] width 114 height 12
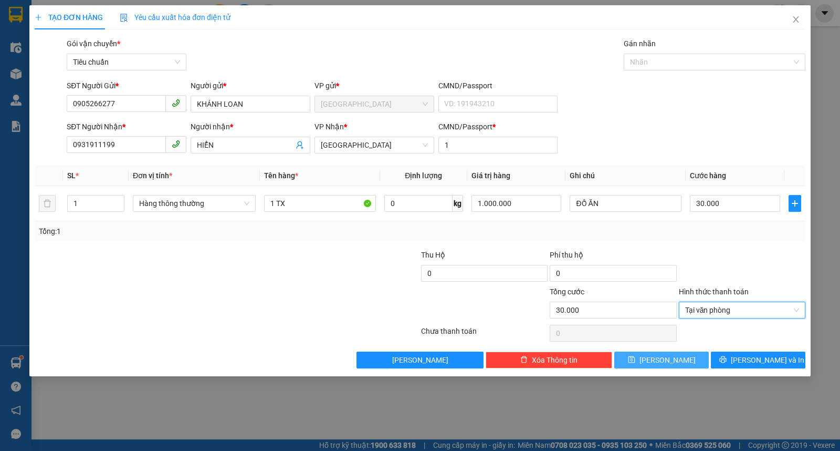
click at [663, 361] on span "[PERSON_NAME]" at bounding box center [668, 360] width 56 height 12
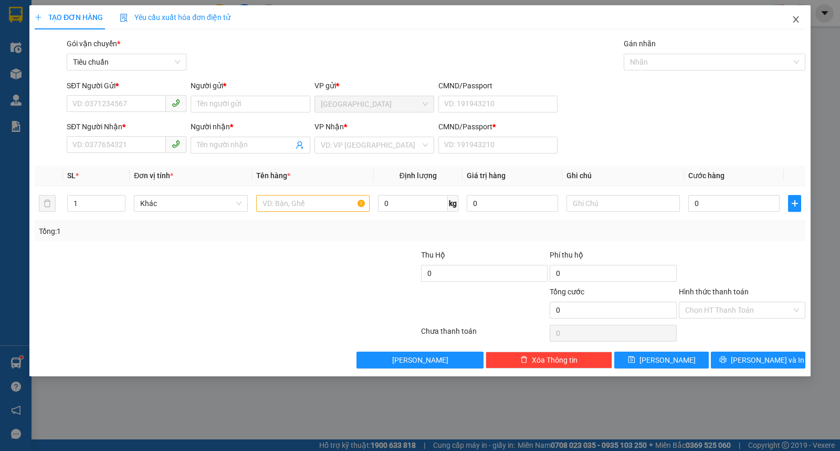
click at [797, 27] on span "Close" at bounding box center [795, 19] width 29 height 29
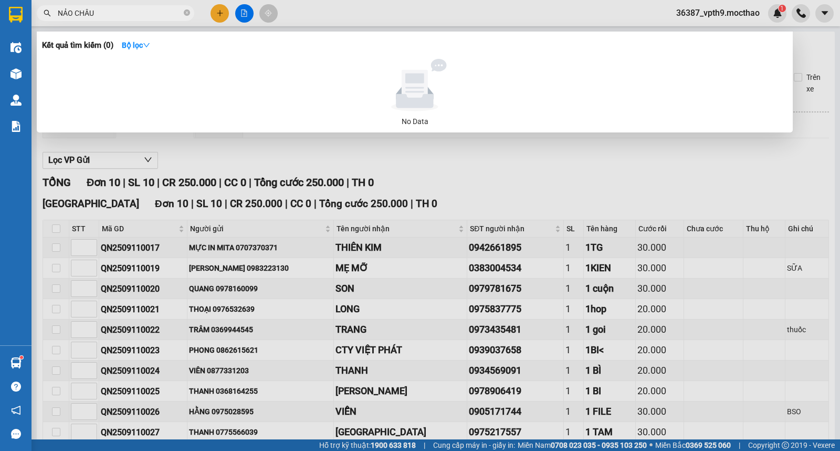
click at [150, 14] on input "NẢO CHÂU" at bounding box center [120, 13] width 124 height 12
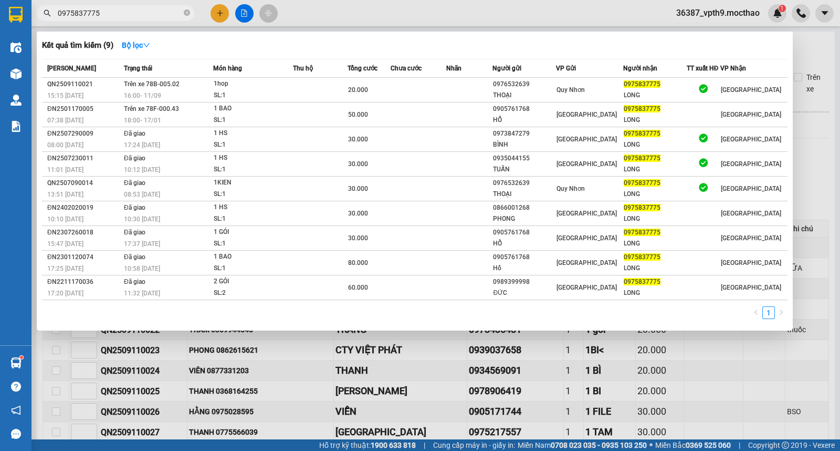
click at [214, 14] on div at bounding box center [420, 225] width 840 height 451
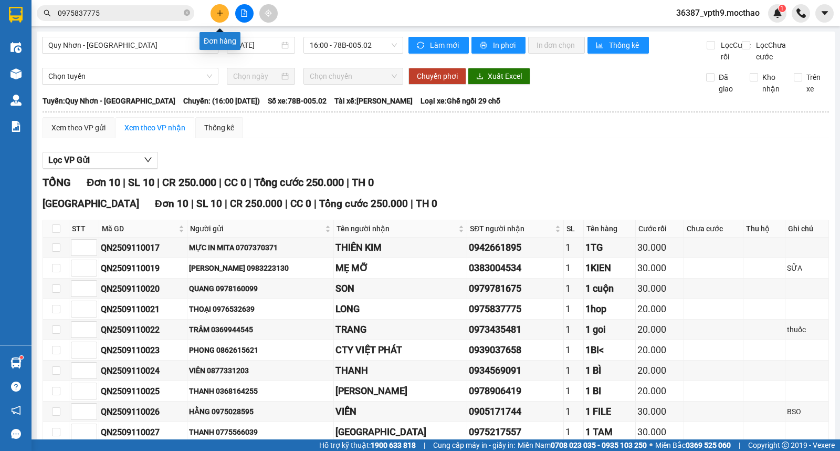
click at [214, 14] on button at bounding box center [220, 13] width 18 height 18
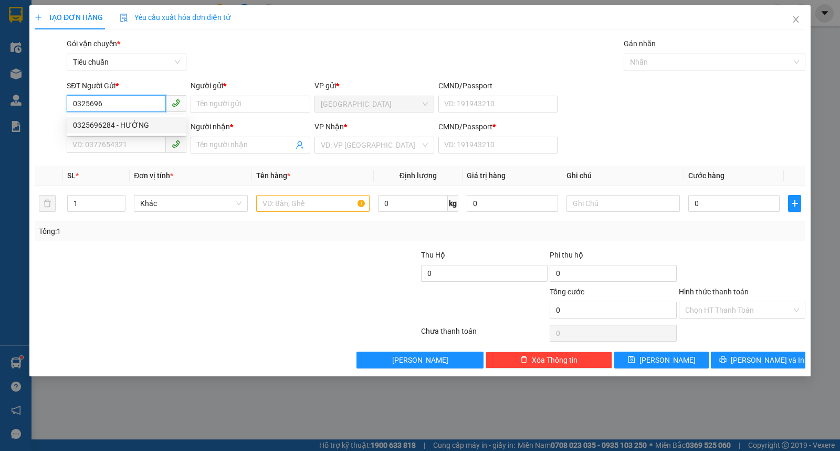
click at [144, 119] on div "0325696284 - HƯỜNG" at bounding box center [126, 125] width 107 height 12
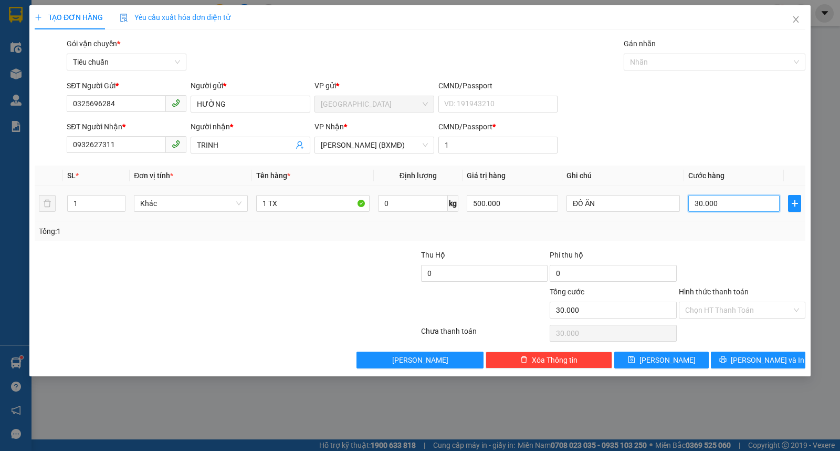
click at [734, 210] on input "30.000" at bounding box center [733, 203] width 91 height 17
click at [718, 311] on input "Hình thức thanh toán" at bounding box center [738, 310] width 107 height 16
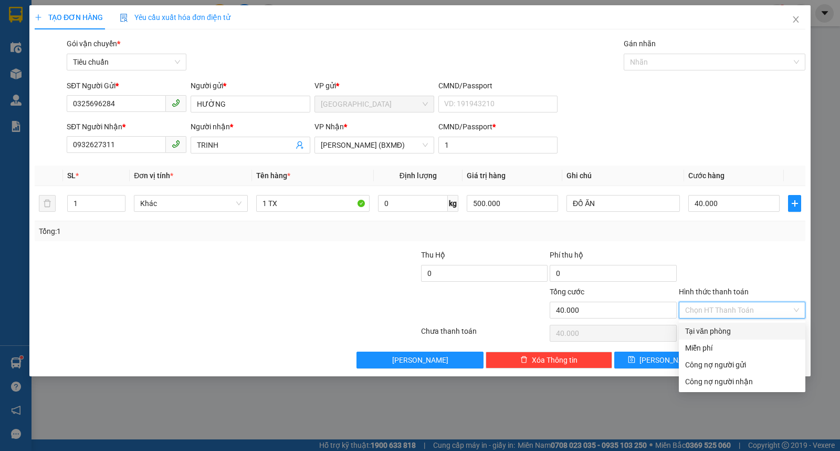
click at [707, 329] on div "Tại văn phòng" at bounding box center [742, 331] width 114 height 12
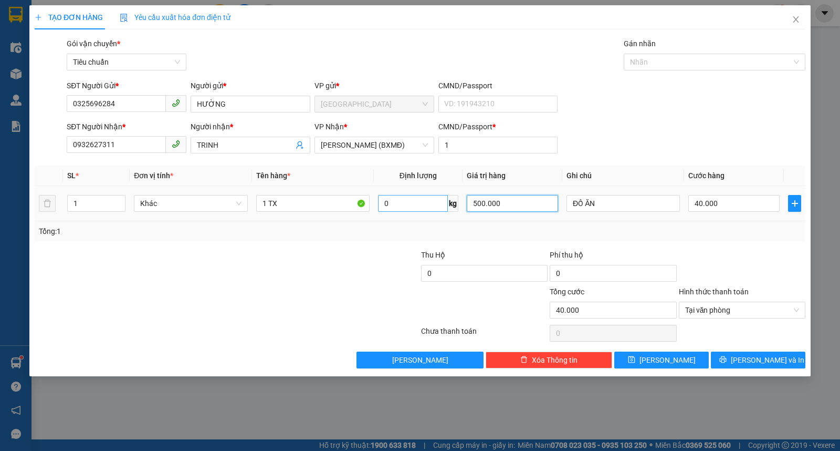
drag, startPoint x: 520, startPoint y: 207, endPoint x: 421, endPoint y: 211, distance: 99.3
click at [421, 211] on tr "1 Khác 1 TX 0 kg 500.000 ĐỒ ĂN 40.000" at bounding box center [420, 203] width 771 height 35
click at [635, 364] on span "save" at bounding box center [631, 359] width 7 height 8
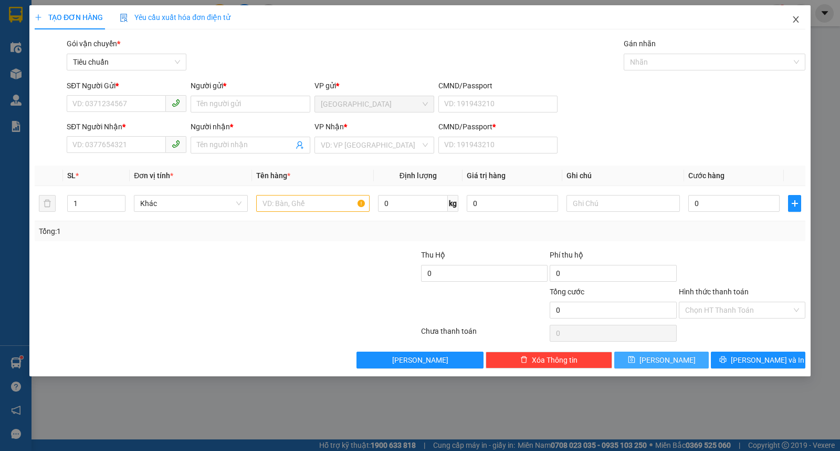
click at [808, 22] on span "Close" at bounding box center [795, 19] width 29 height 29
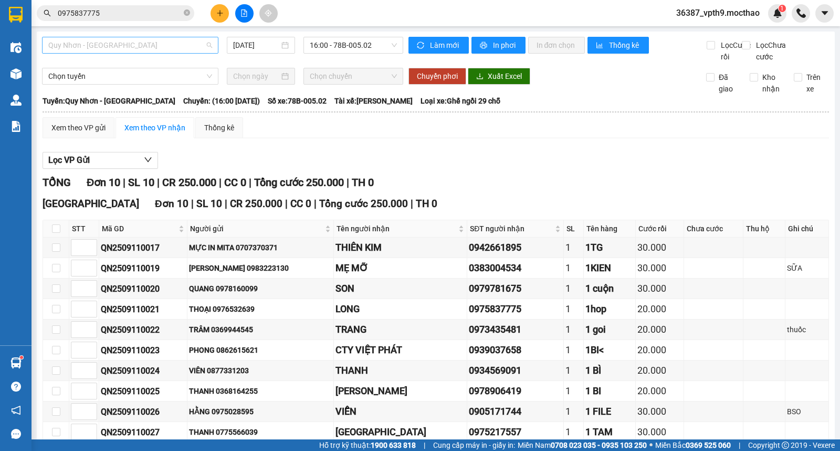
click at [187, 51] on span "Quy Nhơn - [GEOGRAPHIC_DATA]" at bounding box center [130, 45] width 164 height 16
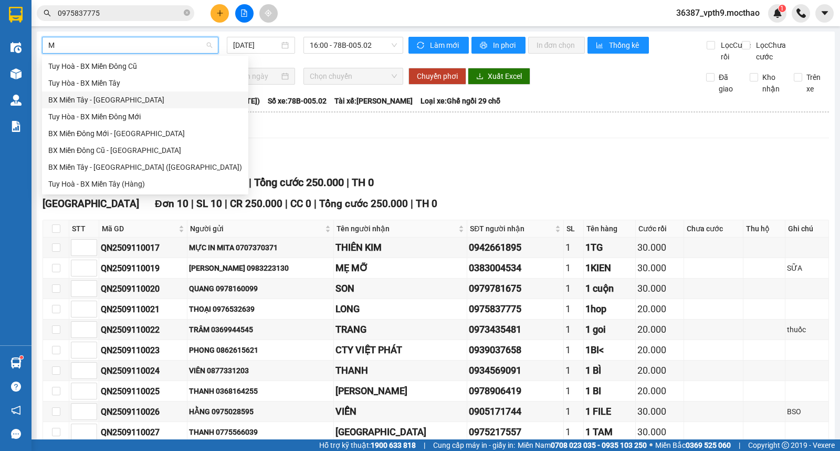
click at [106, 100] on div "BX Miền Tây - [GEOGRAPHIC_DATA]" at bounding box center [145, 100] width 194 height 12
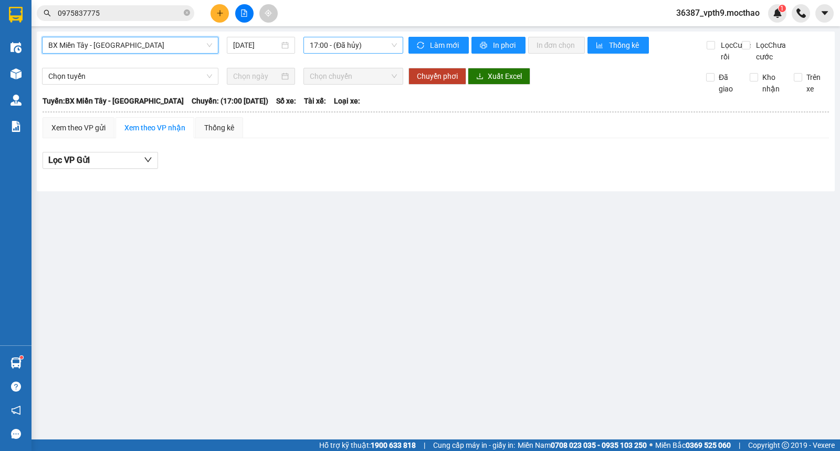
click at [383, 51] on span "17:00 - (Đã hủy)" at bounding box center [353, 45] width 87 height 16
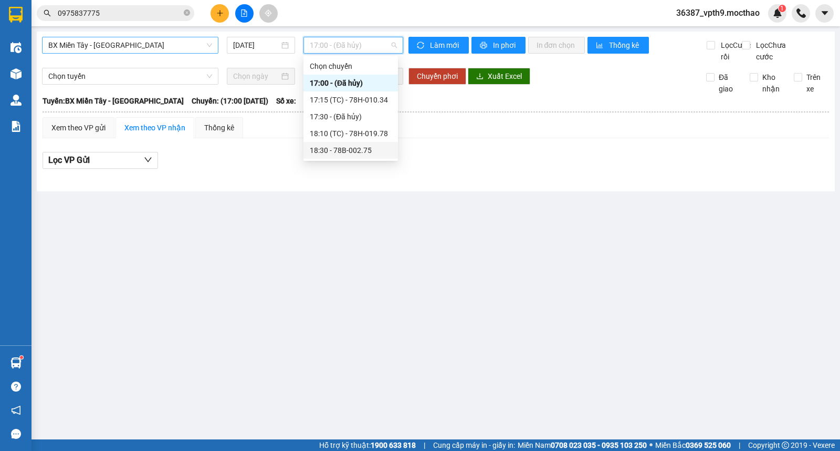
click at [360, 153] on div "18:30 - 78B-002.75" at bounding box center [351, 150] width 82 height 12
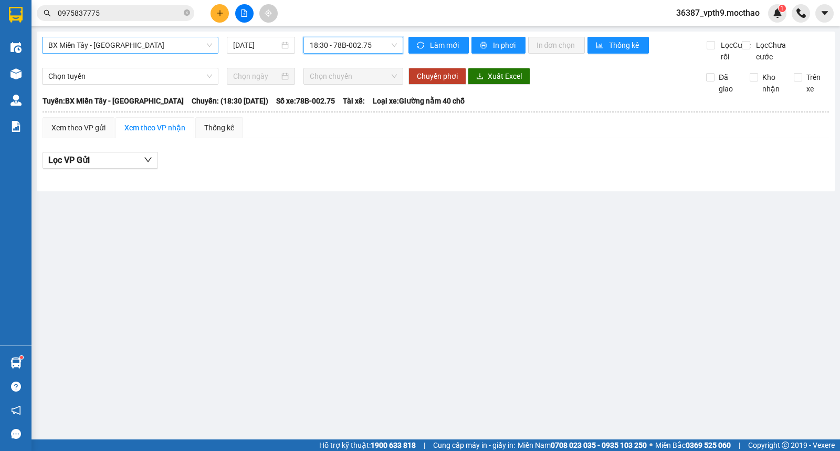
click at [121, 39] on span "BX Miền Tây - [GEOGRAPHIC_DATA]" at bounding box center [130, 45] width 164 height 16
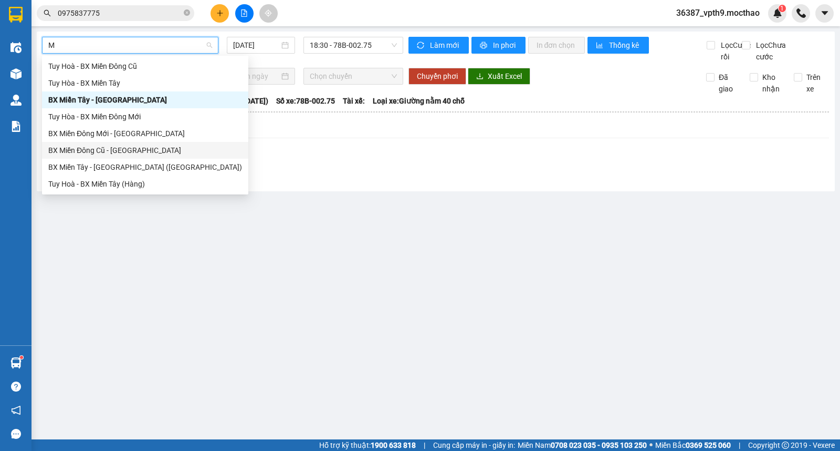
click at [120, 150] on div "BX Miền Đông Cũ - [GEOGRAPHIC_DATA]" at bounding box center [145, 150] width 194 height 12
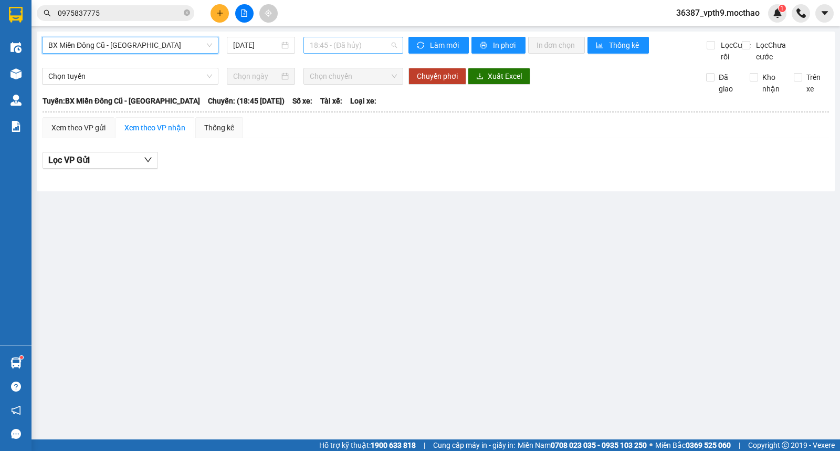
click at [375, 44] on span "18:45 - (Đã hủy)" at bounding box center [353, 45] width 87 height 16
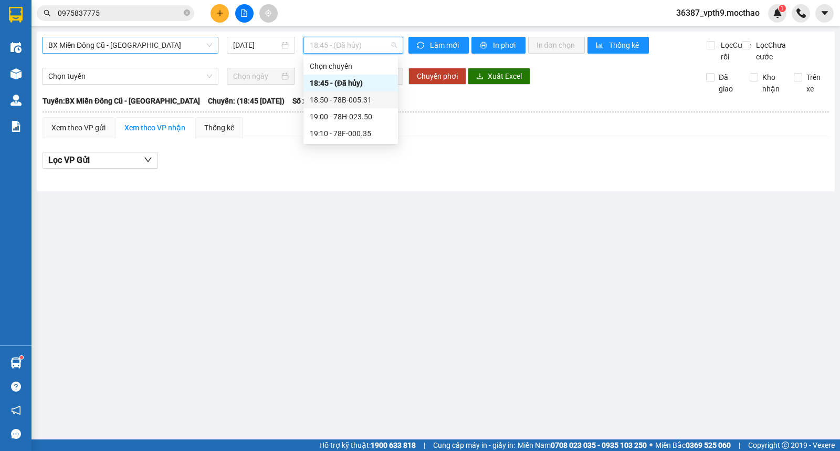
click at [341, 94] on div "18:50 - 78B-005.31" at bounding box center [351, 100] width 82 height 12
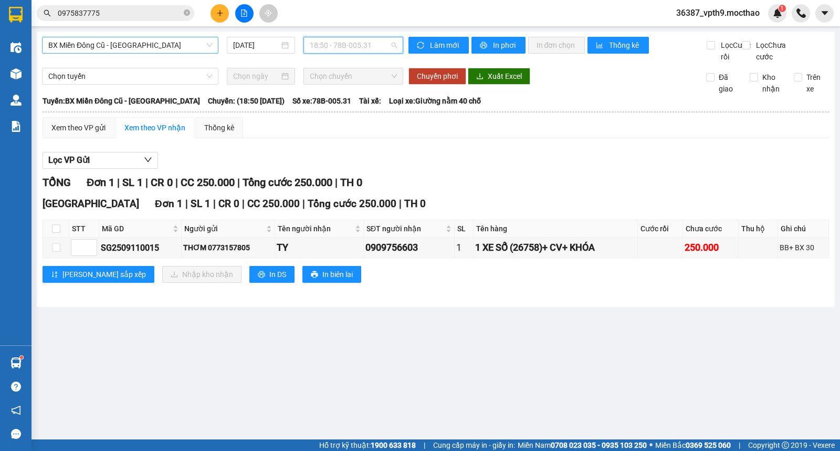
click at [359, 53] on span "18:50 - 78B-005.31" at bounding box center [353, 45] width 87 height 16
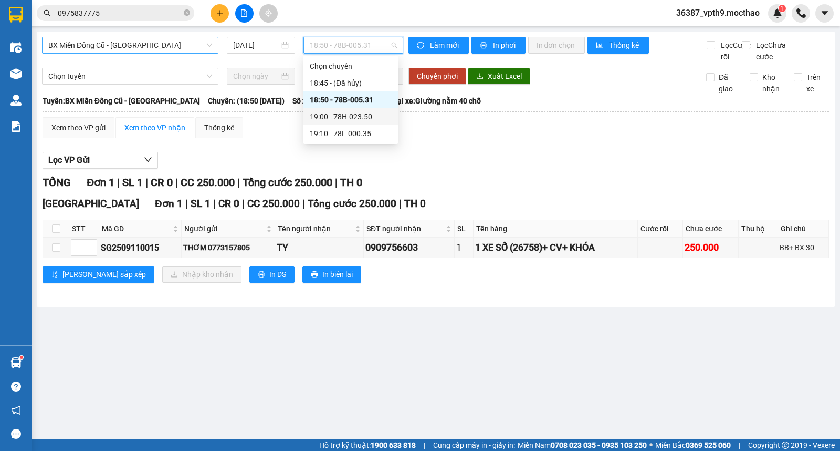
click at [359, 117] on div "19:00 - 78H-023.50" at bounding box center [351, 117] width 82 height 12
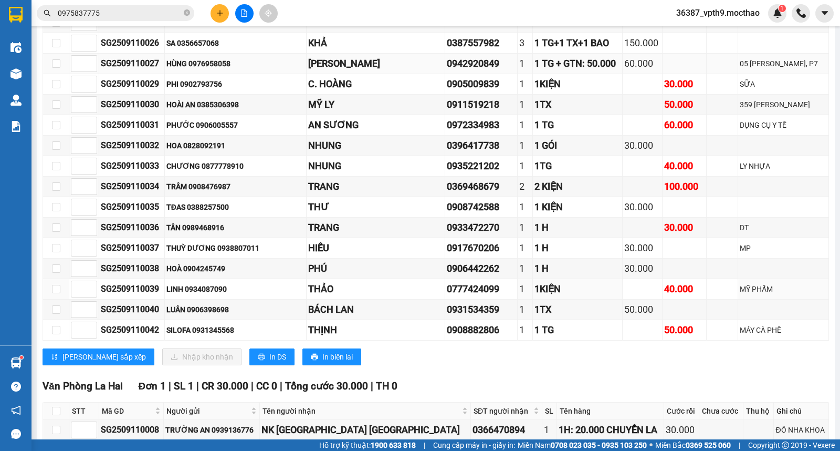
scroll to position [948, 0]
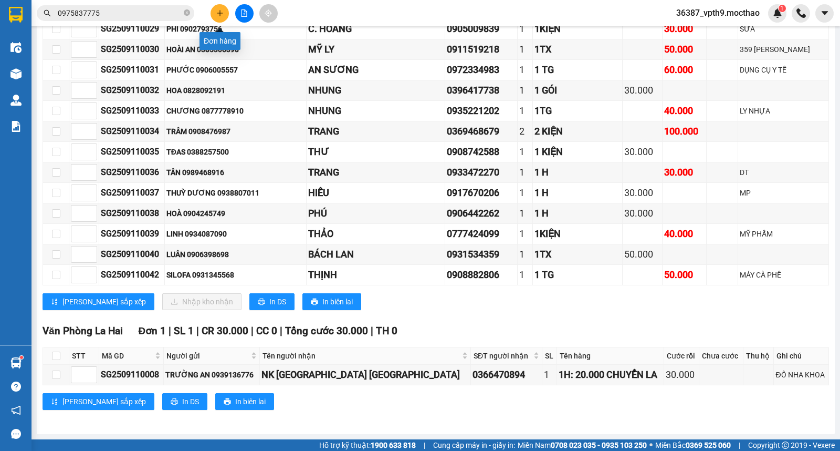
click at [219, 6] on button at bounding box center [220, 13] width 18 height 18
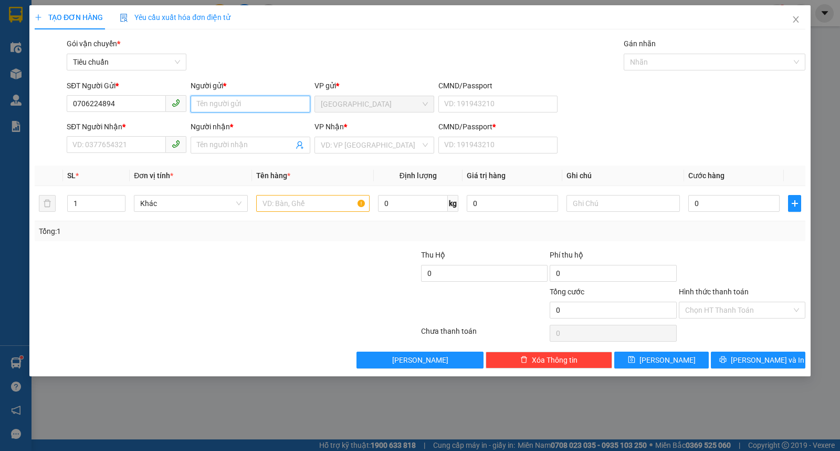
click at [223, 106] on input "Người gửi *" at bounding box center [251, 104] width 120 height 17
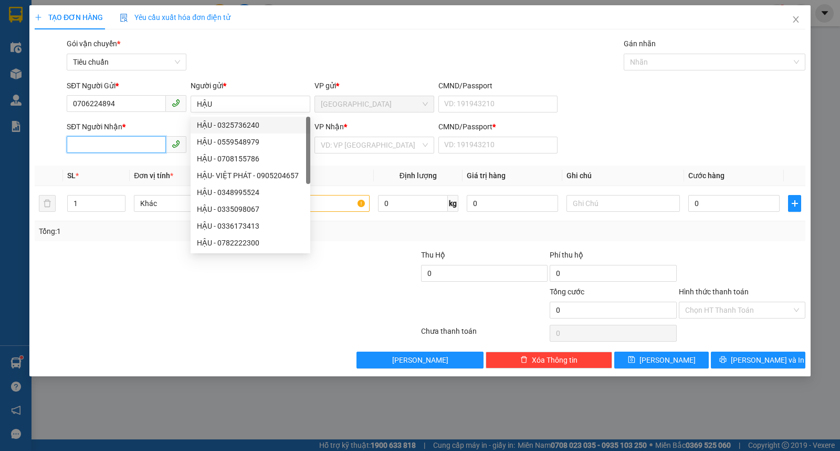
click at [109, 148] on input "SĐT Người Nhận *" at bounding box center [116, 144] width 99 height 17
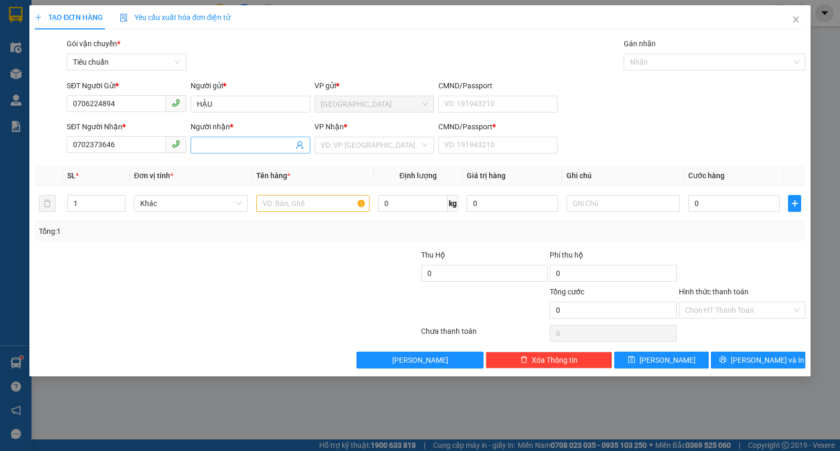
click at [247, 143] on input "Người nhận *" at bounding box center [245, 145] width 97 height 12
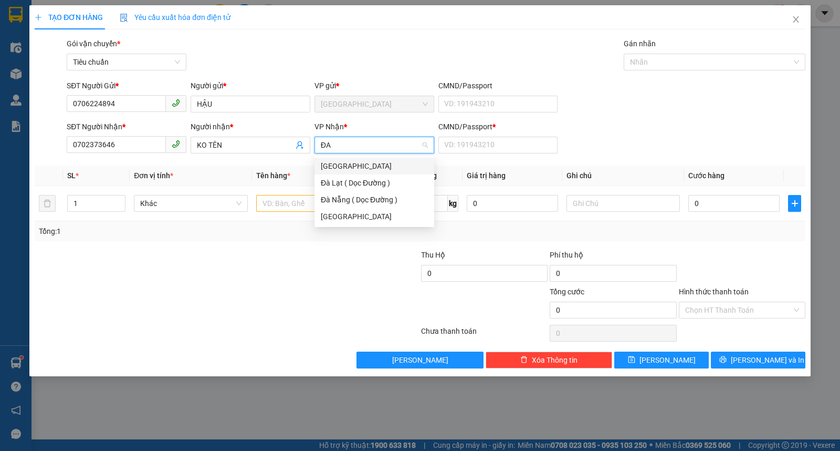
click at [342, 169] on div "[GEOGRAPHIC_DATA]" at bounding box center [374, 166] width 107 height 12
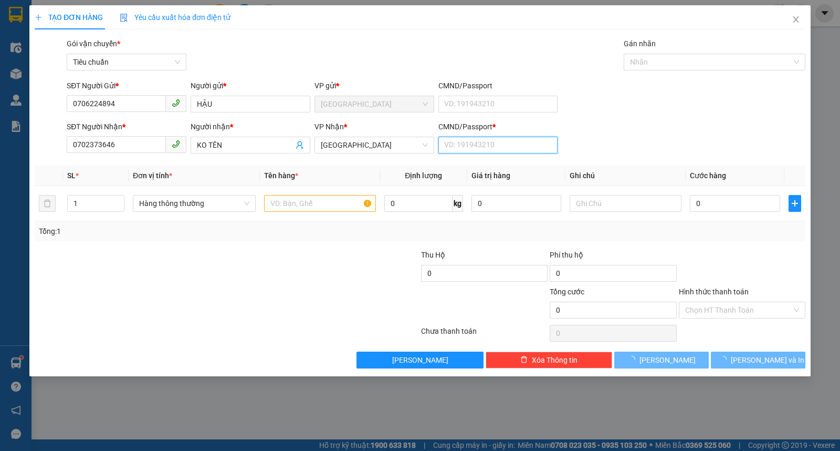
click at [522, 145] on input "CMND/Passport *" at bounding box center [498, 145] width 120 height 17
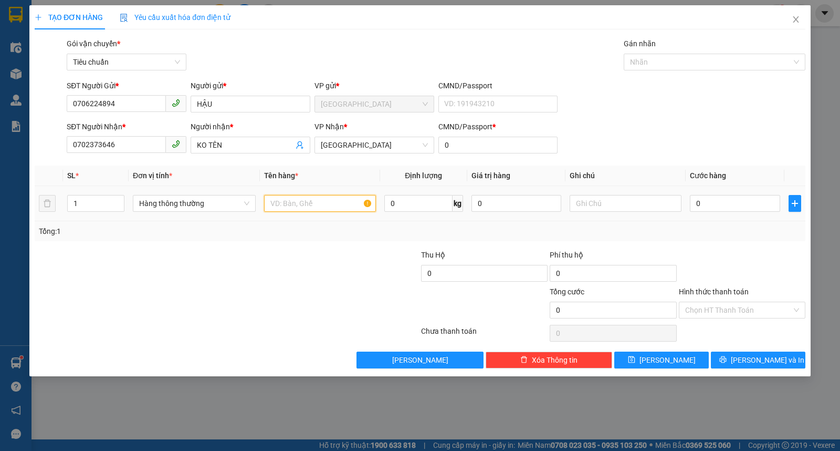
click at [296, 207] on input "text" at bounding box center [320, 203] width 112 height 17
click at [721, 198] on input "0" at bounding box center [735, 203] width 90 height 17
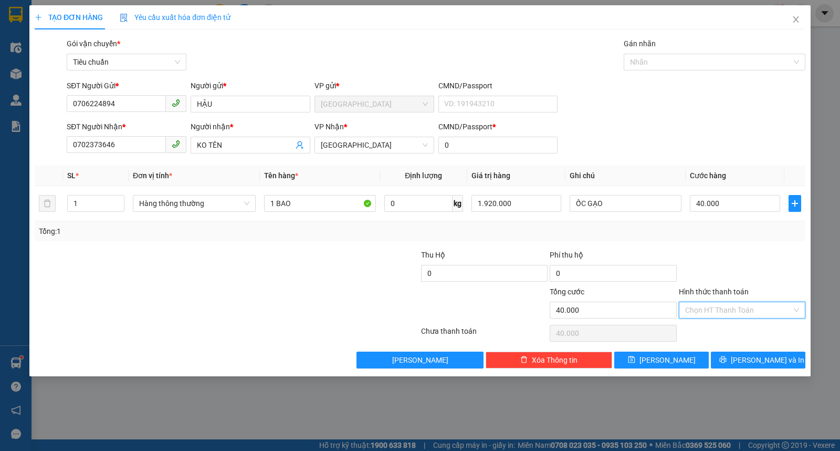
click at [723, 313] on input "Hình thức thanh toán" at bounding box center [738, 310] width 107 height 16
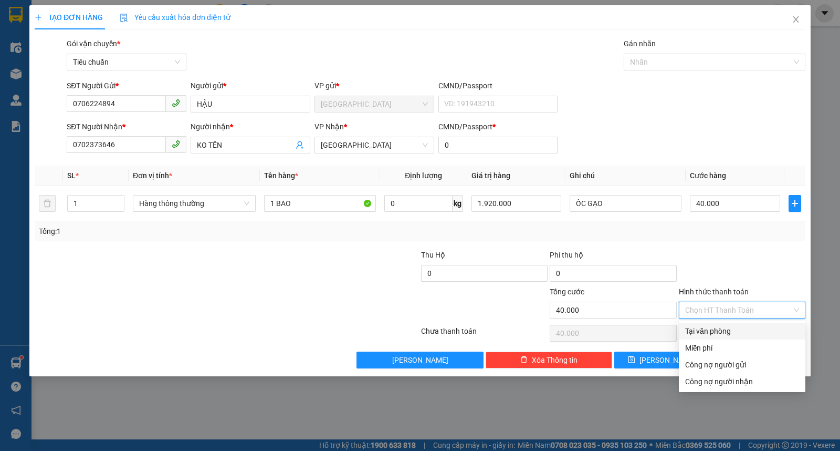
click at [706, 326] on div "Tại văn phòng" at bounding box center [742, 331] width 114 height 12
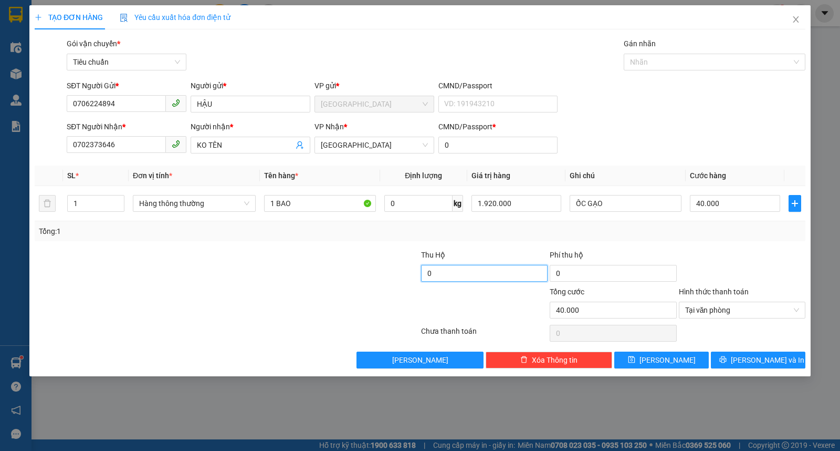
click at [464, 271] on input "0" at bounding box center [484, 273] width 127 height 17
click at [693, 361] on button "[PERSON_NAME]" at bounding box center [661, 359] width 95 height 17
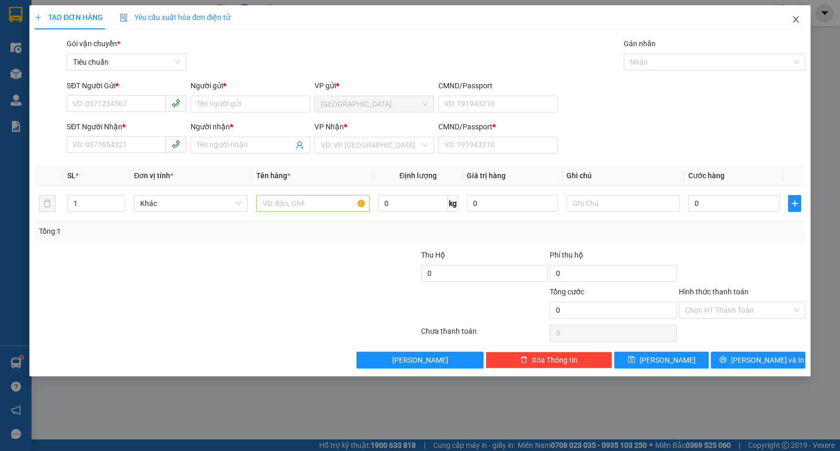
click at [800, 17] on icon "close" at bounding box center [796, 19] width 8 height 8
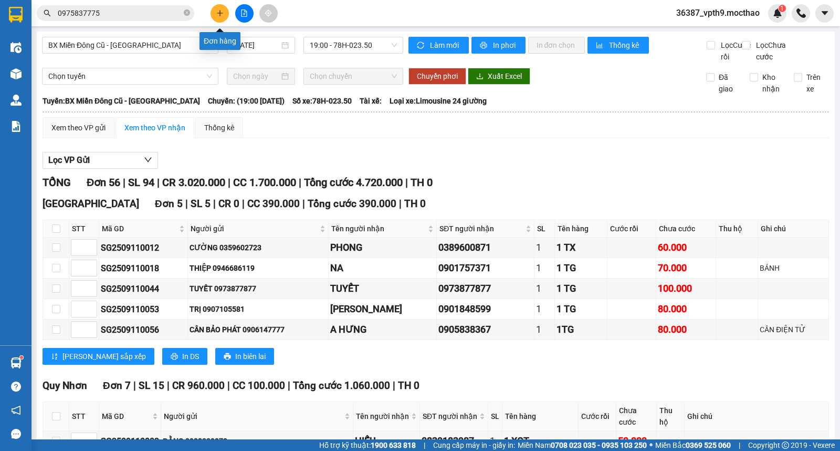
click at [219, 11] on icon "plus" at bounding box center [219, 12] width 7 height 7
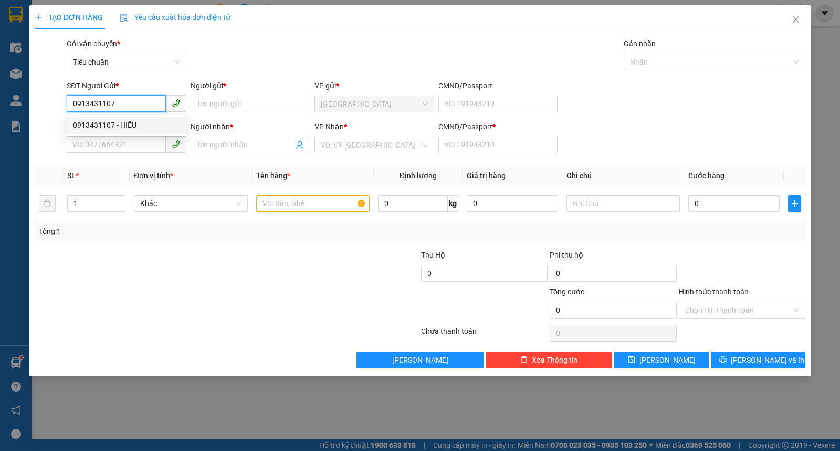
click at [126, 123] on div "0913431107 - HIẾU" at bounding box center [126, 125] width 107 height 12
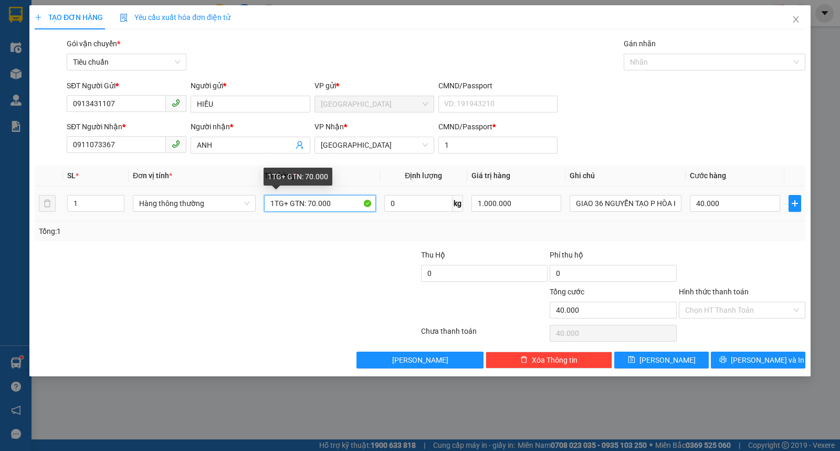
drag, startPoint x: 276, startPoint y: 204, endPoint x: 387, endPoint y: 192, distance: 111.4
click at [279, 204] on input "1TG+ GTN: 70.000" at bounding box center [320, 203] width 112 height 17
click at [289, 205] on input "1 TX+ GTN: 70.000" at bounding box center [320, 203] width 112 height 17
click at [511, 198] on input "1.000.000" at bounding box center [517, 203] width 90 height 17
click at [348, 204] on input "1 TX+GTN: 70.000" at bounding box center [320, 203] width 112 height 17
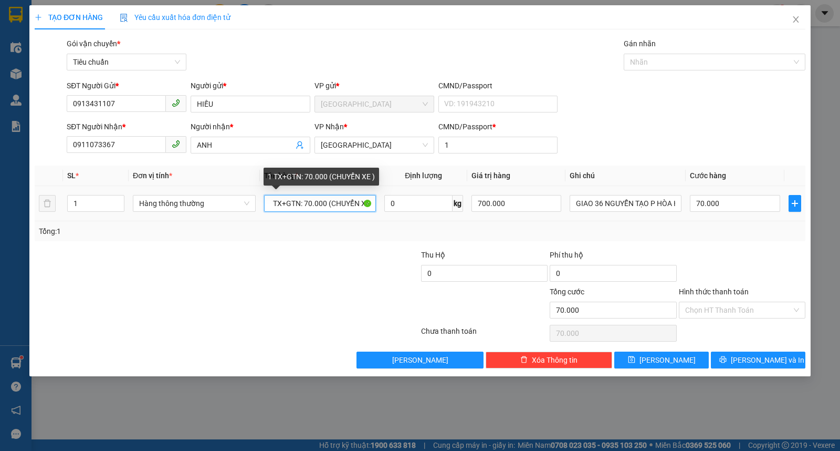
scroll to position [0, 6]
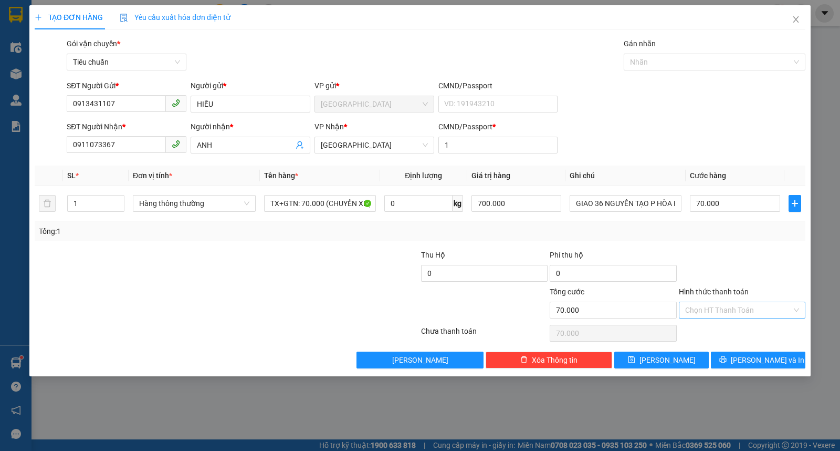
click at [718, 310] on input "Hình thức thanh toán" at bounding box center [738, 310] width 107 height 16
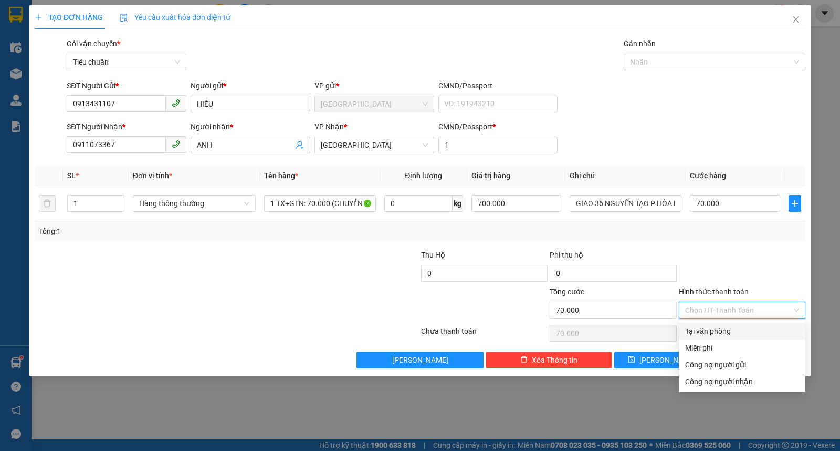
click at [710, 331] on div "Tại văn phòng" at bounding box center [742, 331] width 114 height 12
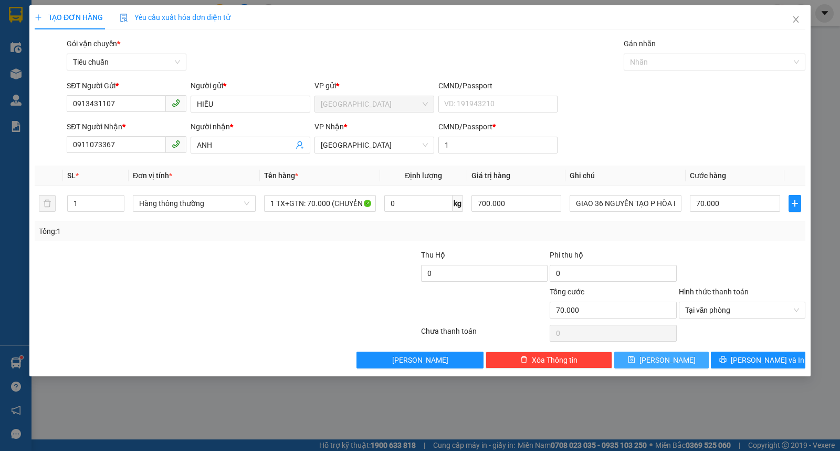
click at [678, 360] on button "[PERSON_NAME]" at bounding box center [661, 359] width 95 height 17
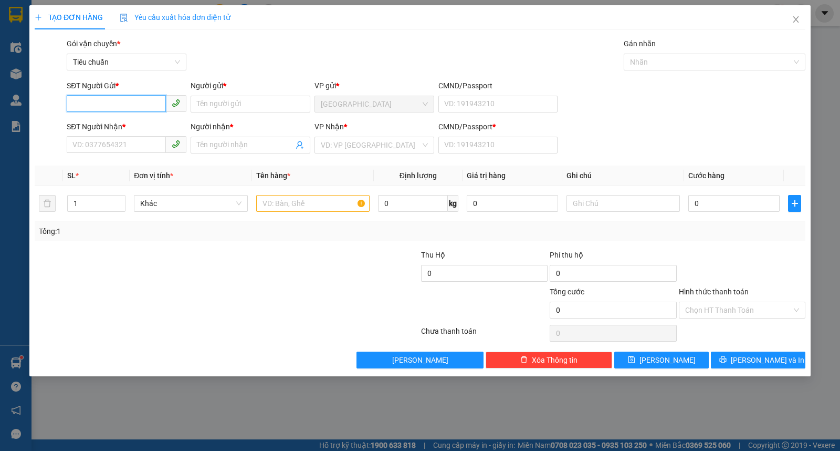
click at [144, 100] on input "SĐT Người Gửi *" at bounding box center [116, 103] width 99 height 17
click at [138, 123] on div "0799405179 - QUÂN" at bounding box center [126, 125] width 107 height 12
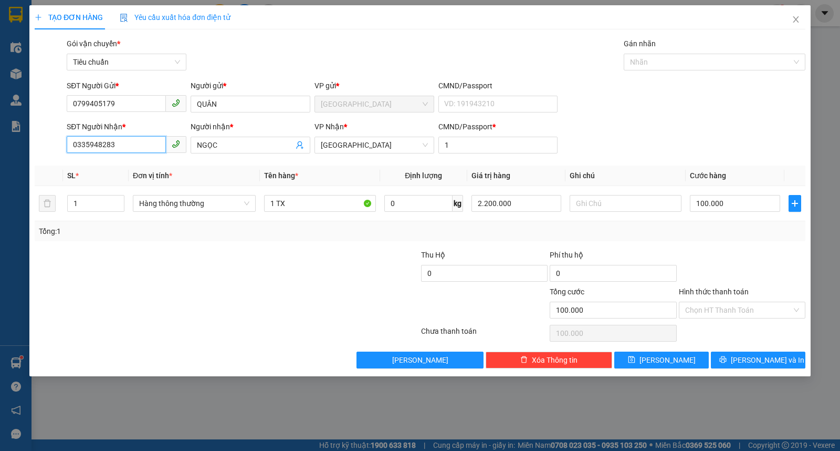
click at [143, 149] on input "0335948283" at bounding box center [116, 144] width 99 height 17
click at [120, 162] on div "0387542755 - THIỆP" at bounding box center [126, 166] width 107 height 12
click at [524, 212] on input "8.000.000" at bounding box center [517, 203] width 90 height 17
click at [684, 353] on button "[PERSON_NAME]" at bounding box center [661, 359] width 95 height 17
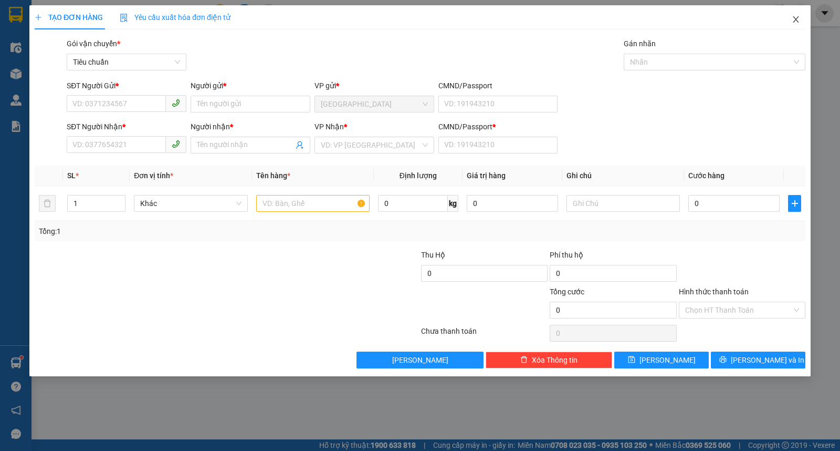
click at [790, 13] on span "Close" at bounding box center [795, 19] width 29 height 29
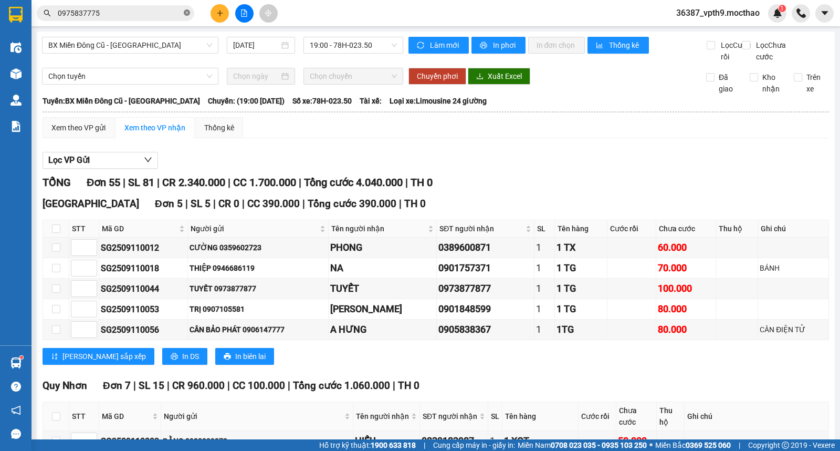
click at [185, 17] on span at bounding box center [187, 13] width 6 height 10
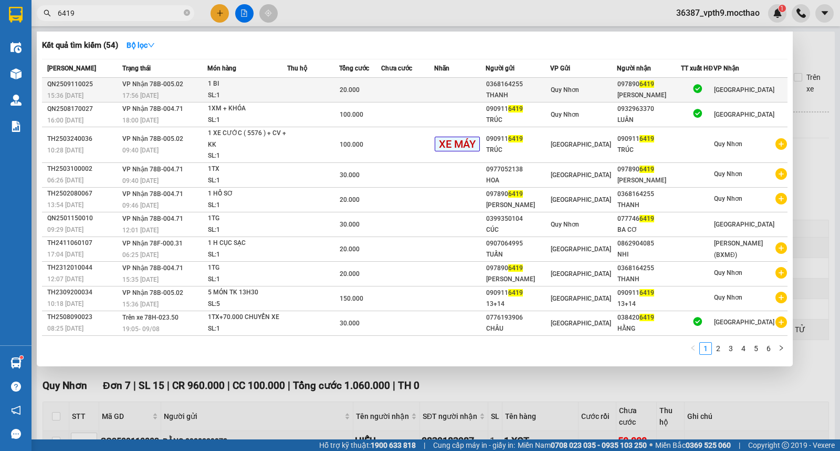
click at [641, 92] on div "[PERSON_NAME]" at bounding box center [648, 95] width 63 height 11
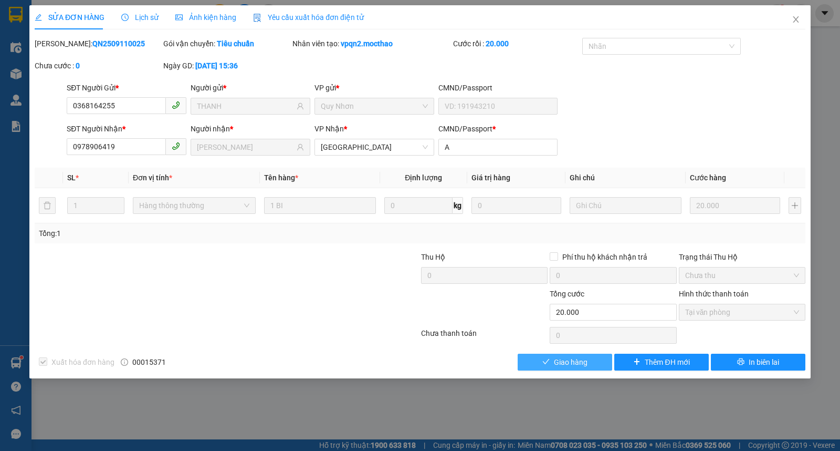
click at [564, 365] on span "Giao hàng" at bounding box center [571, 362] width 34 height 12
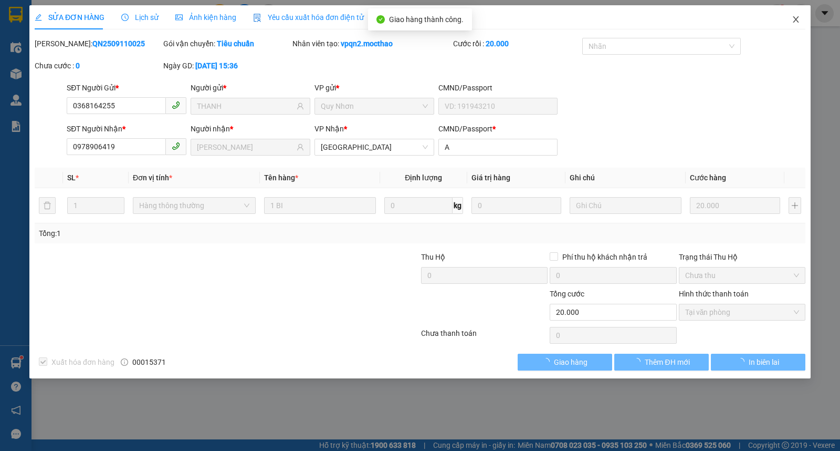
click at [797, 26] on span "Close" at bounding box center [795, 19] width 29 height 29
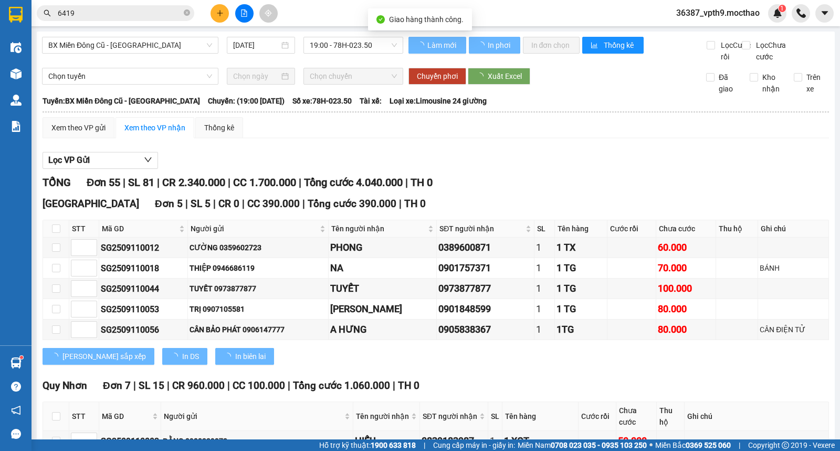
click at [123, 16] on input "6419" at bounding box center [120, 13] width 124 height 12
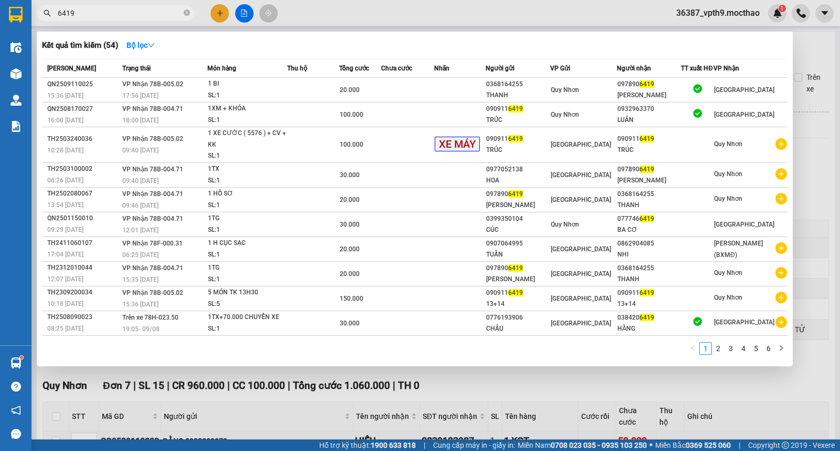
click at [487, 394] on div at bounding box center [420, 225] width 840 height 451
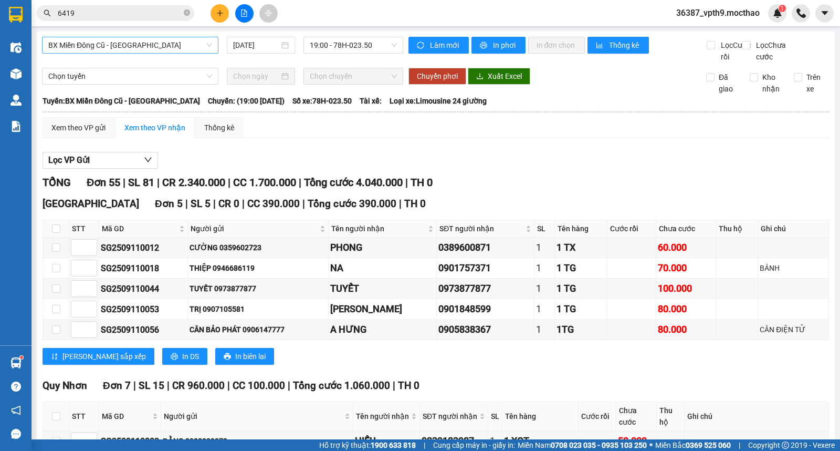
click at [109, 47] on span "BX Miền Đông Cũ - [GEOGRAPHIC_DATA]" at bounding box center [130, 45] width 164 height 16
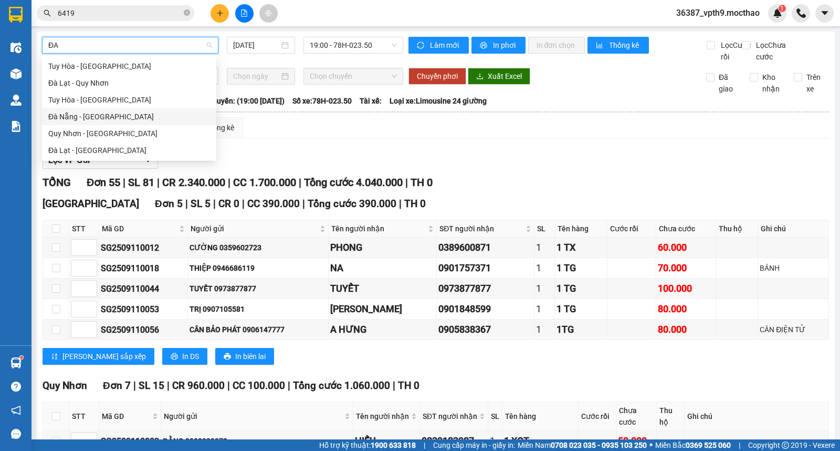
click at [79, 117] on div "Đà Nẵng - [GEOGRAPHIC_DATA]" at bounding box center [129, 117] width 162 height 12
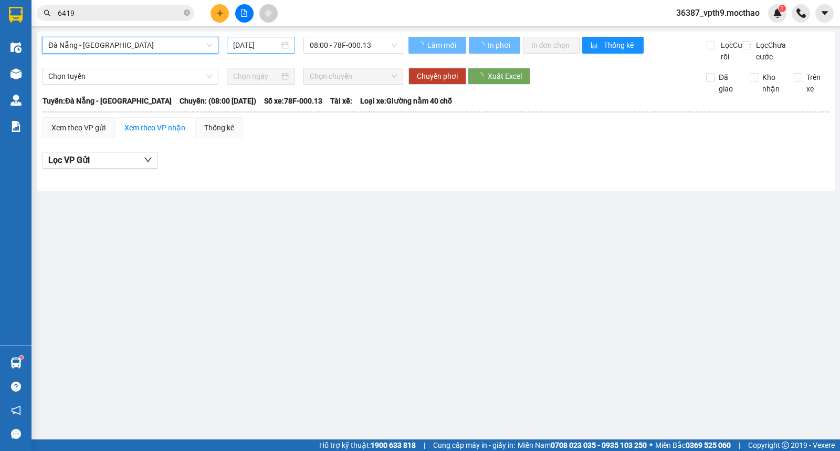
click at [274, 45] on input "[DATE]" at bounding box center [256, 45] width 47 height 12
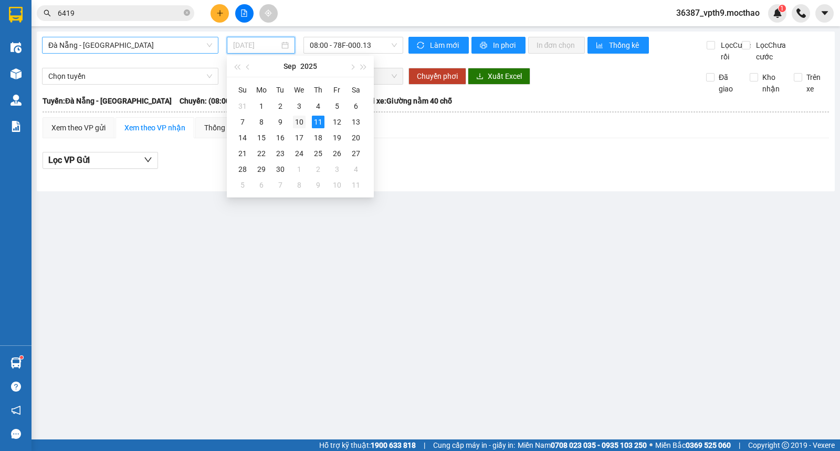
click at [301, 119] on div "10" at bounding box center [299, 122] width 13 height 13
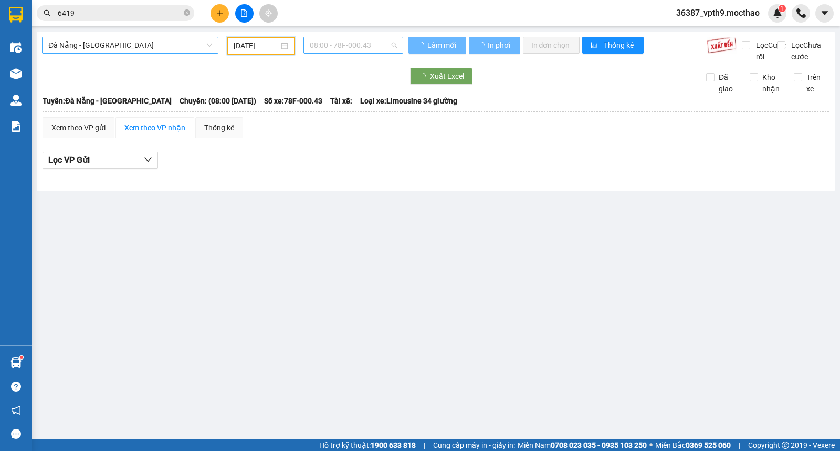
click at [393, 45] on span "08:00 - 78F-000.43" at bounding box center [353, 45] width 87 height 16
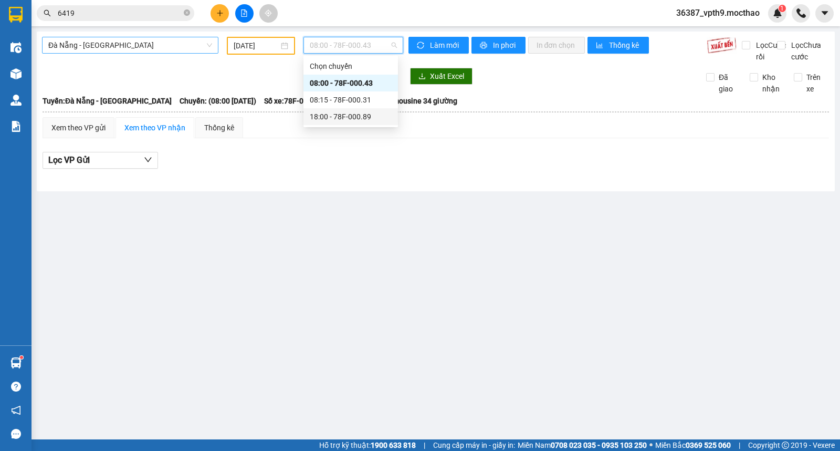
click at [361, 122] on div "18:00 - 78F-000.89" at bounding box center [351, 117] width 82 height 12
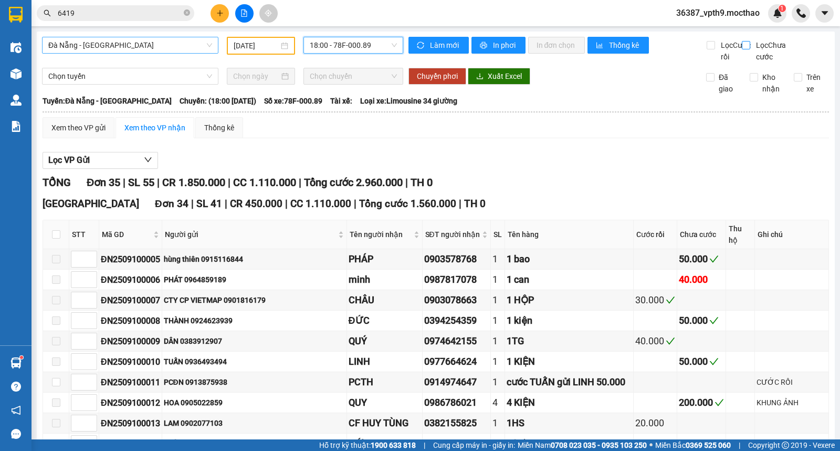
click at [752, 48] on span "Lọc Chưa cước" at bounding box center [773, 50] width 43 height 23
click at [751, 48] on input "Lọc Chưa cước" at bounding box center [747, 45] width 10 height 8
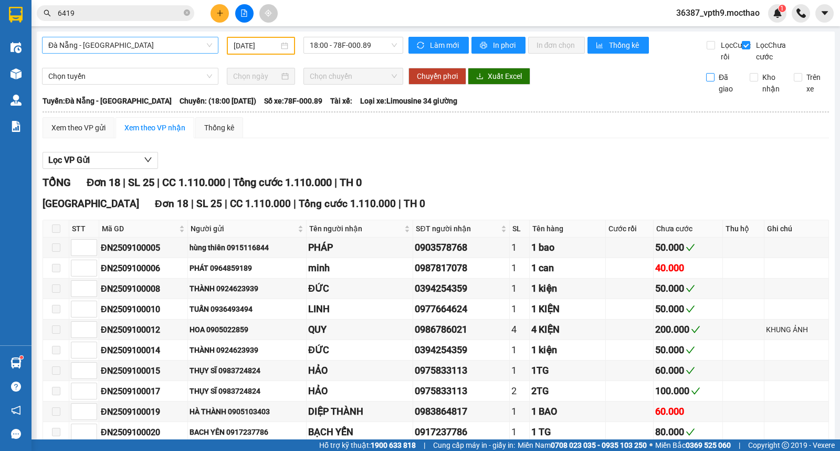
click at [715, 95] on span "Đã giao" at bounding box center [728, 82] width 27 height 23
click at [715, 81] on input "Đã giao" at bounding box center [710, 77] width 8 height 8
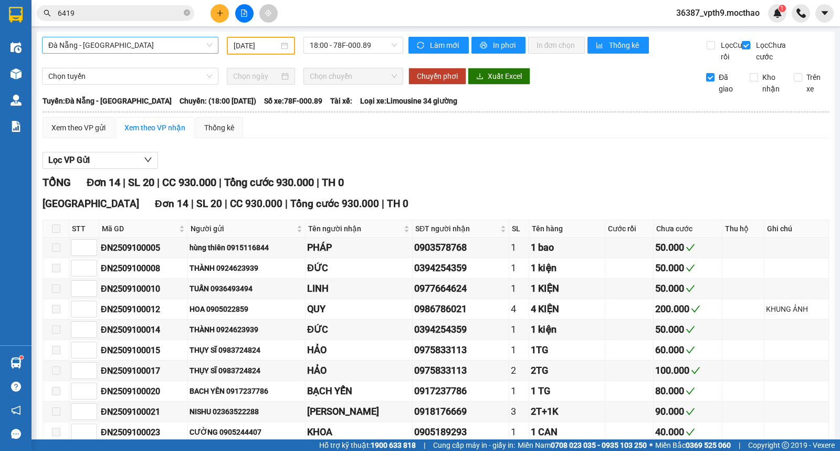
scroll to position [101, 0]
click at [163, 51] on span "Đà Nẵng - [GEOGRAPHIC_DATA]" at bounding box center [130, 45] width 164 height 16
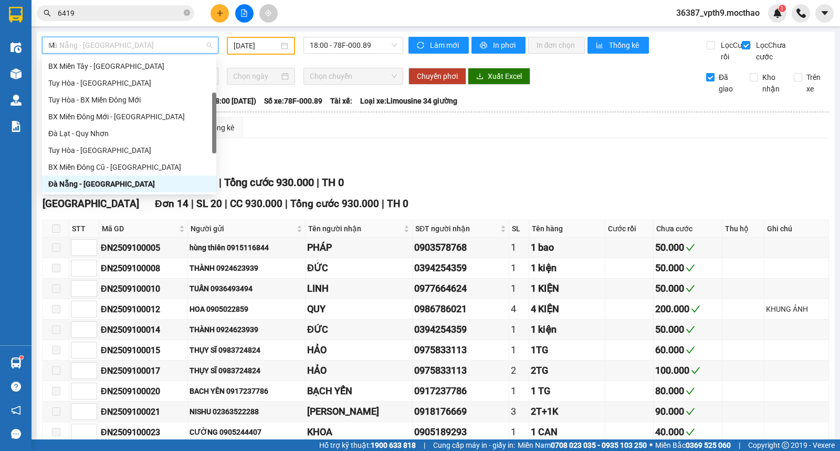
scroll to position [0, 0]
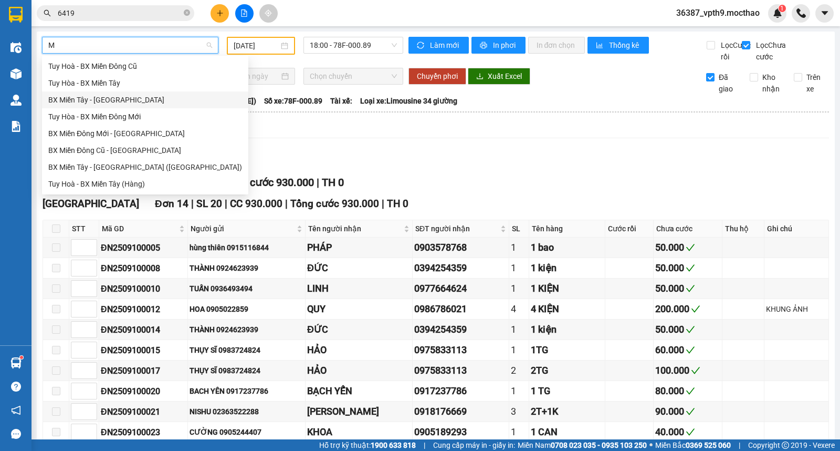
click at [116, 101] on div "BX Miền Tây - [GEOGRAPHIC_DATA]" at bounding box center [145, 100] width 194 height 12
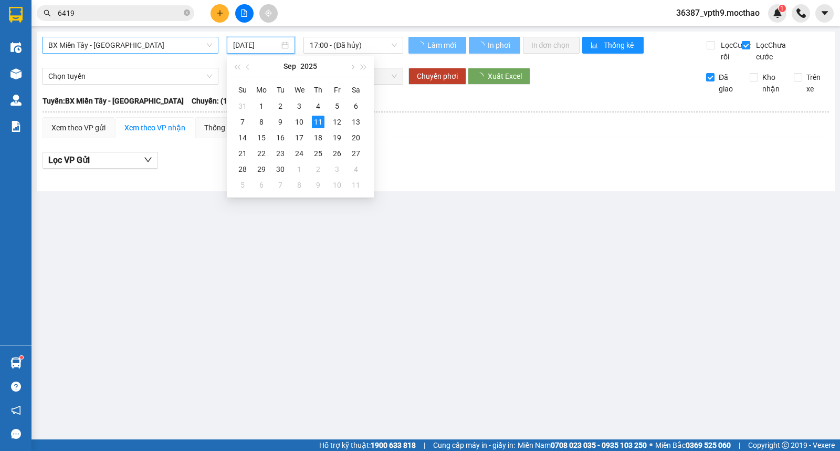
click at [261, 46] on input "[DATE]" at bounding box center [256, 45] width 47 height 12
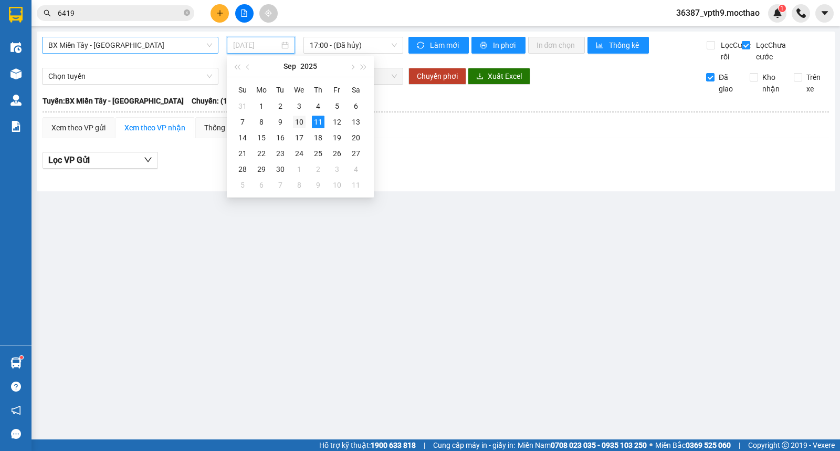
click at [302, 119] on div "10" at bounding box center [299, 122] width 13 height 13
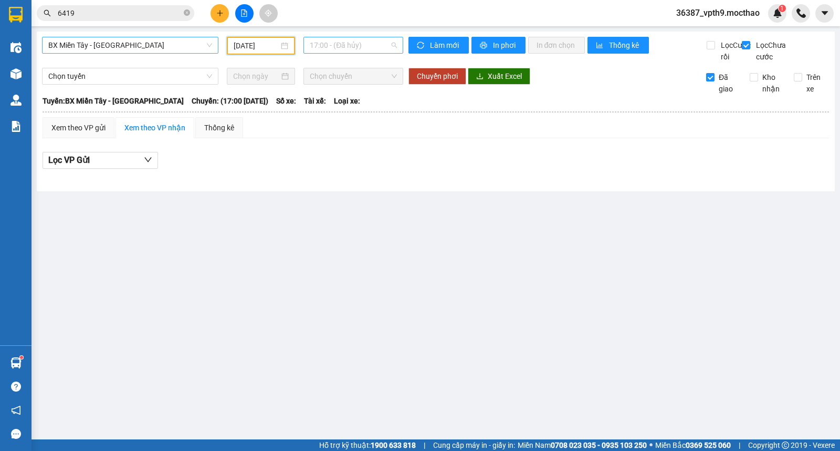
click at [354, 45] on span "17:00 - (Đã hủy)" at bounding box center [353, 45] width 87 height 16
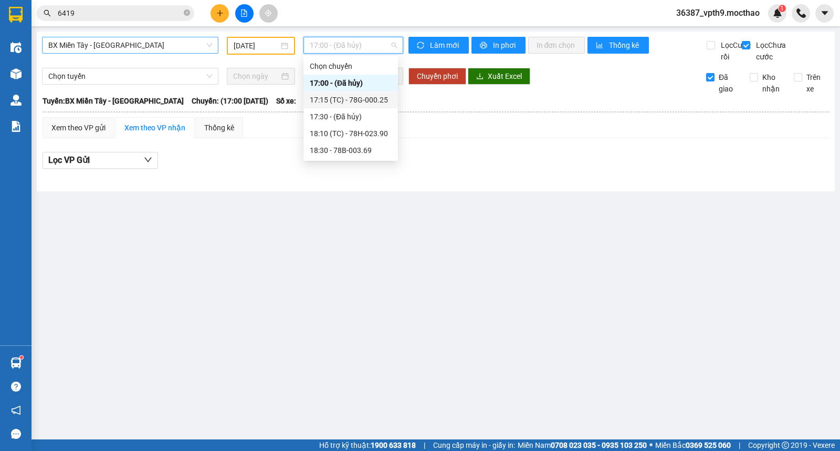
click at [363, 104] on div "17:15 (TC) - 78G-000.25" at bounding box center [351, 100] width 82 height 12
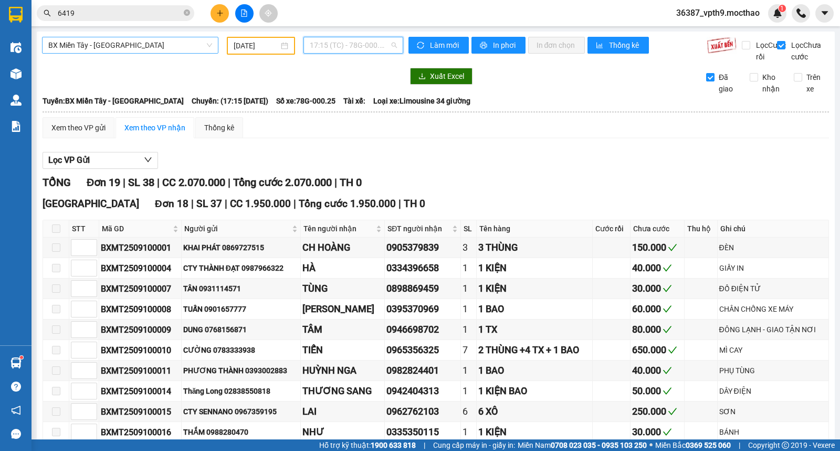
click at [357, 44] on span "17:15 (TC) - 78G-000.25" at bounding box center [353, 45] width 87 height 16
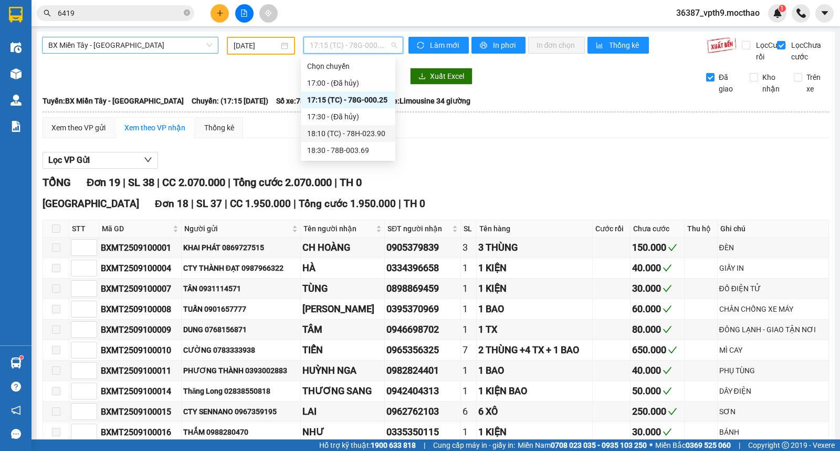
click at [375, 138] on div "18:10 (TC) - 78H-023.90" at bounding box center [348, 134] width 82 height 12
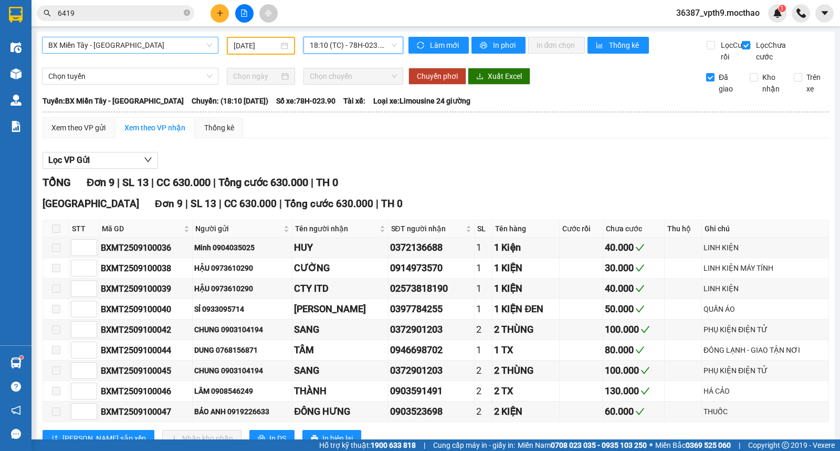
click at [345, 54] on div "BX Miền Tây - [GEOGRAPHIC_DATA] [DATE] 18:10 18:10 (TC) - 78H-023.90" at bounding box center [222, 50] width 361 height 26
click at [359, 49] on span "18:10 (TC) - 78H-023.90" at bounding box center [353, 45] width 87 height 16
click at [109, 48] on span "BX Miền Tây - [GEOGRAPHIC_DATA]" at bounding box center [130, 45] width 164 height 16
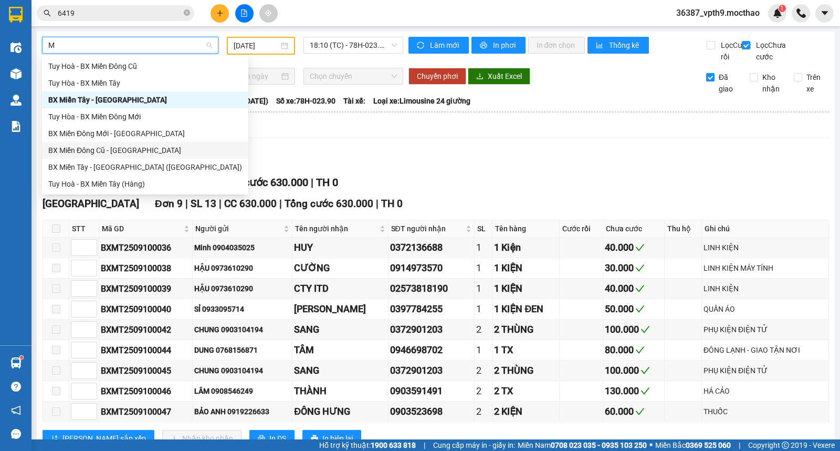
click at [103, 155] on div "BX Miền Đông Cũ - [GEOGRAPHIC_DATA]" at bounding box center [145, 150] width 194 height 12
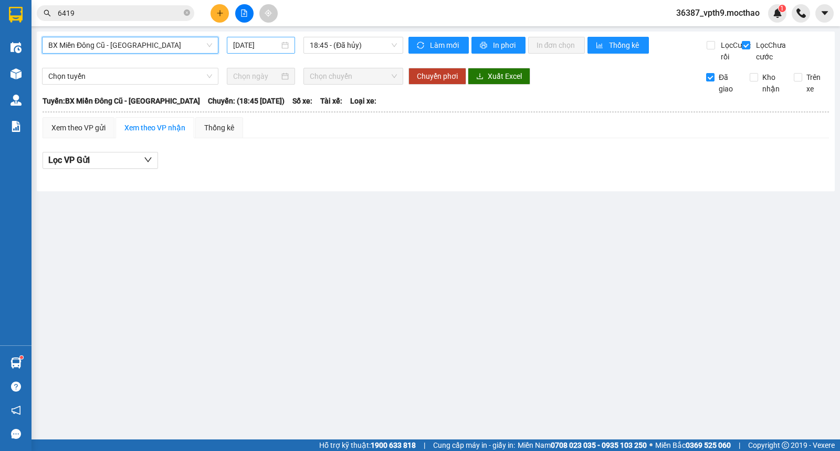
click at [252, 43] on input "[DATE]" at bounding box center [256, 45] width 47 height 12
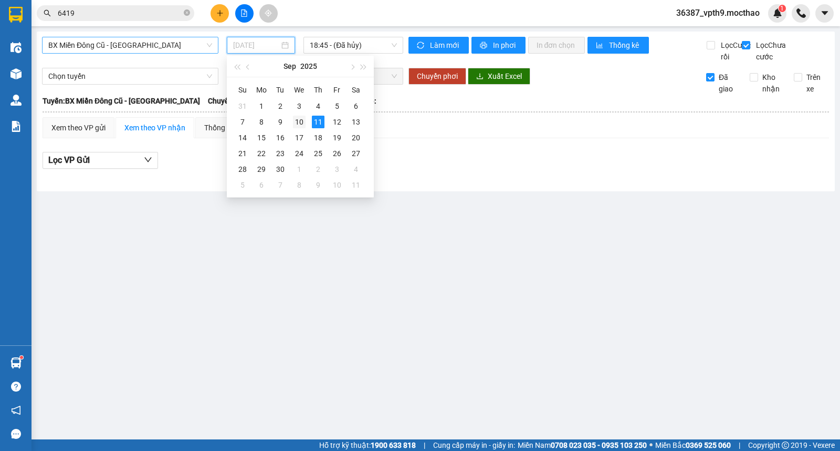
click at [298, 122] on div "10" at bounding box center [299, 122] width 13 height 13
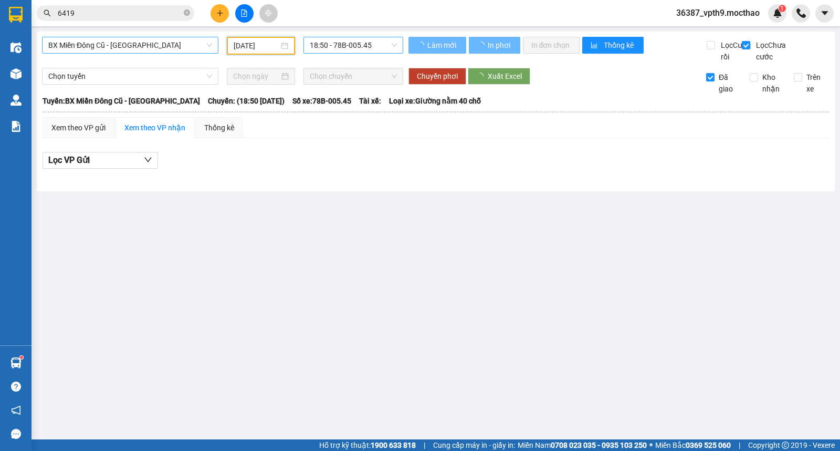
click at [375, 48] on span "18:50 - 78B-005.45" at bounding box center [353, 45] width 87 height 16
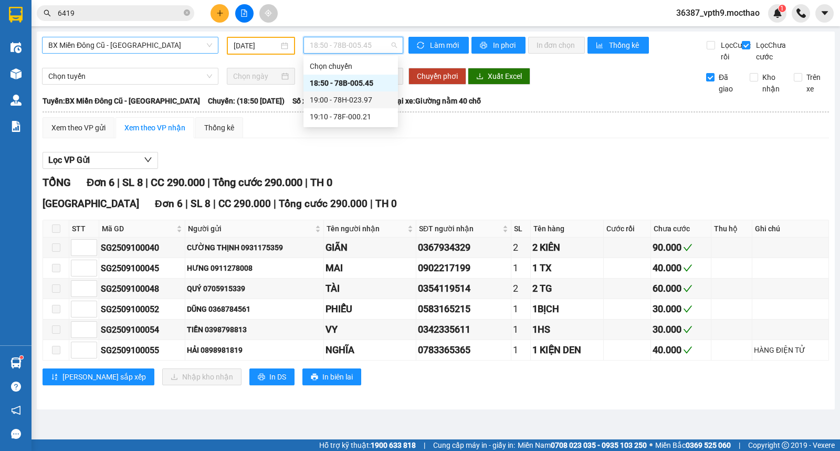
click at [362, 97] on div "19:00 - 78H-023.97" at bounding box center [351, 100] width 82 height 12
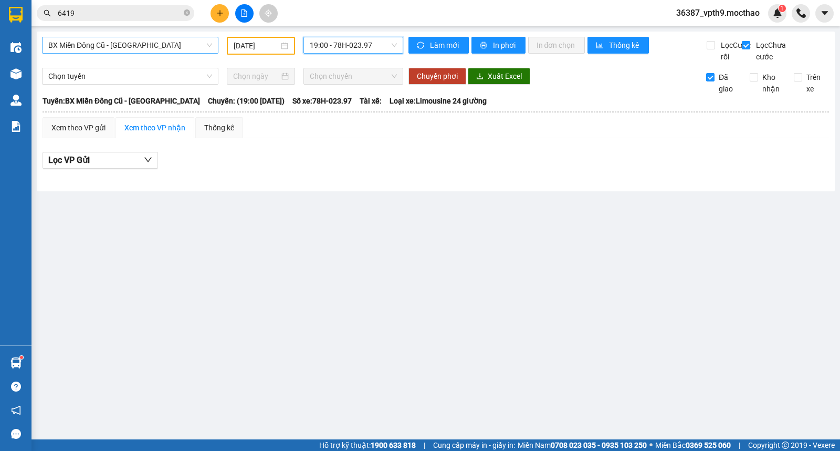
click at [376, 45] on span "19:00 - 78H-023.97" at bounding box center [353, 45] width 87 height 16
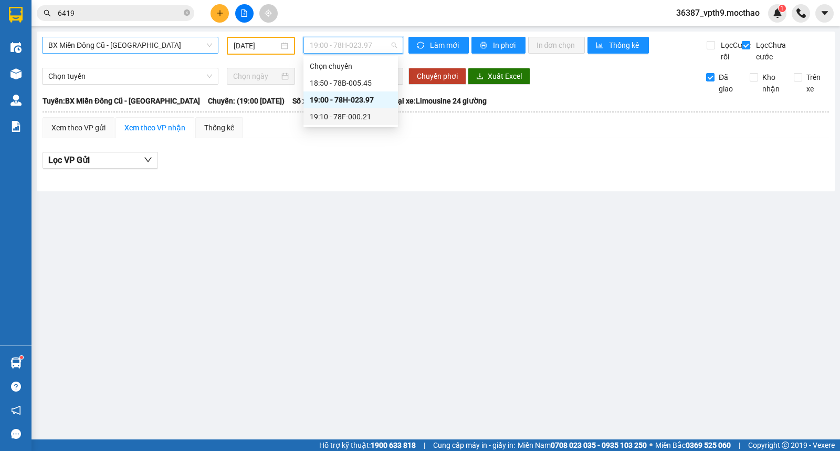
click at [364, 116] on div "19:10 - 78F-000.21" at bounding box center [351, 117] width 82 height 12
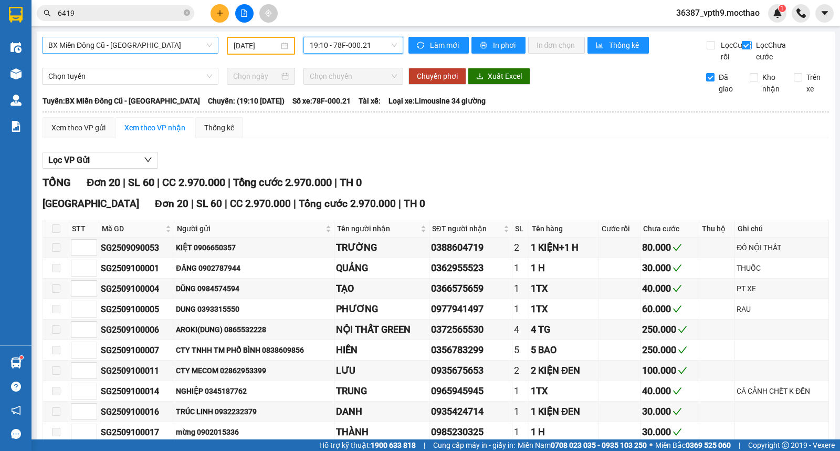
click at [752, 45] on span "Lọc Chưa cước" at bounding box center [773, 50] width 43 height 23
click at [744, 45] on input "Lọc Chưa cước" at bounding box center [747, 45] width 10 height 8
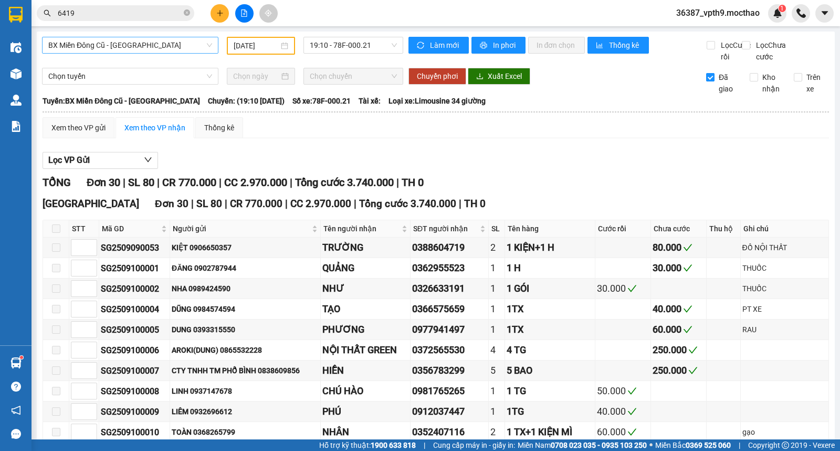
click at [715, 93] on span "Đã giao" at bounding box center [728, 82] width 27 height 23
click at [715, 81] on input "Đã giao" at bounding box center [710, 77] width 8 height 8
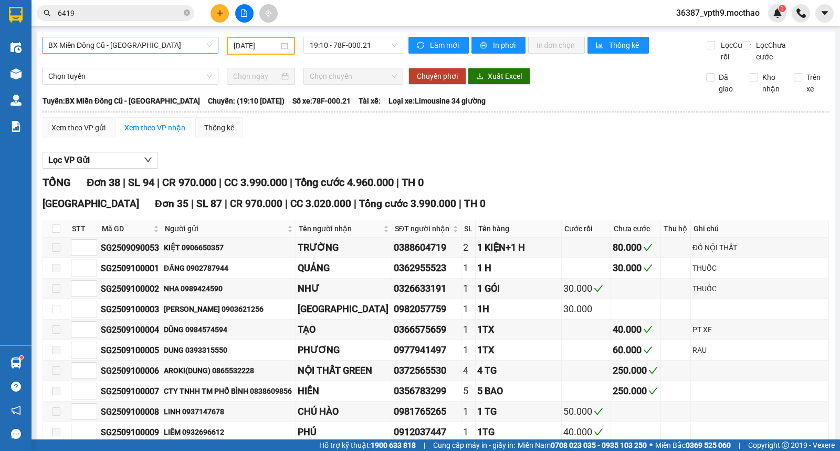
click at [258, 48] on input "[DATE]" at bounding box center [257, 46] width 46 height 12
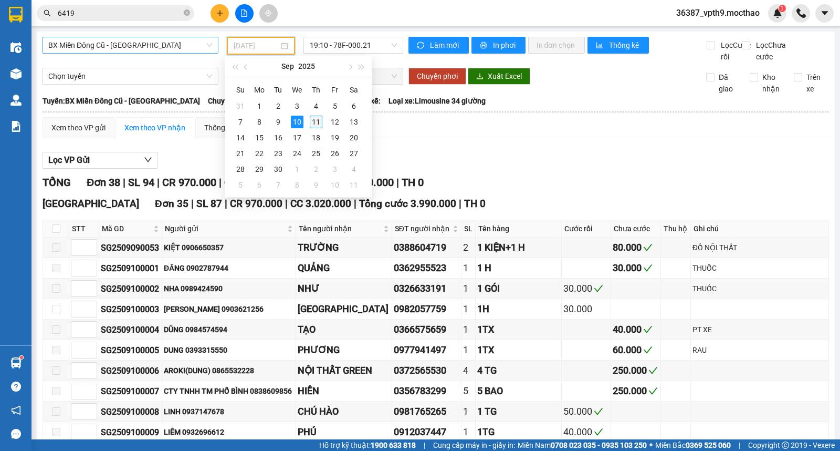
click at [314, 127] on div "11" at bounding box center [316, 122] width 13 height 13
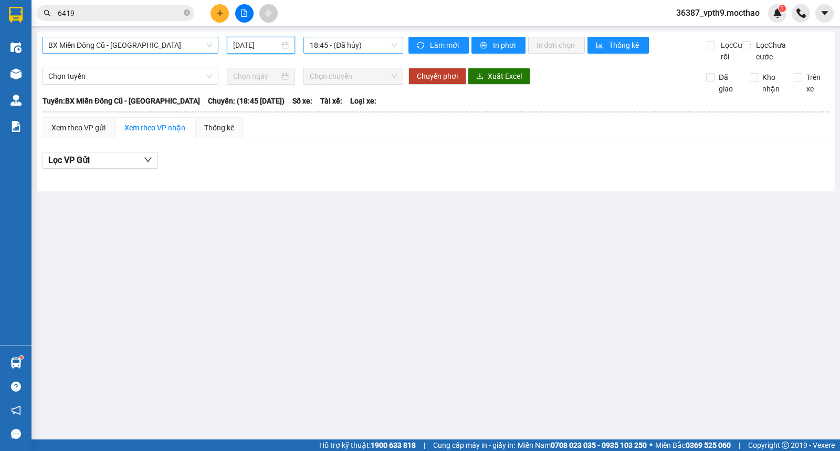
click at [369, 46] on span "18:45 - (Đã hủy)" at bounding box center [353, 45] width 87 height 16
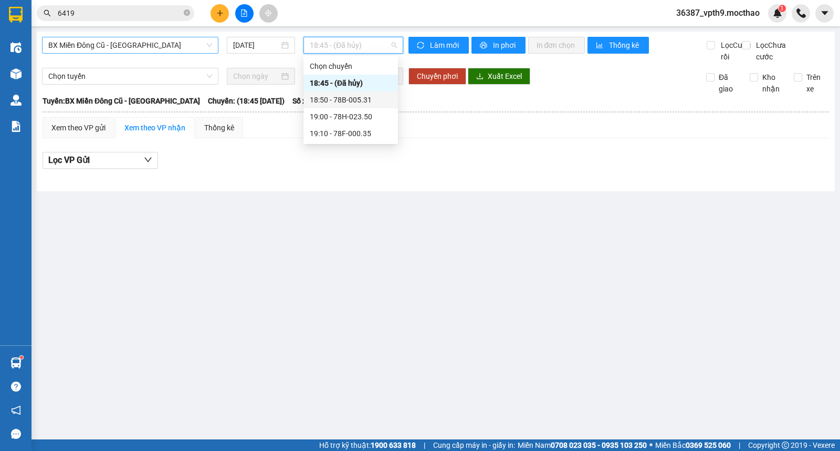
click at [364, 107] on div "18:50 - 78B-005.31" at bounding box center [350, 99] width 95 height 17
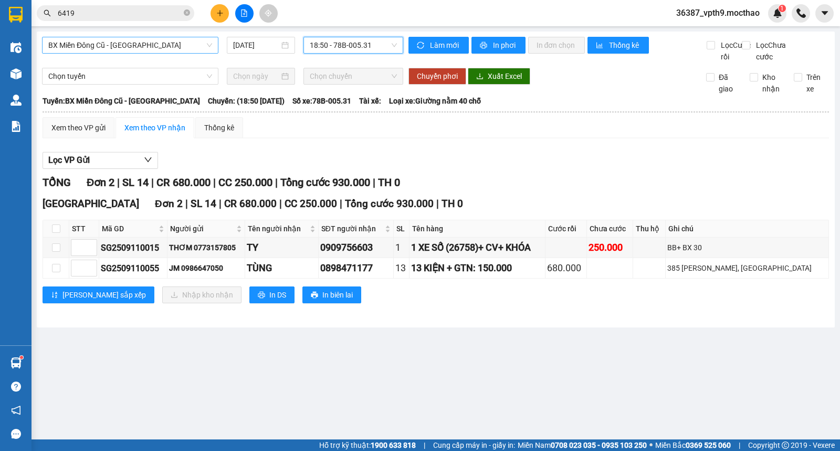
click at [355, 46] on span "18:50 - 78B-005.31" at bounding box center [353, 45] width 87 height 16
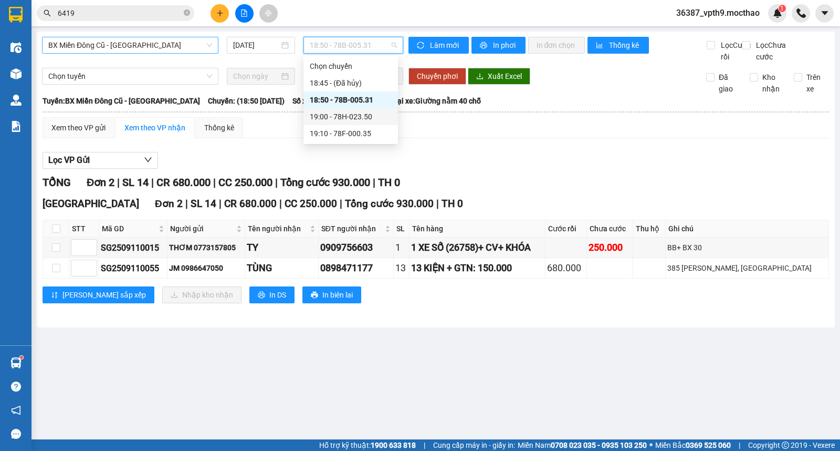
click at [364, 119] on div "19:00 - 78H-023.50" at bounding box center [351, 117] width 82 height 12
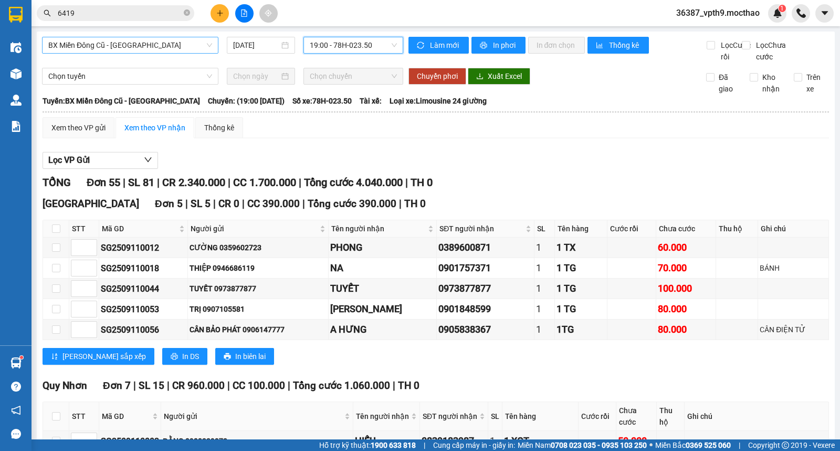
click at [348, 43] on span "19:00 - 78H-023.50" at bounding box center [353, 45] width 87 height 16
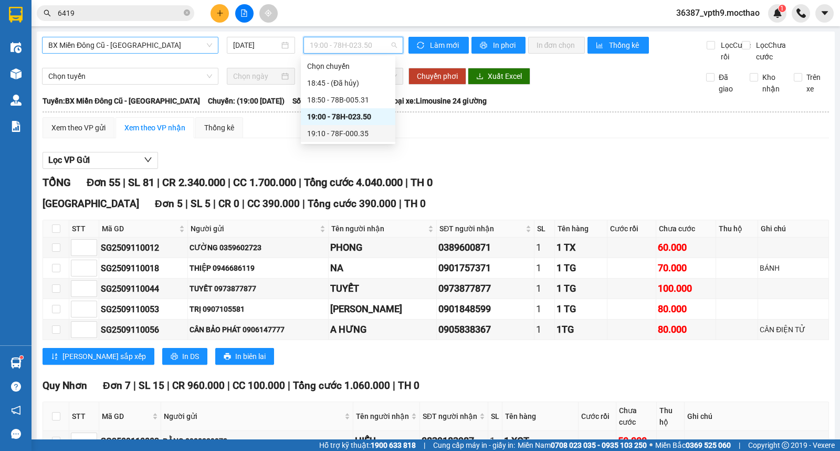
click at [363, 135] on div "19:10 - 78F-000.35" at bounding box center [348, 134] width 82 height 12
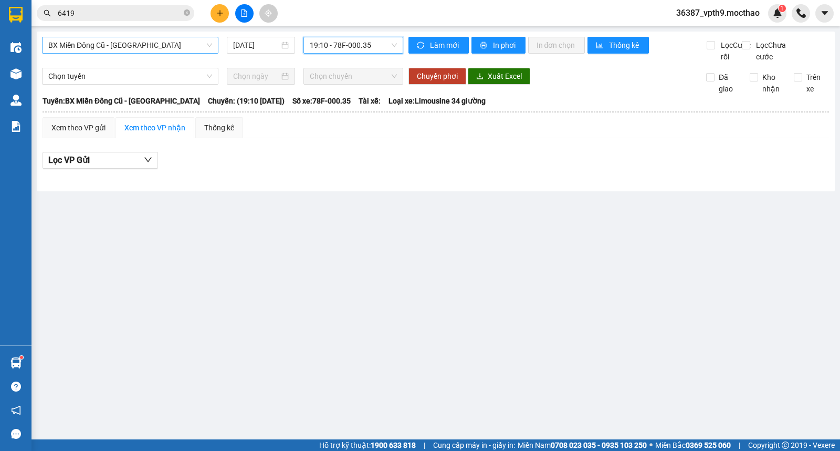
click at [339, 45] on span "19:10 - 78F-000.35" at bounding box center [353, 45] width 87 height 16
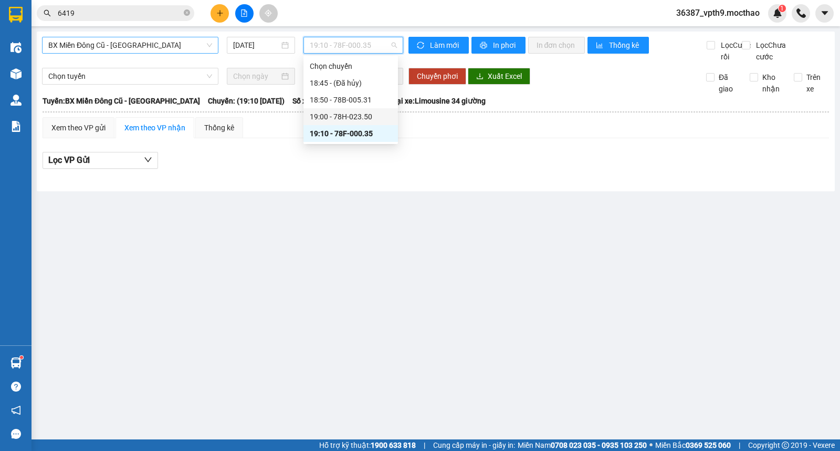
click at [360, 116] on div "19:00 - 78H-023.50" at bounding box center [351, 117] width 82 height 12
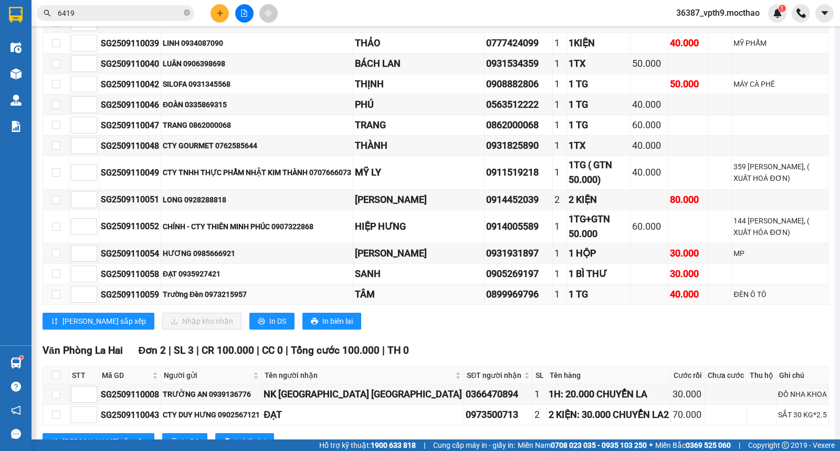
scroll to position [1330, 0]
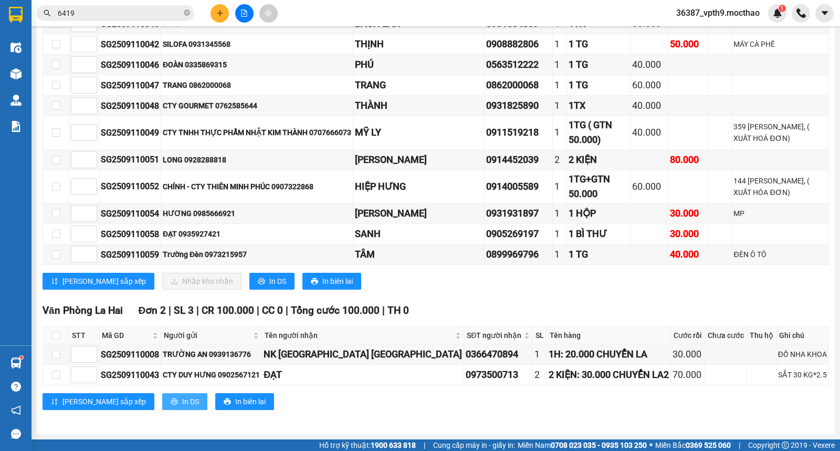
click at [182, 406] on span "In DS" at bounding box center [190, 401] width 17 height 12
